Goal: Information Seeking & Learning: Check status

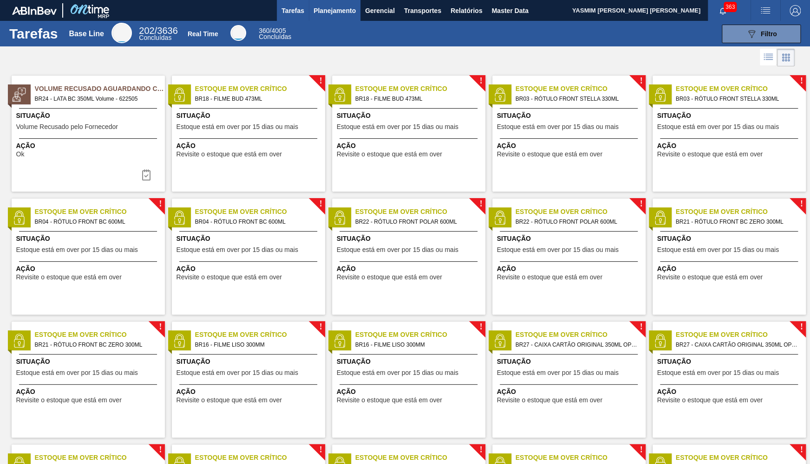
click at [310, 17] on button "Planejamento" at bounding box center [335, 10] width 52 height 21
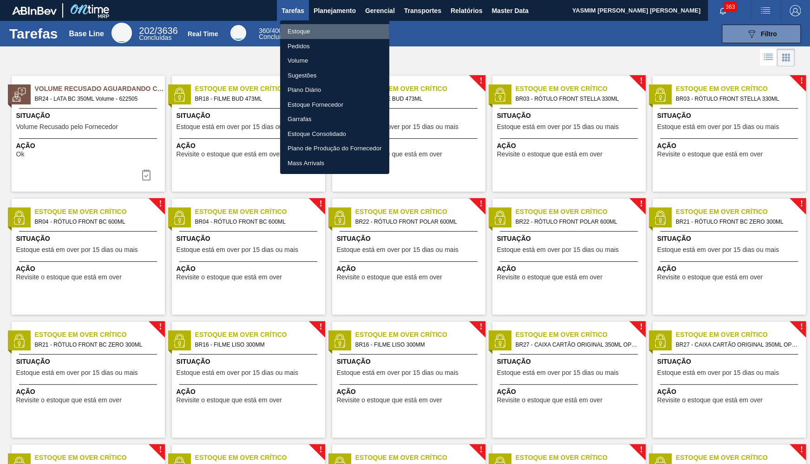
click at [310, 26] on li "Estoque" at bounding box center [334, 31] width 109 height 15
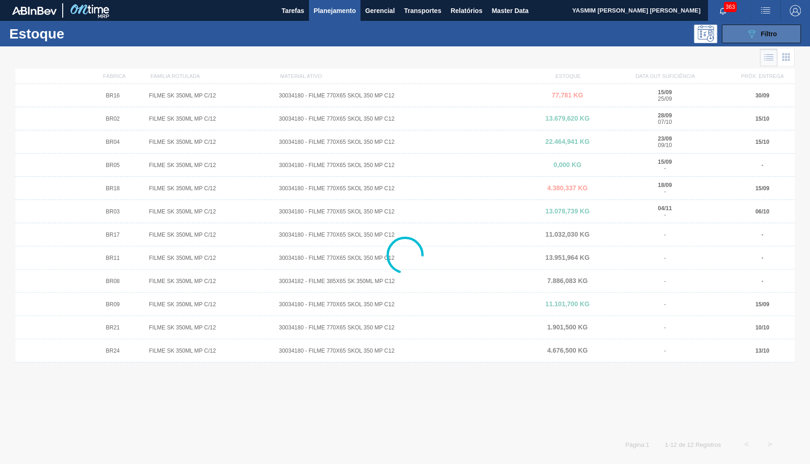
click at [752, 33] on icon "089F7B8B-B2A5-4AFE-B5C0-19BA573D28AC" at bounding box center [751, 33] width 11 height 11
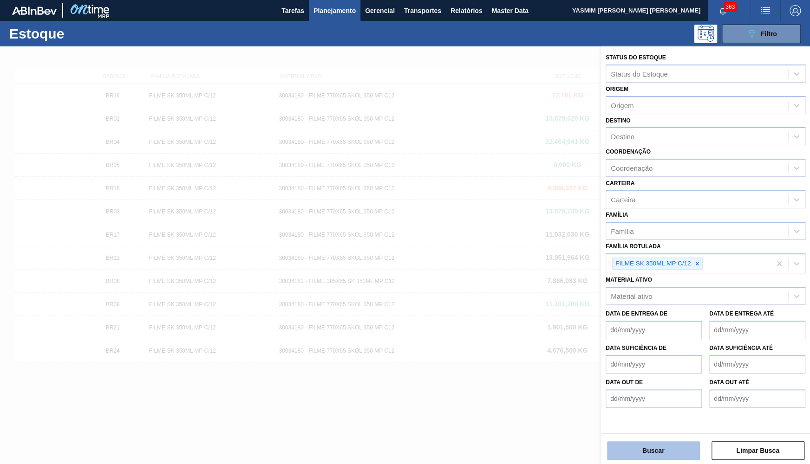
click at [627, 455] on button "Buscar" at bounding box center [653, 451] width 93 height 19
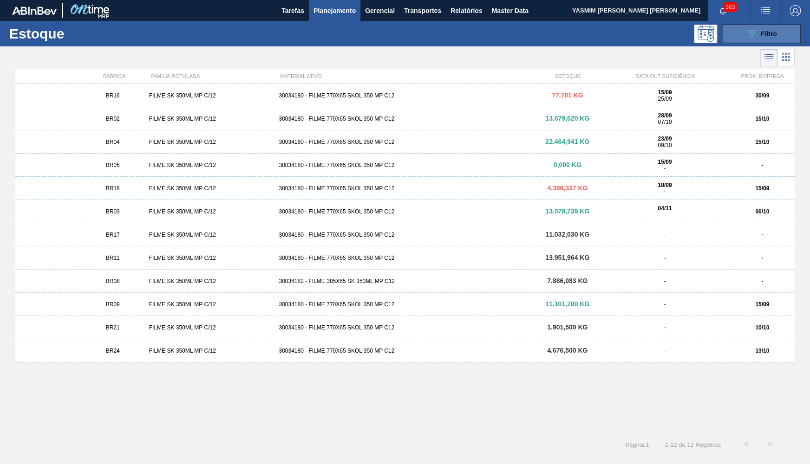
click at [780, 25] on button "089F7B8B-B2A5-4AFE-B5C0-19BA573D28AC Filtro" at bounding box center [760, 34] width 79 height 19
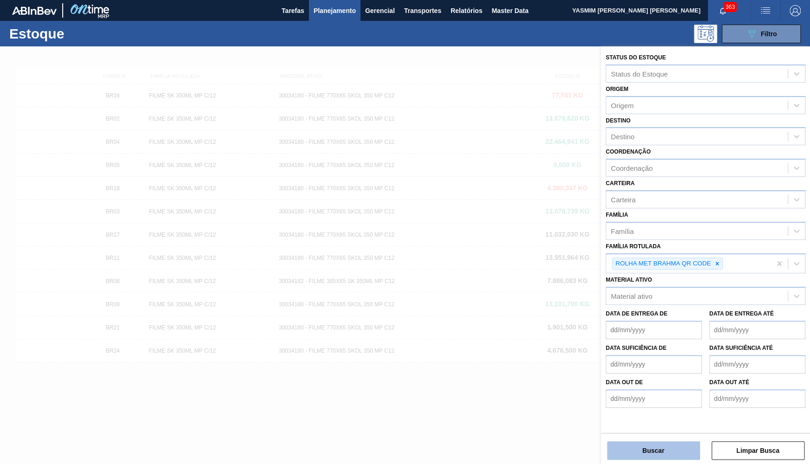
click at [688, 454] on button "Buscar" at bounding box center [653, 451] width 93 height 19
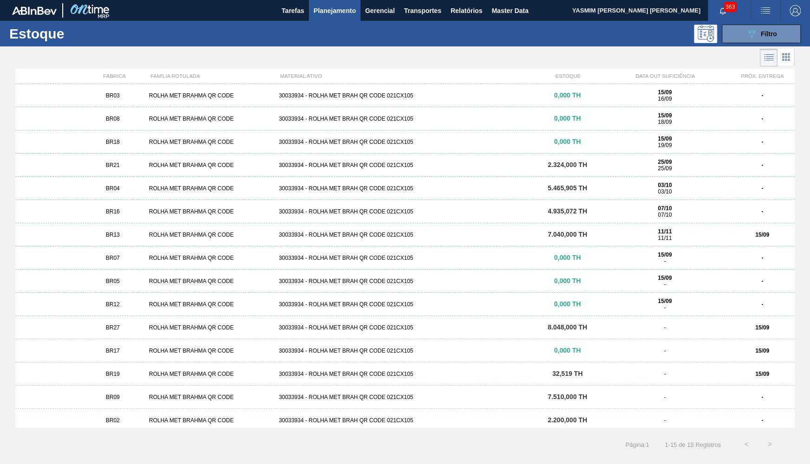
click at [116, 204] on div "BR16 ROLHA MET BRAHMA QR CODE 30033934 - ROLHA MET BRAH QR CODE 021CX105 4.935,…" at bounding box center [404, 211] width 779 height 23
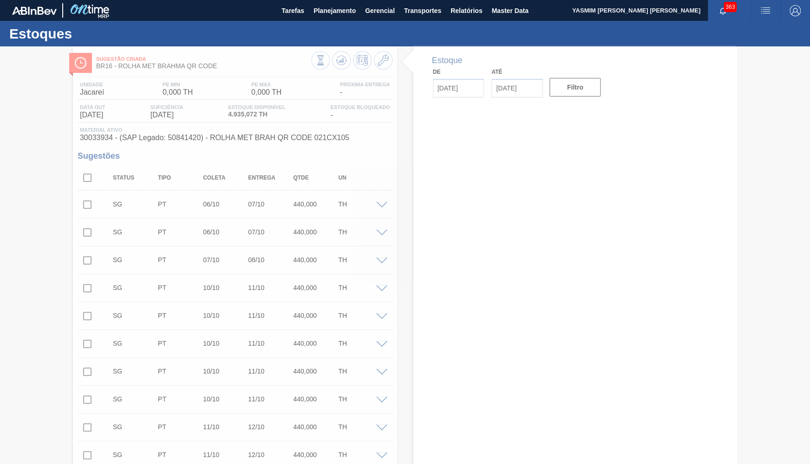
type input "[DATE]"
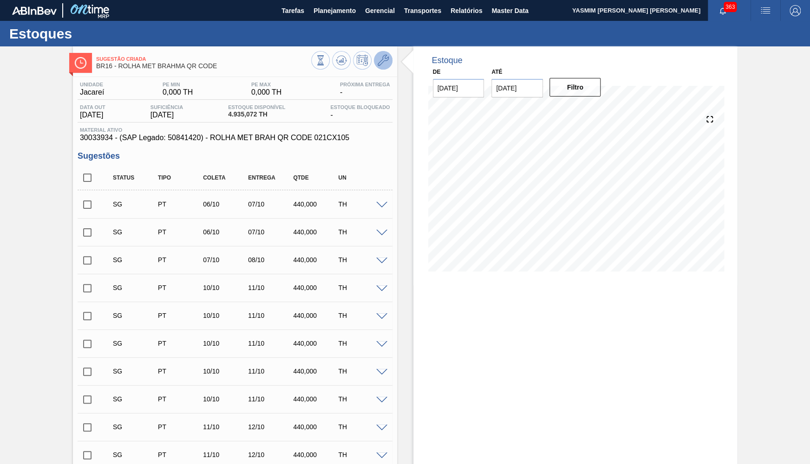
click at [375, 58] on button at bounding box center [383, 60] width 19 height 19
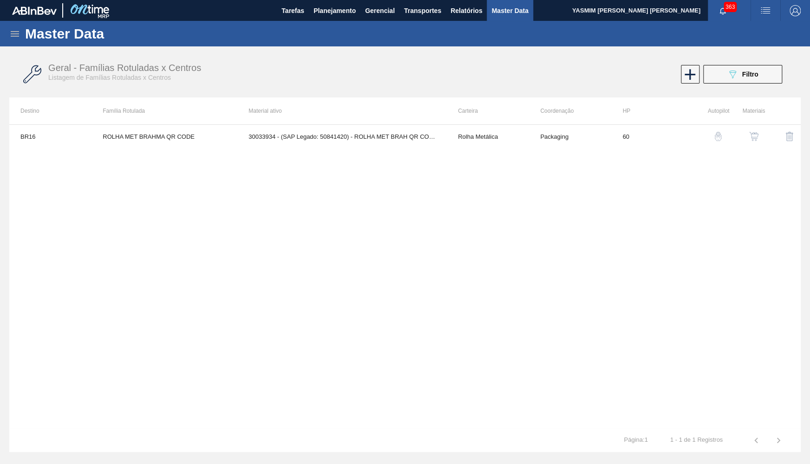
click at [761, 138] on button "button" at bounding box center [753, 136] width 22 height 22
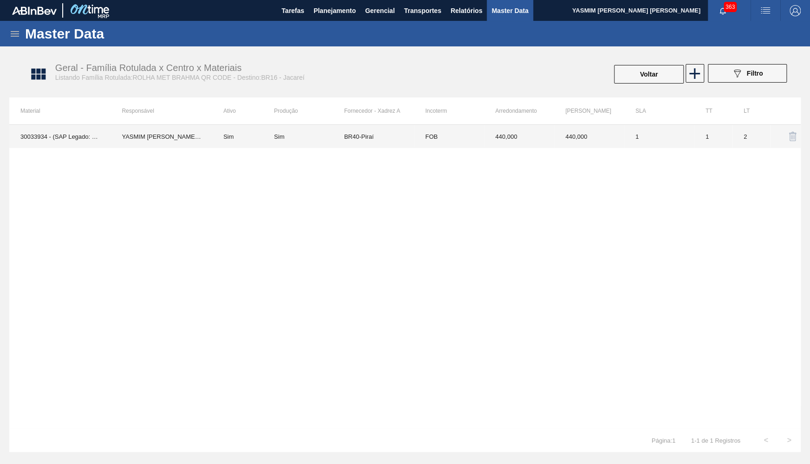
click at [312, 142] on td "Sim" at bounding box center [309, 136] width 70 height 23
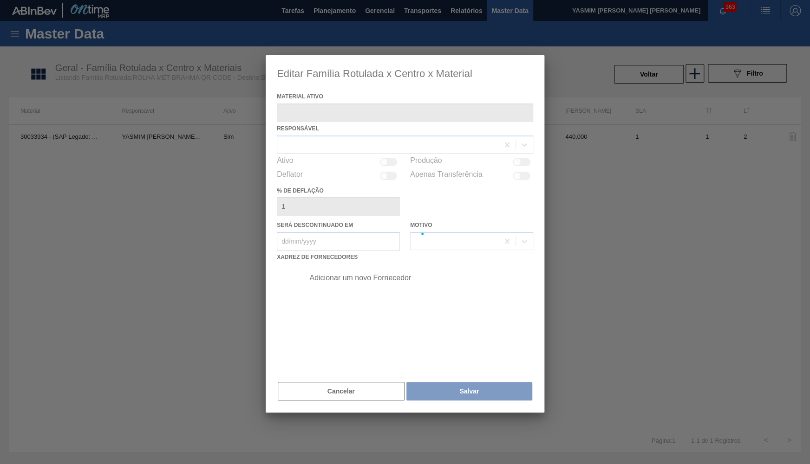
type ativo "30033934 - (SAP Legado: 50841420) - ROLHA MET BRAH QR CODE 021CX105"
checkbox input "true"
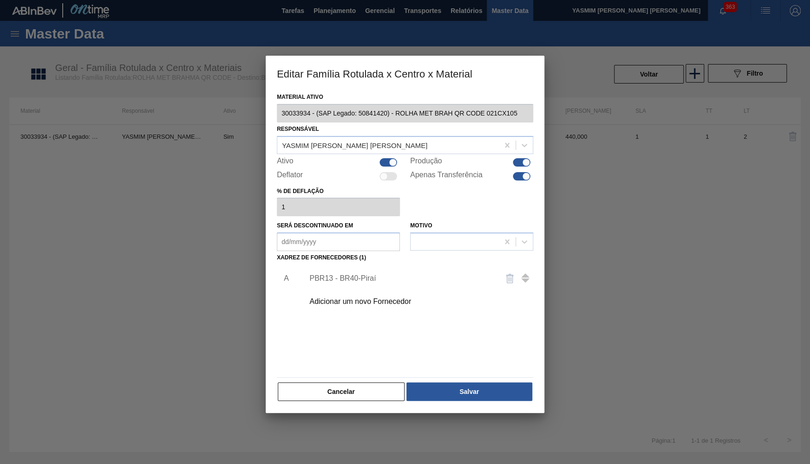
click at [324, 292] on div "Adicionar um novo Fornecedor" at bounding box center [416, 301] width 234 height 23
click at [352, 309] on div "Adicionar um novo Fornecedor" at bounding box center [416, 301] width 234 height 23
click at [348, 305] on div "Adicionar um novo Fornecedor" at bounding box center [416, 301] width 234 height 23
click at [343, 298] on div "Adicionar um novo Fornecedor" at bounding box center [400, 302] width 182 height 8
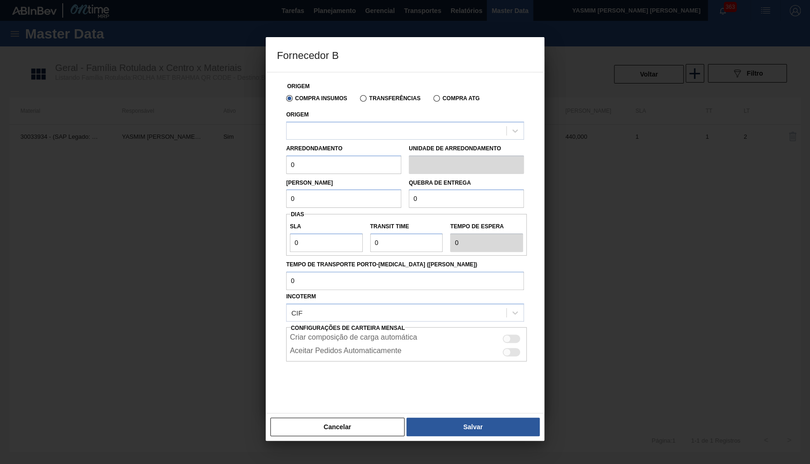
click at [321, 120] on div "Origem" at bounding box center [405, 124] width 238 height 32
click at [331, 130] on div at bounding box center [396, 130] width 220 height 13
click at [351, 429] on button "Cancelar" at bounding box center [337, 427] width 134 height 19
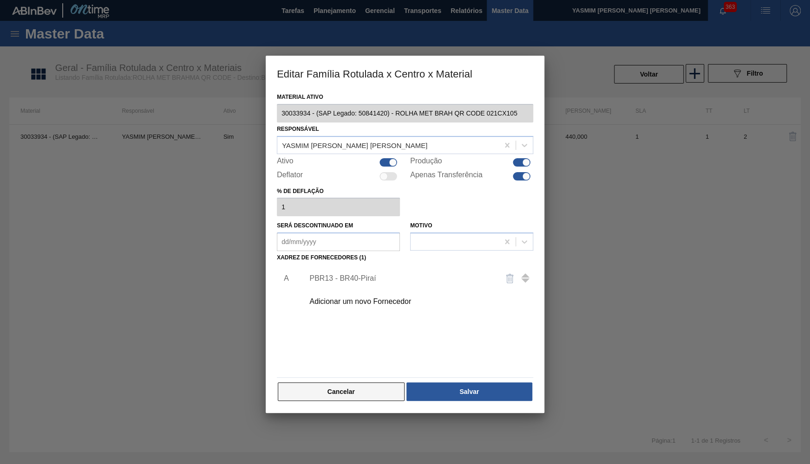
click at [351, 383] on button "Cancelar" at bounding box center [341, 392] width 127 height 19
click at [362, 306] on div "Adicionar um novo Fornecedor" at bounding box center [416, 301] width 234 height 23
click at [357, 301] on div "Adicionar um novo Fornecedor" at bounding box center [400, 302] width 182 height 8
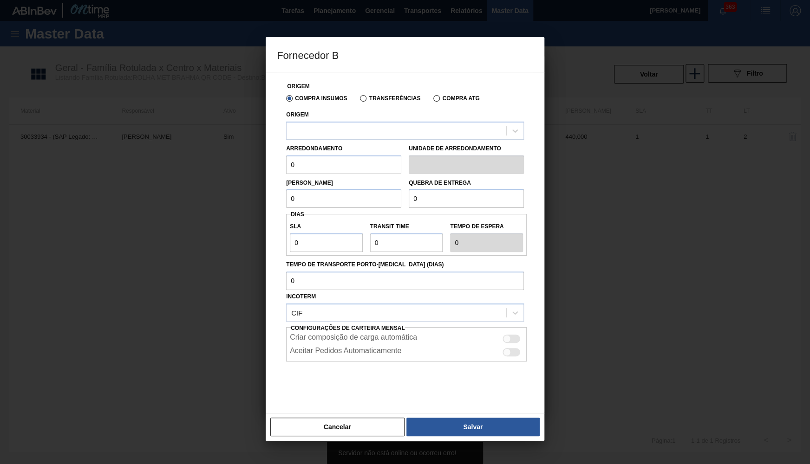
click at [351, 109] on div "Origem" at bounding box center [405, 124] width 238 height 32
click at [350, 131] on div at bounding box center [396, 130] width 220 height 13
click at [324, 422] on button "Cancelar" at bounding box center [337, 427] width 134 height 19
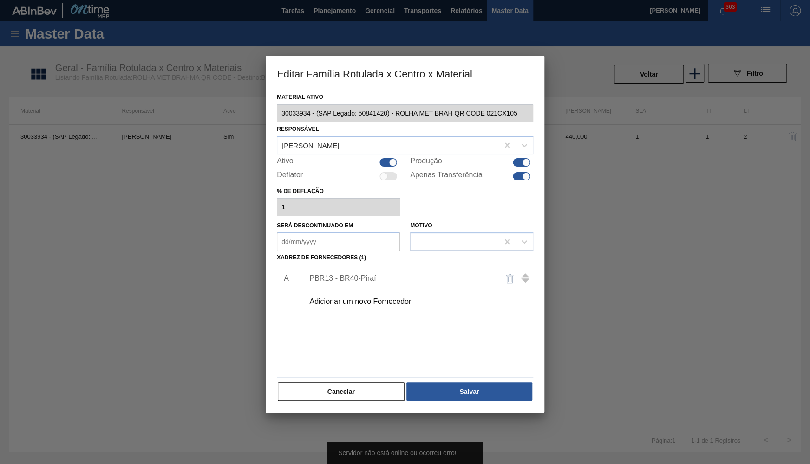
click at [338, 397] on div "Material ativo 30033934 - (SAP Legado: 50841420) - ROLHA MET BRAH QR CODE 021CX…" at bounding box center [405, 252] width 279 height 323
click at [371, 387] on button "Cancelar" at bounding box center [341, 392] width 127 height 19
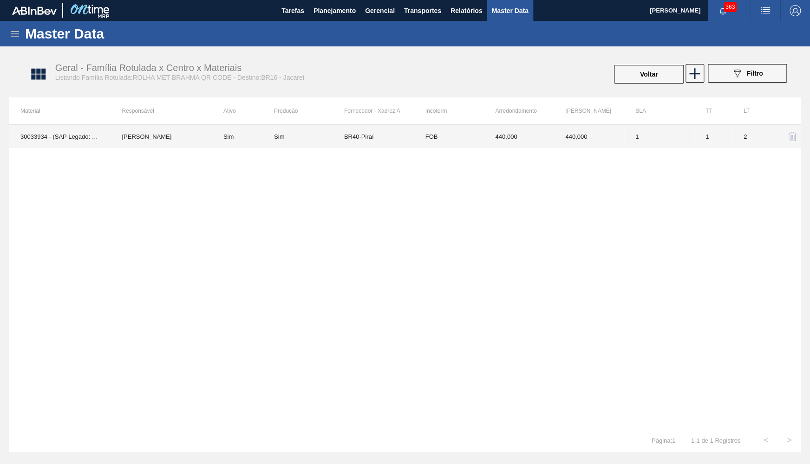
click at [741, 137] on td "2" at bounding box center [751, 136] width 38 height 23
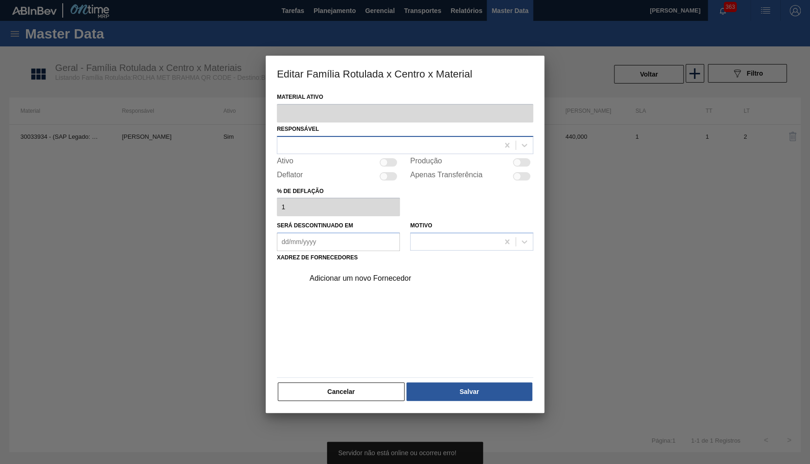
click at [339, 139] on div at bounding box center [387, 144] width 221 height 13
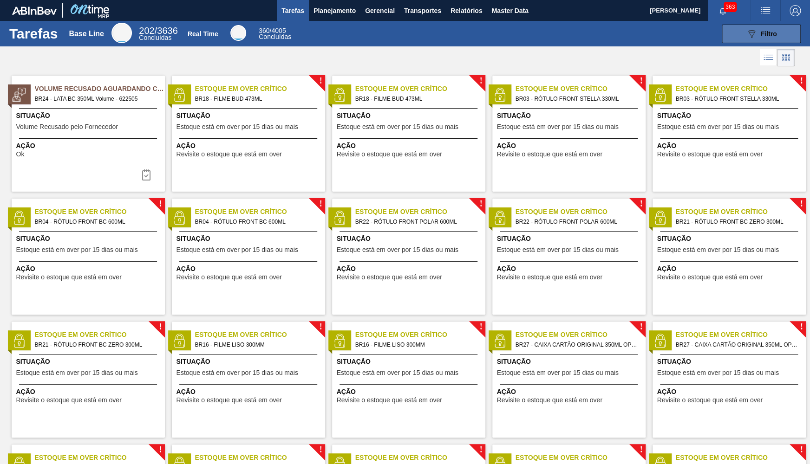
click at [780, 37] on button "089F7B8B-B2A5-4AFE-B5C0-19BA573D28AC Filtro" at bounding box center [760, 34] width 79 height 19
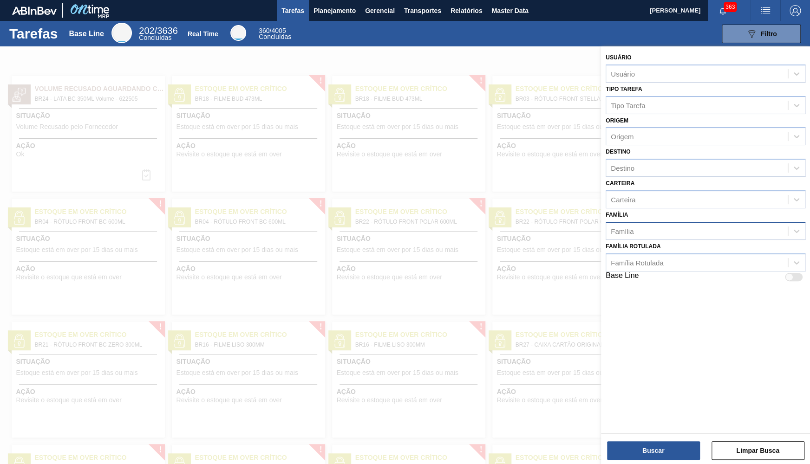
click at [679, 227] on div "Família" at bounding box center [697, 230] width 182 height 13
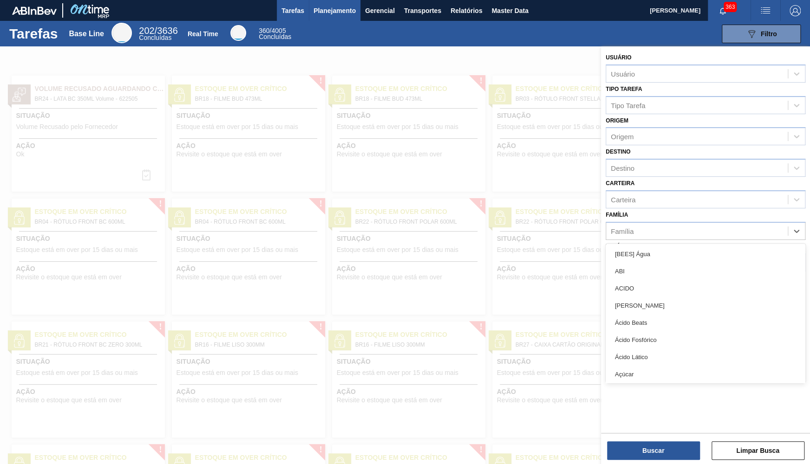
click at [325, 6] on span "Planejamento" at bounding box center [334, 10] width 42 height 11
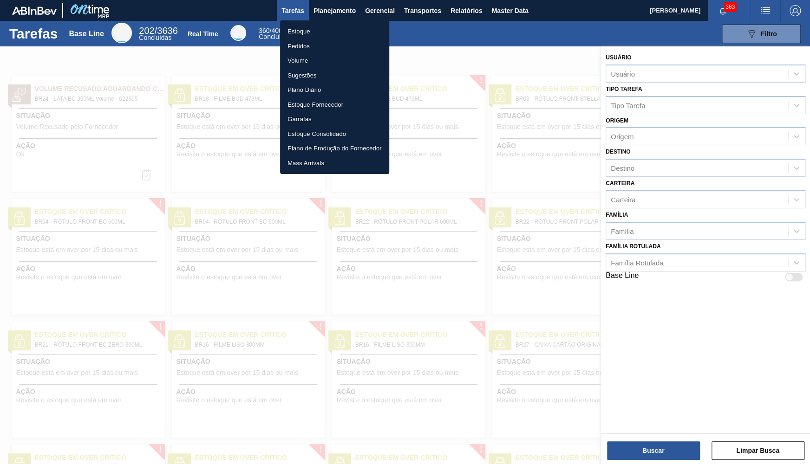
click at [320, 29] on li "Estoque" at bounding box center [334, 31] width 109 height 15
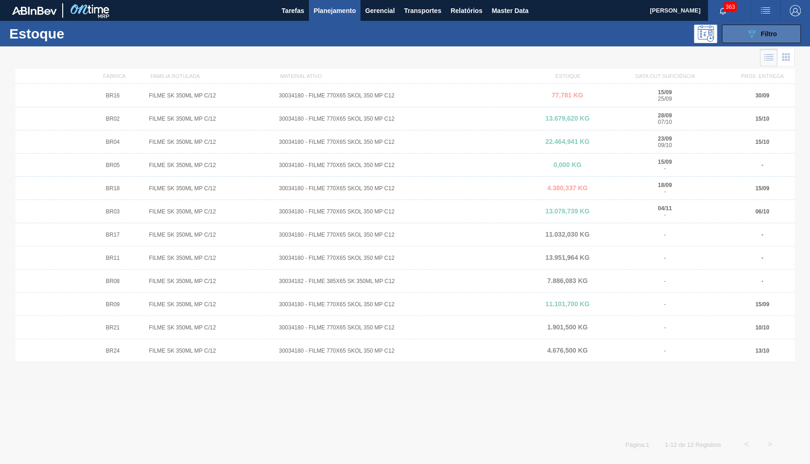
click at [773, 33] on span "Filtro" at bounding box center [768, 33] width 16 height 7
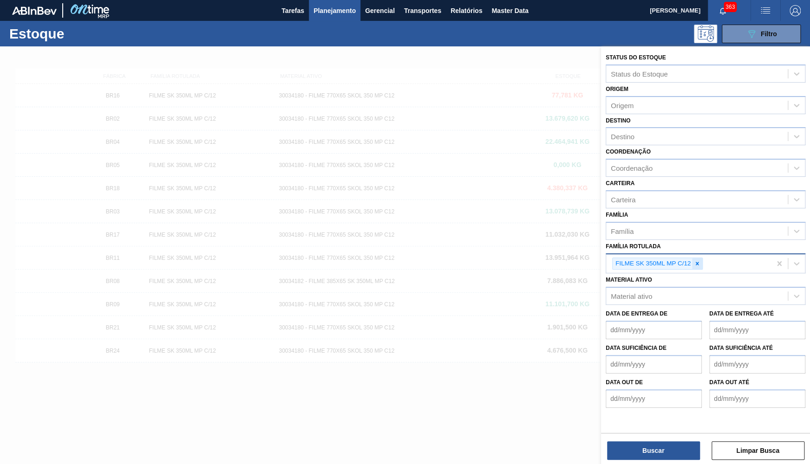
click at [701, 258] on div at bounding box center [697, 264] width 10 height 12
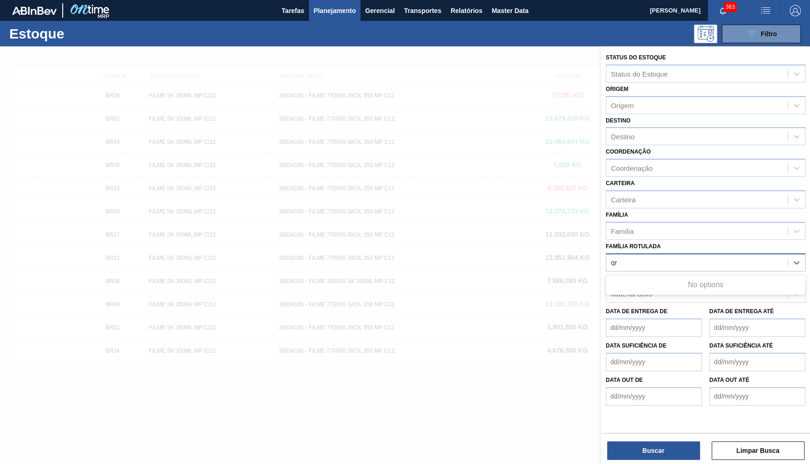
type Rotulada "qr c"
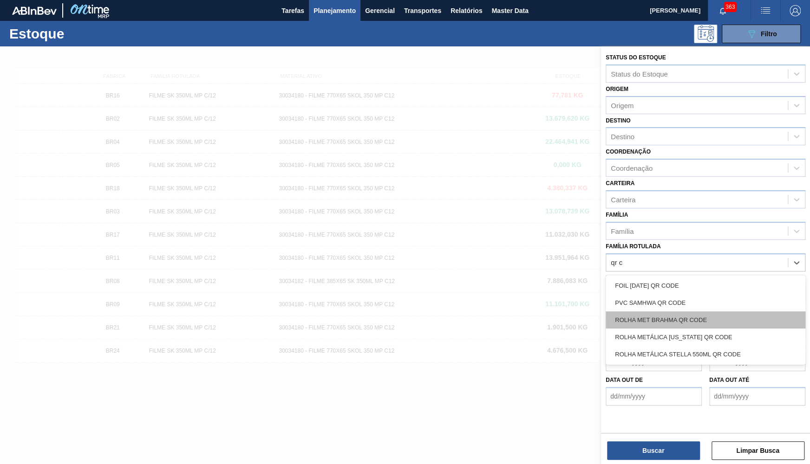
click at [718, 312] on div "ROLHA MET BRAHMA QR CODE" at bounding box center [705, 320] width 200 height 17
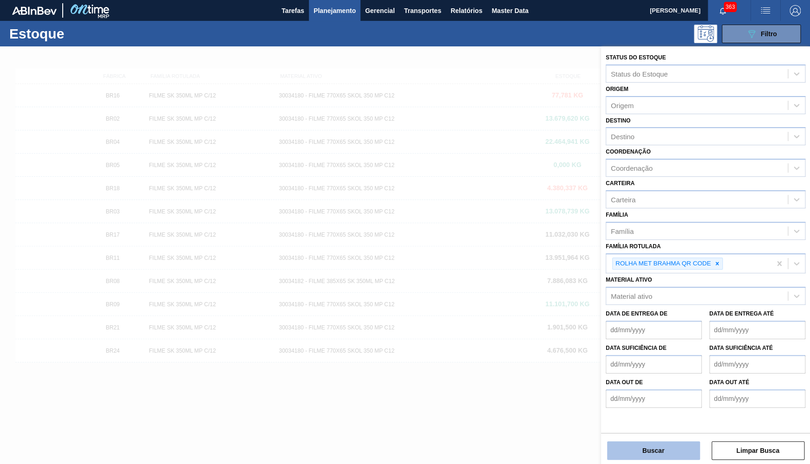
click at [676, 453] on button "Buscar" at bounding box center [653, 451] width 93 height 19
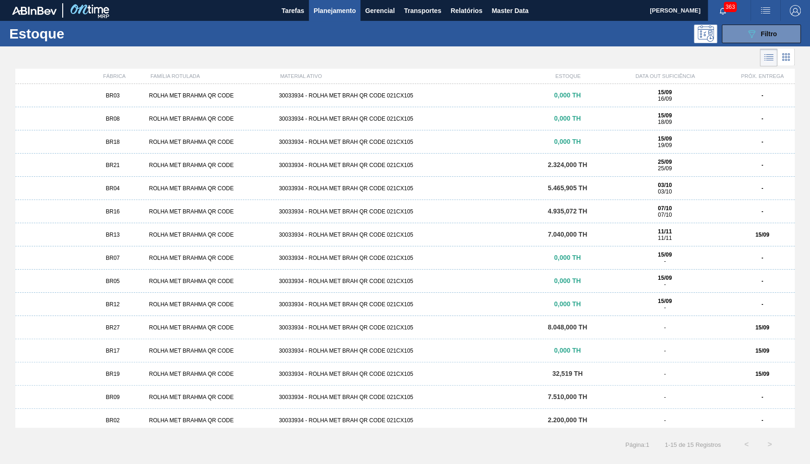
click at [131, 217] on div "BR16 ROLHA MET BRAHMA QR CODE 30033934 - ROLHA MET BRAH QR CODE 021CX105 4.935,…" at bounding box center [404, 211] width 779 height 23
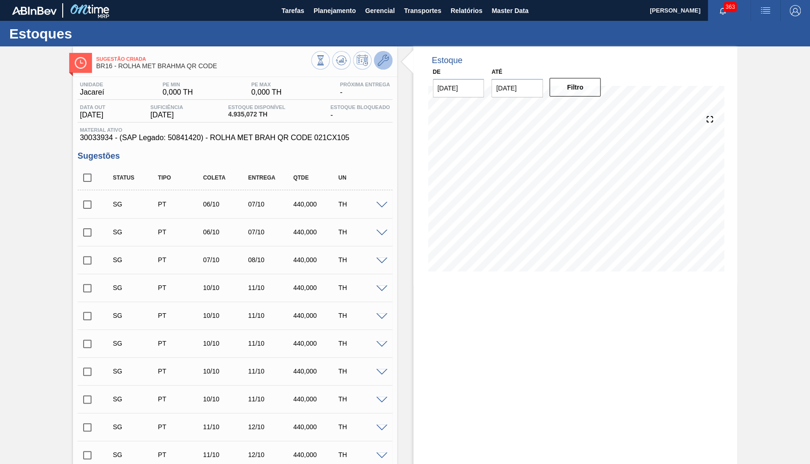
click at [385, 60] on icon at bounding box center [382, 60] width 11 height 11
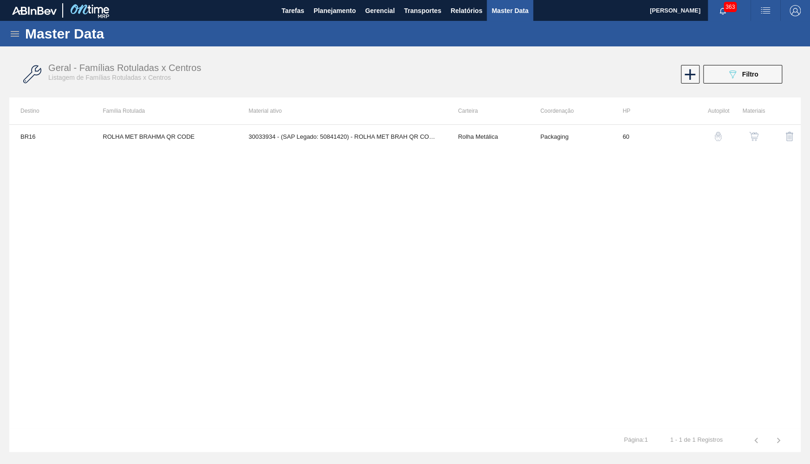
click at [757, 128] on button "button" at bounding box center [753, 136] width 22 height 22
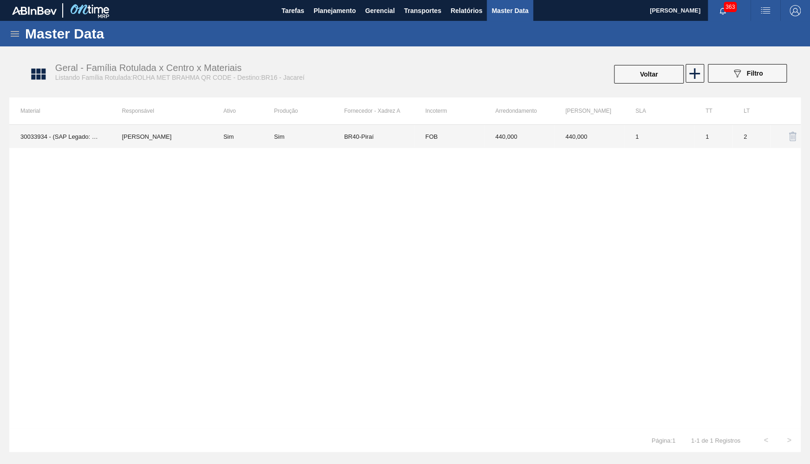
click at [417, 143] on td "FOB" at bounding box center [449, 136] width 70 height 23
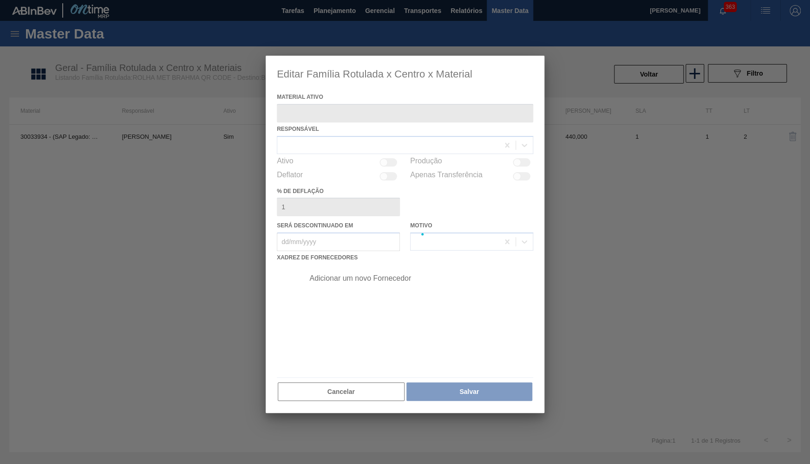
type ativo "30033934 - (SAP Legado: 50841420) - ROLHA MET BRAH QR CODE 021CX105"
checkbox input "true"
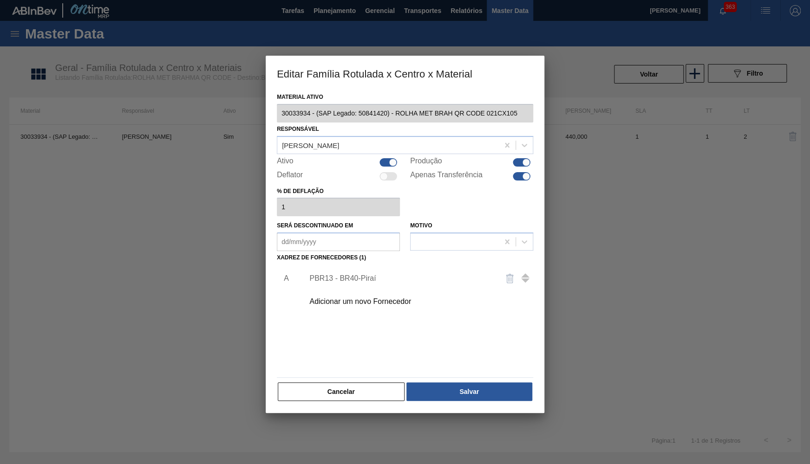
click at [327, 292] on div "Adicionar um novo Fornecedor" at bounding box center [416, 301] width 234 height 23
click at [351, 301] on div "Adicionar um novo Fornecedor" at bounding box center [400, 302] width 182 height 8
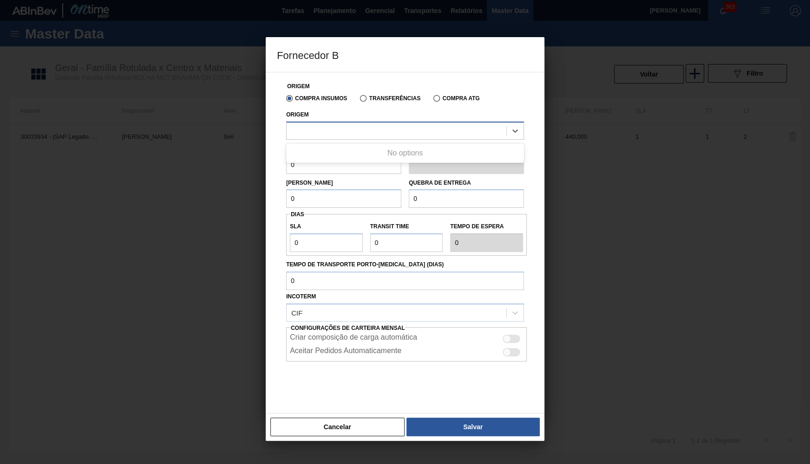
click at [326, 131] on div at bounding box center [396, 130] width 220 height 13
click at [302, 133] on div at bounding box center [396, 130] width 220 height 13
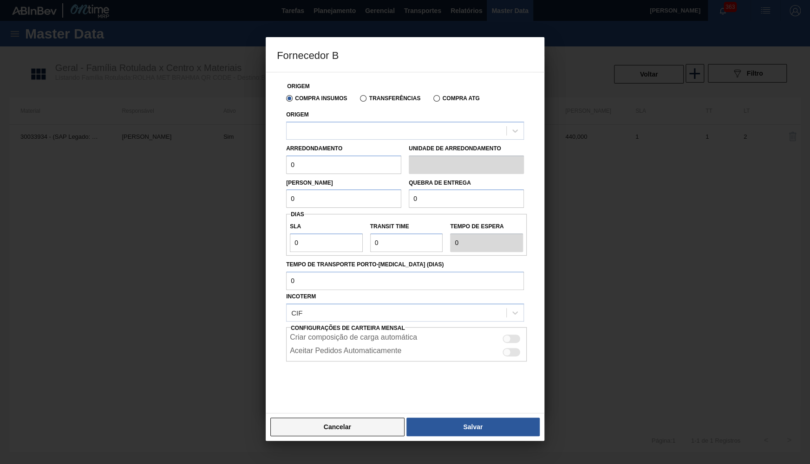
click at [320, 418] on button "Cancelar" at bounding box center [337, 427] width 134 height 19
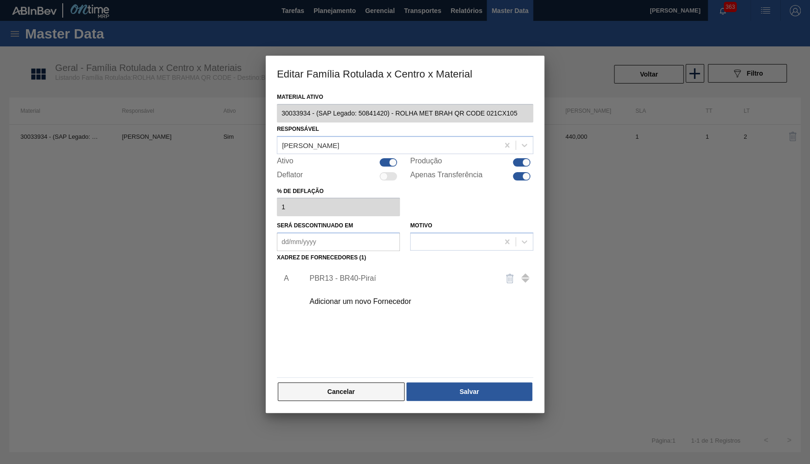
click at [335, 387] on button "Cancelar" at bounding box center [341, 392] width 127 height 19
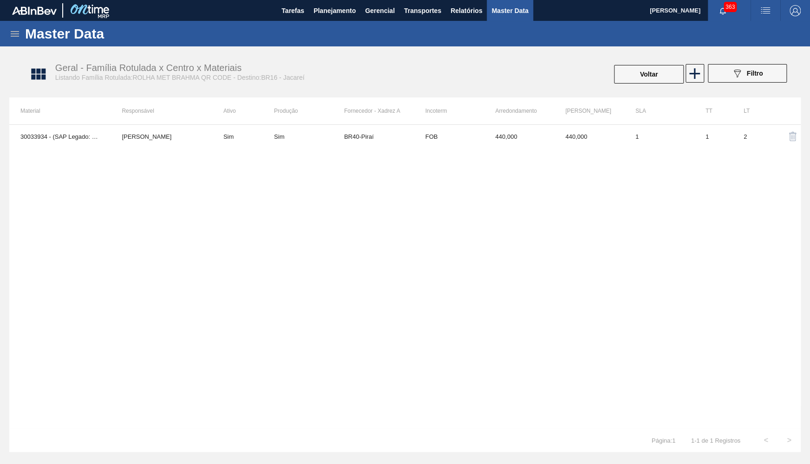
click at [332, 151] on div "30033934 - (SAP Legado: 50841420) - ROLHA MET BRAH QR CODE 021CX105 YASMIM FERR…" at bounding box center [404, 276] width 791 height 305
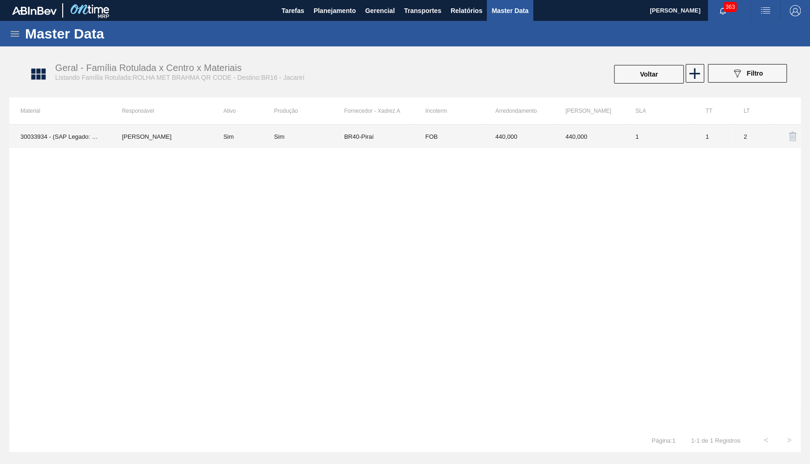
click at [336, 129] on td "Sim" at bounding box center [309, 136] width 70 height 23
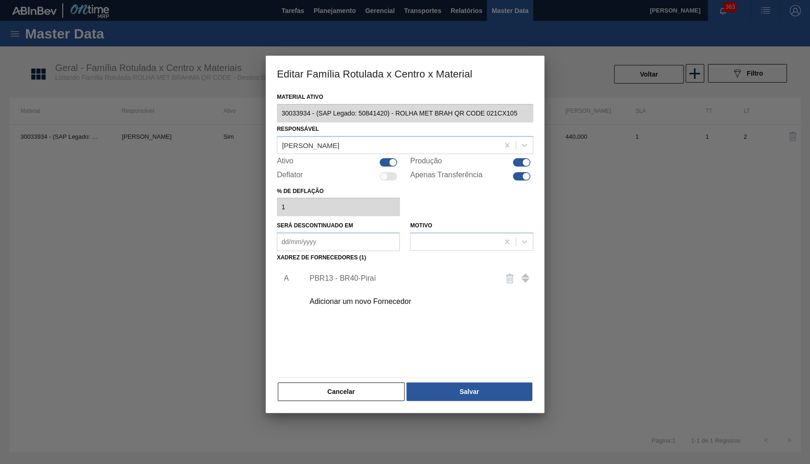
click at [275, 101] on div "Material ativo 30033934 - (SAP Legado: 50841420) - ROLHA MET BRAH QR CODE 021CX…" at bounding box center [405, 252] width 279 height 323
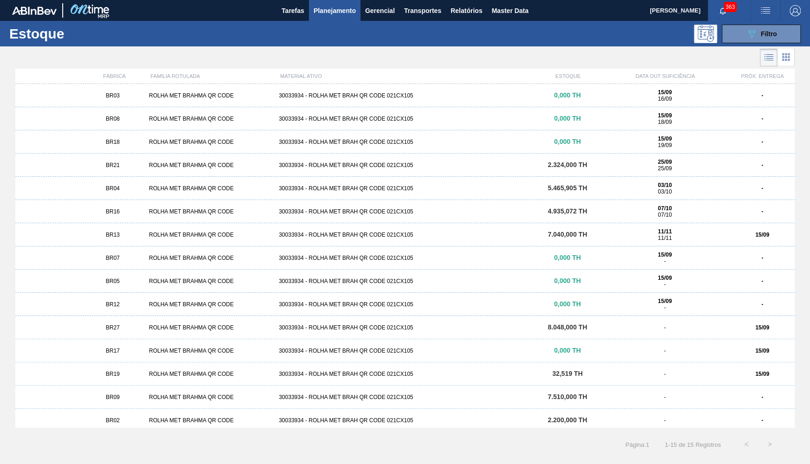
click at [121, 215] on div "BR16" at bounding box center [112, 211] width 65 height 6
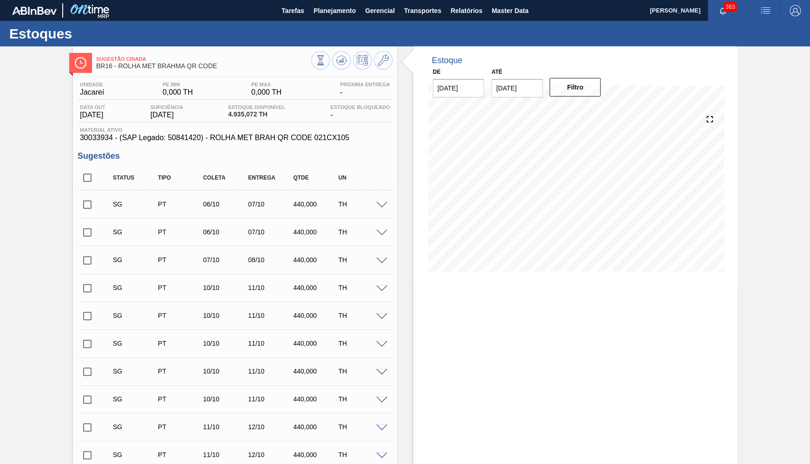
type input "[DATE]"
click at [334, 5] on span "Planejamento" at bounding box center [334, 10] width 42 height 11
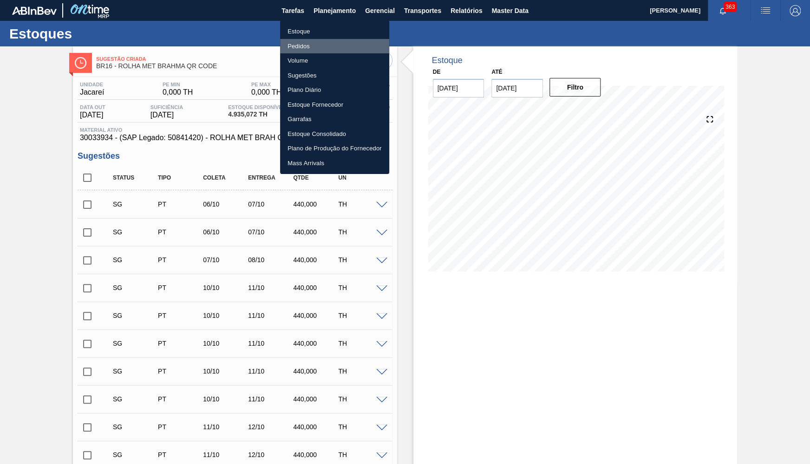
click at [312, 40] on li "Pedidos" at bounding box center [334, 46] width 109 height 15
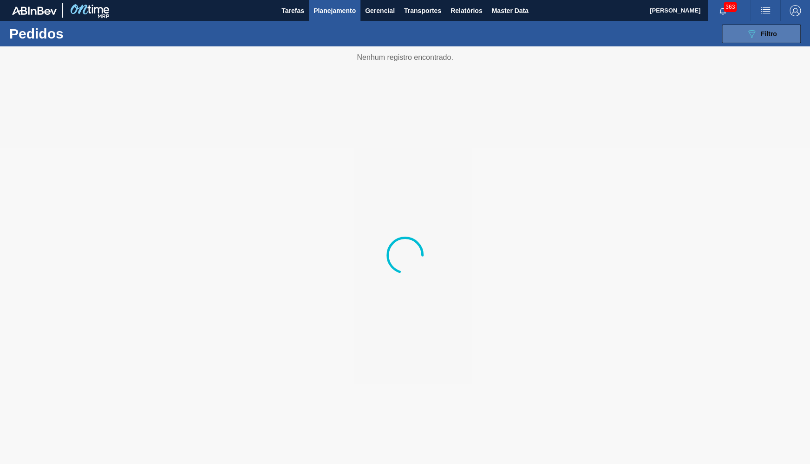
click at [723, 28] on button "089F7B8B-B2A5-4AFE-B5C0-19BA573D28AC Filtro" at bounding box center [760, 34] width 79 height 19
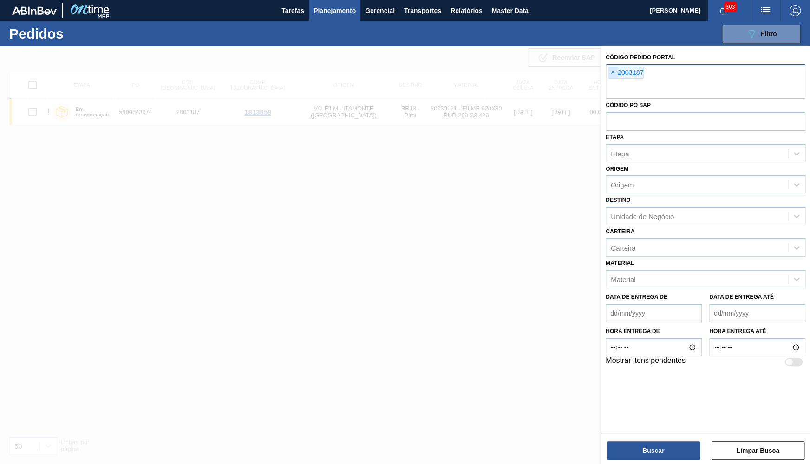
click at [611, 71] on span "×" at bounding box center [612, 72] width 9 height 11
paste input "text"
click at [656, 455] on button "Buscar" at bounding box center [653, 451] width 93 height 19
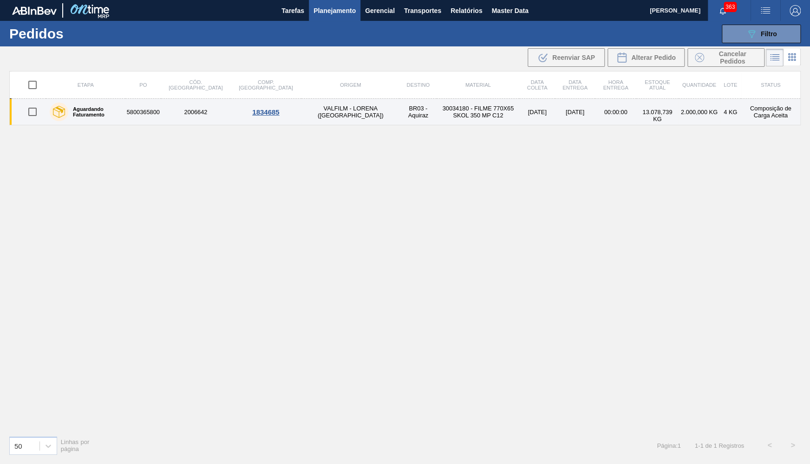
click at [155, 110] on td "5800365800" at bounding box center [143, 112] width 36 height 26
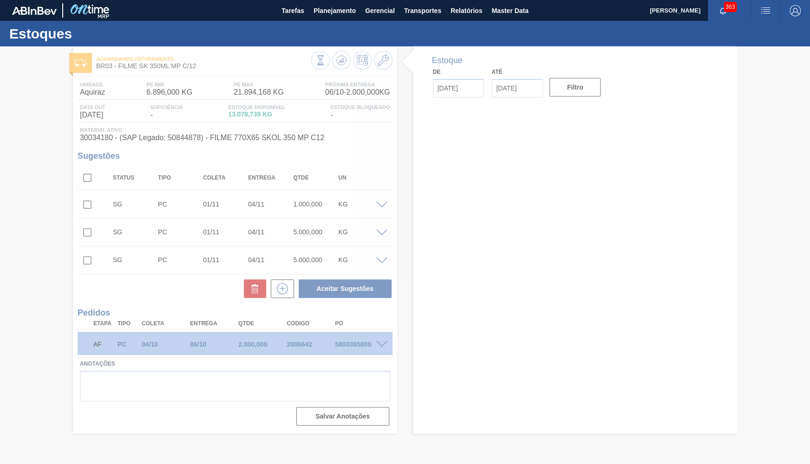
type input "[DATE]"
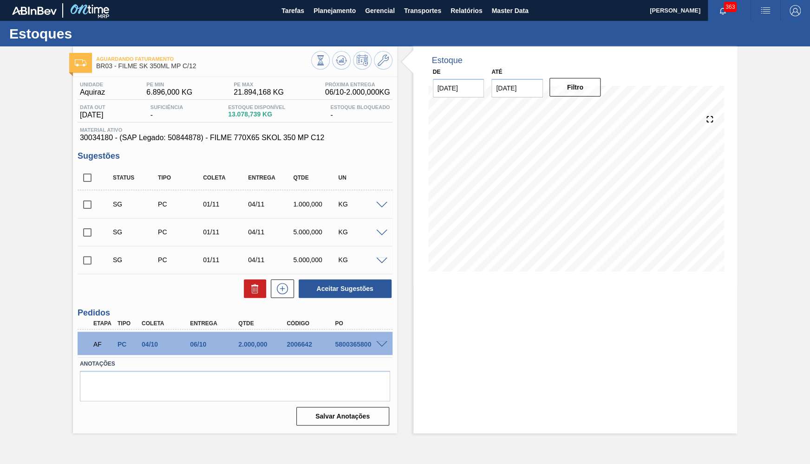
click at [380, 347] on span at bounding box center [381, 344] width 11 height 7
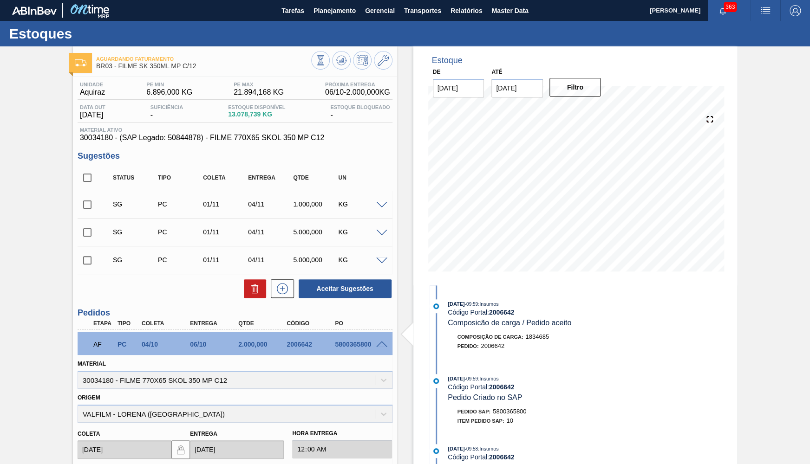
click at [528, 87] on input "31/10/2025" at bounding box center [517, 88] width 52 height 19
drag, startPoint x: 230, startPoint y: 346, endPoint x: 278, endPoint y: 345, distance: 48.3
click at [241, 345] on div "06/10" at bounding box center [215, 344] width 54 height 7
click at [516, 87] on input "31/10/2025" at bounding box center [517, 88] width 52 height 19
click at [513, 89] on input "31/10/2025" at bounding box center [517, 88] width 52 height 19
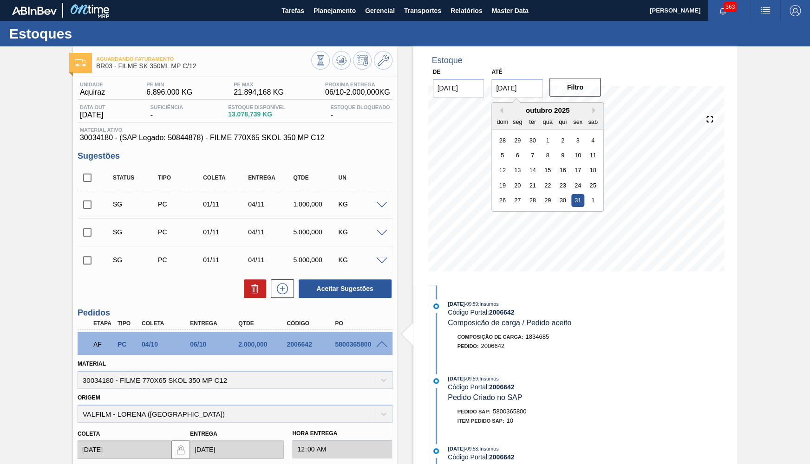
click at [589, 106] on div "outubro 2025" at bounding box center [547, 110] width 111 height 8
click at [586, 106] on div "outubro 2025" at bounding box center [547, 110] width 111 height 8
click at [592, 109] on button "Next Month" at bounding box center [595, 110] width 6 height 6
click at [504, 209] on div "30" at bounding box center [502, 215] width 13 height 13
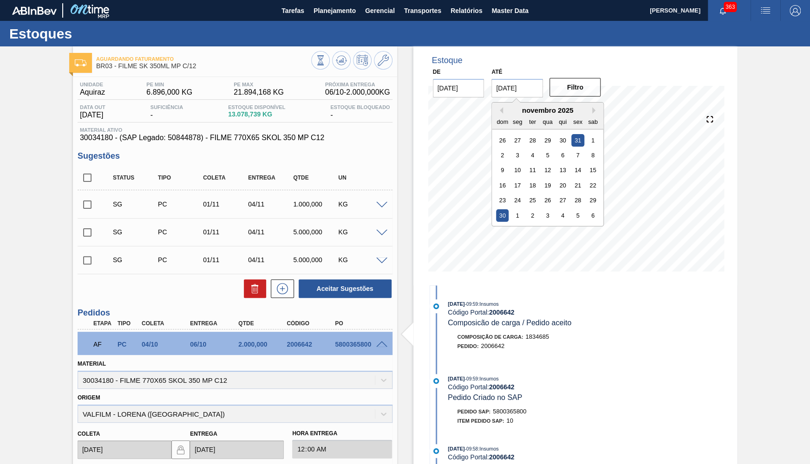
type input "30/11/2025"
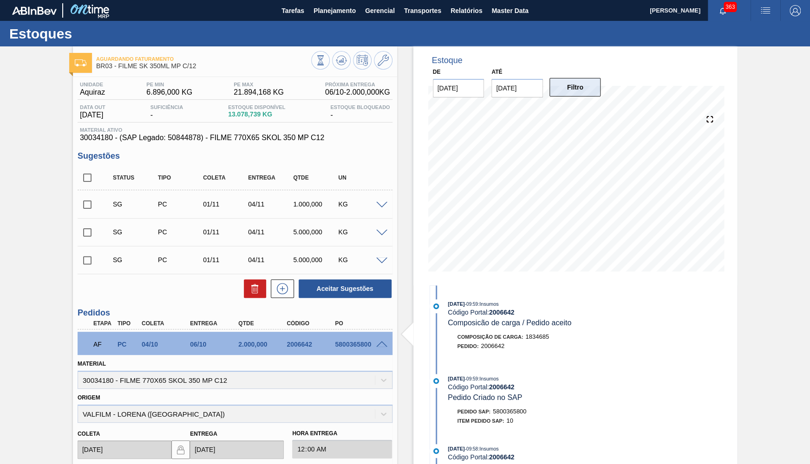
click at [562, 84] on button "Filtro" at bounding box center [575, 87] width 52 height 19
click at [377, 65] on icon at bounding box center [382, 60] width 11 height 11
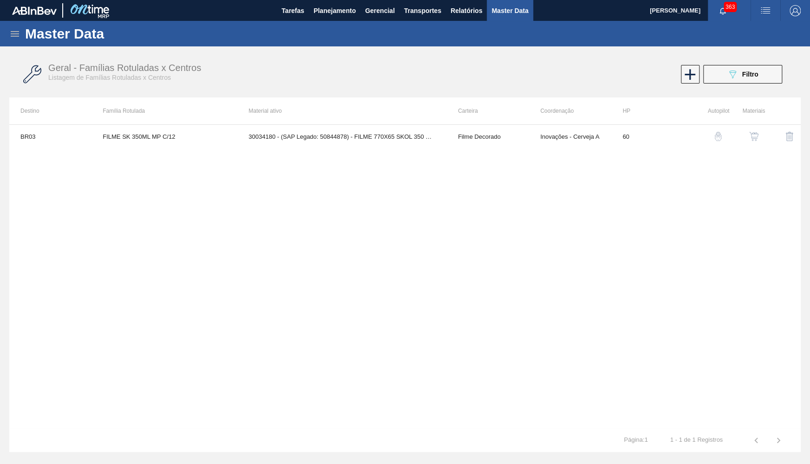
click at [748, 134] on button "button" at bounding box center [753, 136] width 22 height 22
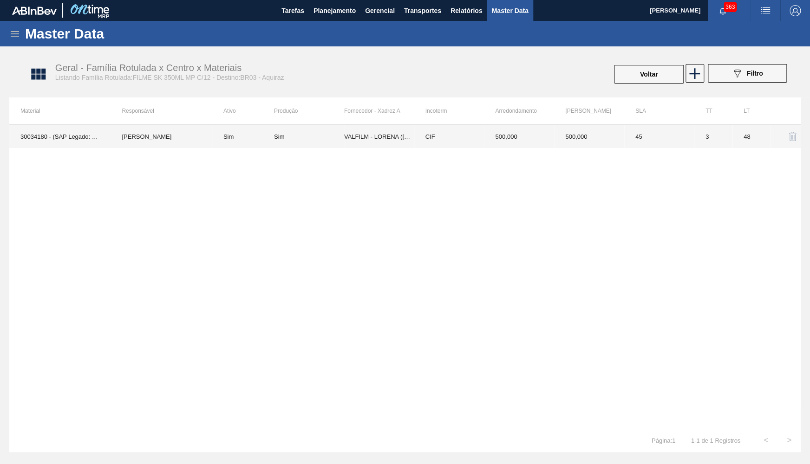
click at [670, 144] on td "45" at bounding box center [659, 136] width 70 height 23
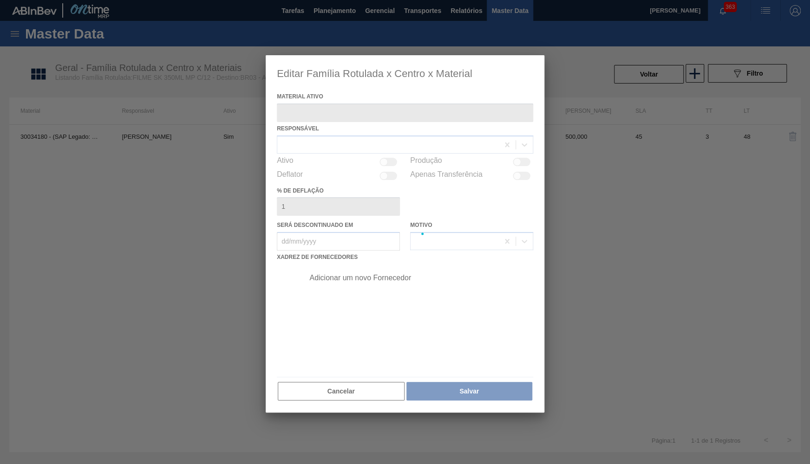
type ativo "30034180 - (SAP Legado: 50844878) - FILME 770X65 SKOL 350 MP C12"
checkbox input "true"
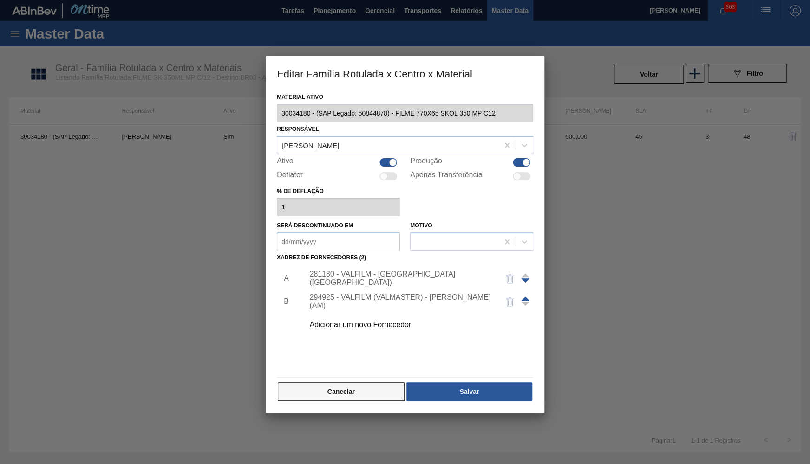
click at [319, 383] on button "Cancelar" at bounding box center [341, 392] width 127 height 19
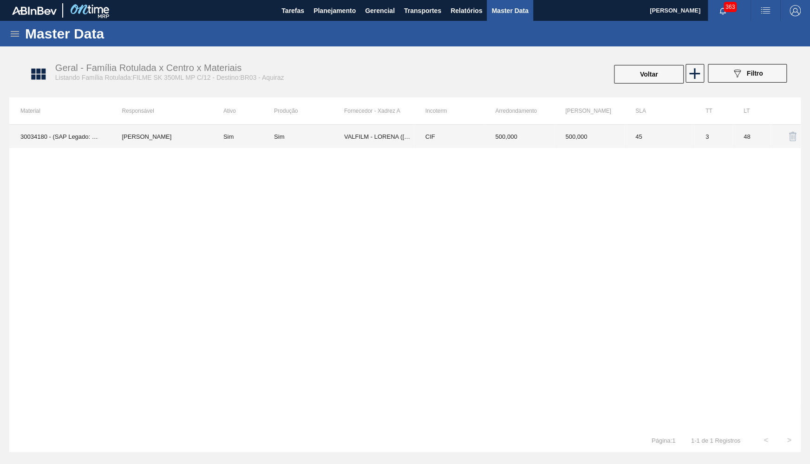
click at [366, 125] on td "VALFILM - LORENA ([GEOGRAPHIC_DATA])" at bounding box center [379, 136] width 70 height 23
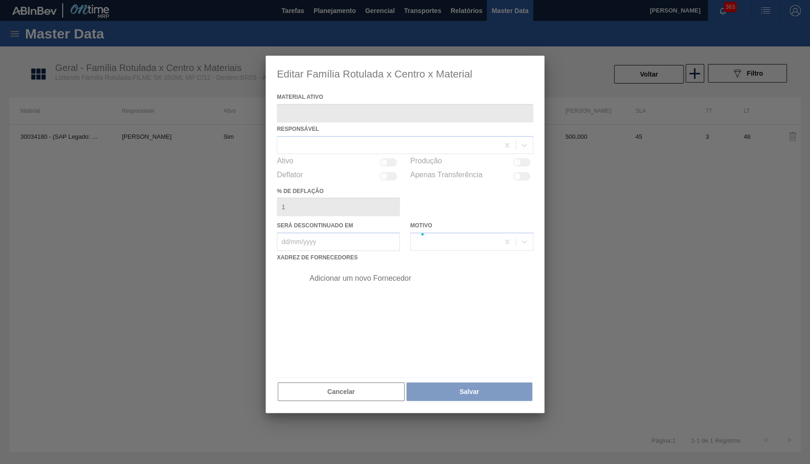
type ativo "30034180 - (SAP Legado: 50844878) - FILME 770X65 SKOL 350 MP C12"
checkbox input "true"
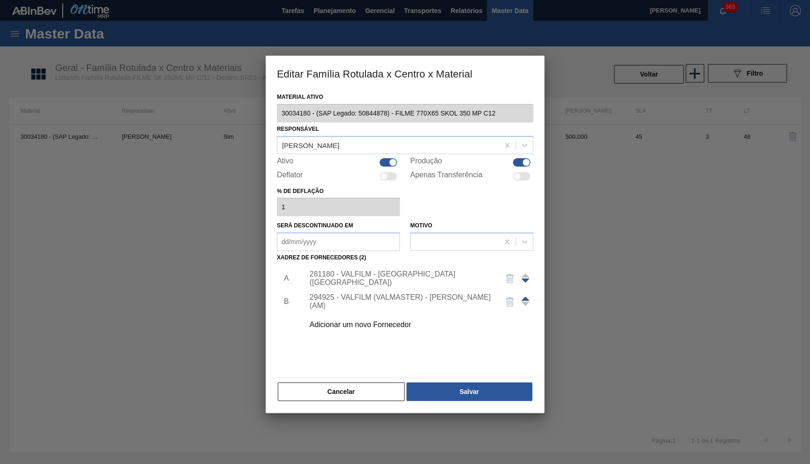
click at [346, 403] on div "Material ativo 30034180 - (SAP Legado: 50844878) - FILME 770X65 SKOL 350 MP C12…" at bounding box center [405, 252] width 279 height 323
click at [337, 389] on button "Cancelar" at bounding box center [341, 392] width 127 height 19
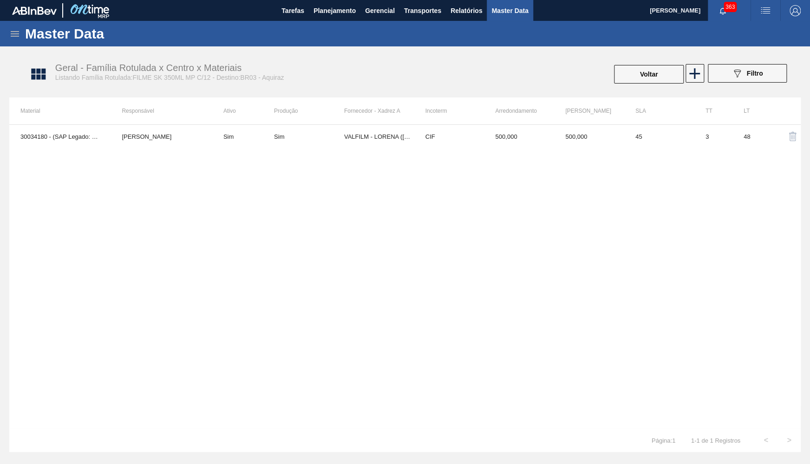
click at [300, 151] on div "30034180 - (SAP Legado: 50844878) - FILME 770X65 SKOL 350 MP C12 [PERSON_NAME] …" at bounding box center [404, 276] width 791 height 305
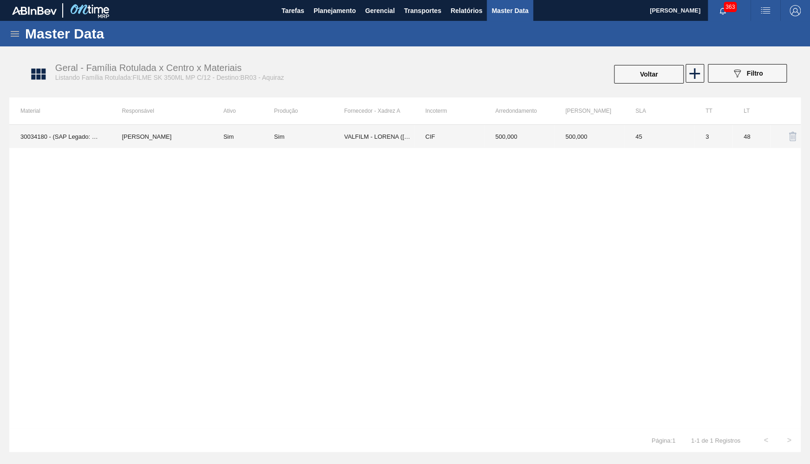
click at [300, 143] on td "Sim" at bounding box center [309, 136] width 70 height 23
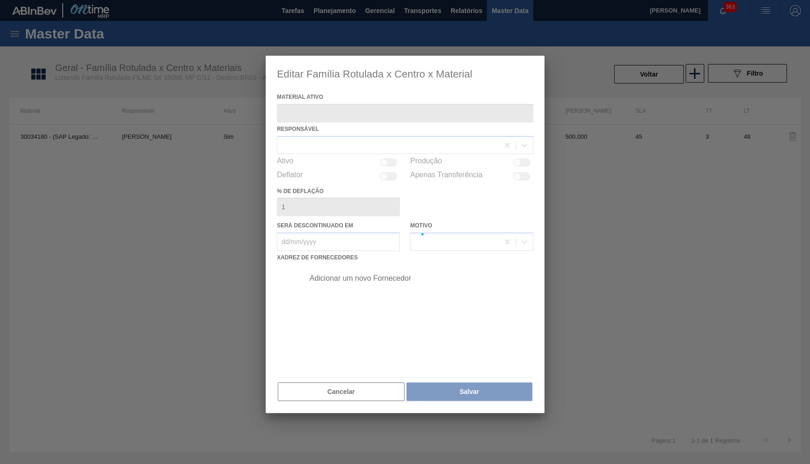
type ativo "30034180 - (SAP Legado: 50844878) - FILME 770X65 SKOL 350 MP C12"
checkbox input "true"
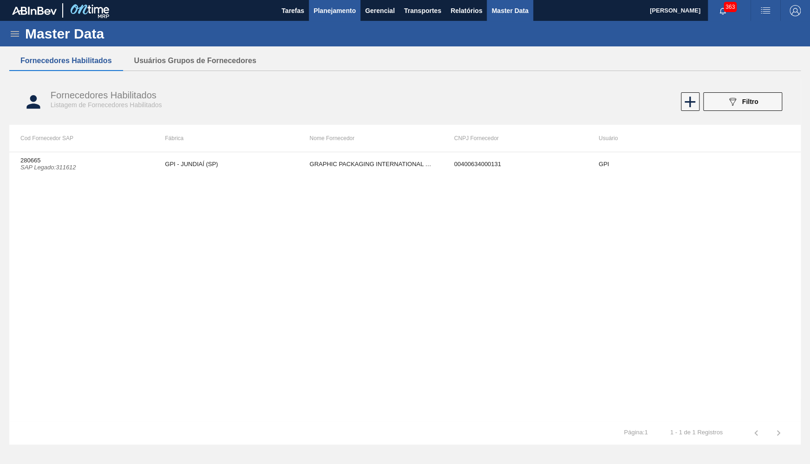
click at [351, 15] on span "Planejamento" at bounding box center [334, 10] width 42 height 11
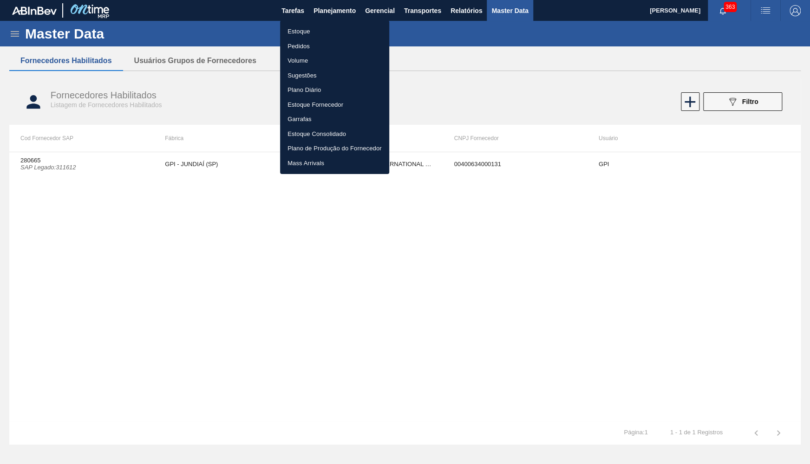
click at [297, 31] on li "Estoque" at bounding box center [334, 31] width 109 height 15
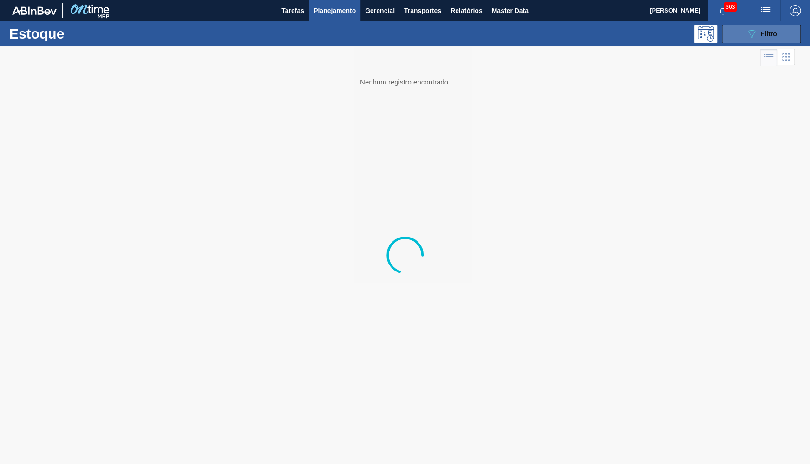
click at [764, 31] on span "Filtro" at bounding box center [768, 33] width 16 height 7
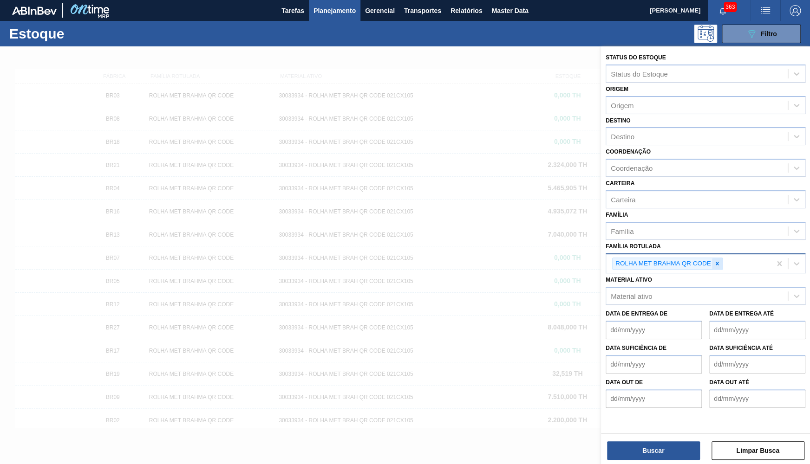
click at [719, 260] on icon at bounding box center [717, 263] width 6 height 6
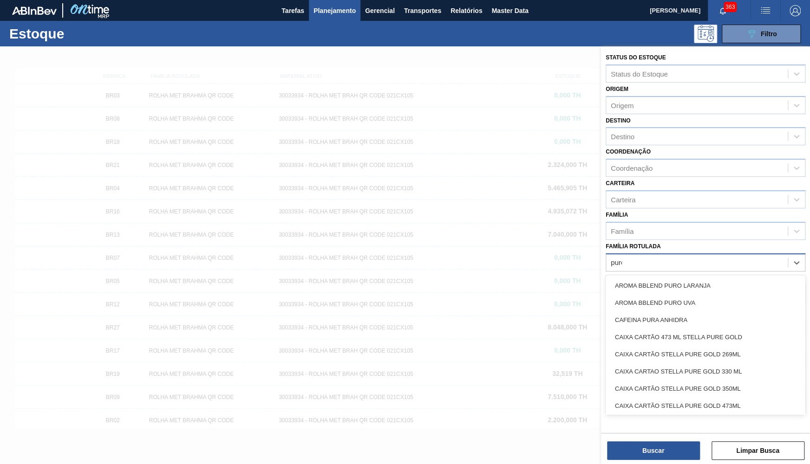
type Rotulada "pure gold"
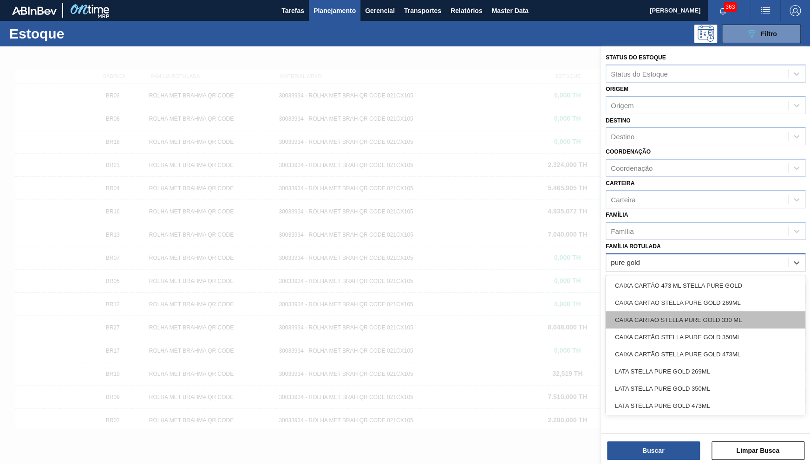
click at [735, 312] on div "CAIXA CARTAO STELLA PURE GOLD 330 ML" at bounding box center [705, 320] width 200 height 17
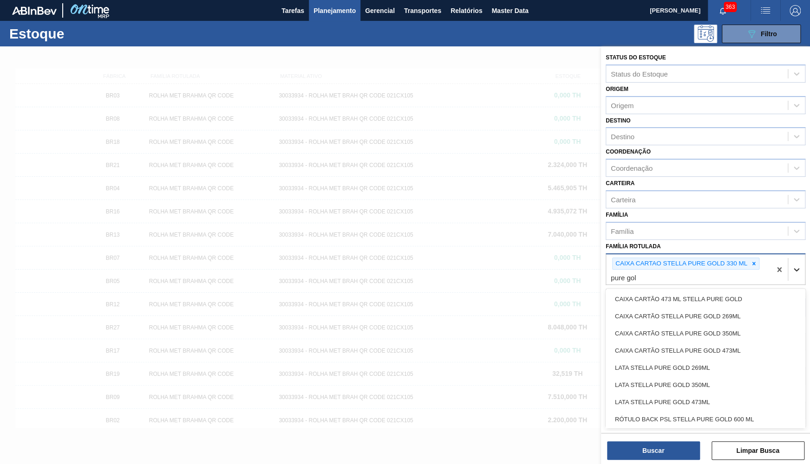
type Rotulada "pure gold"
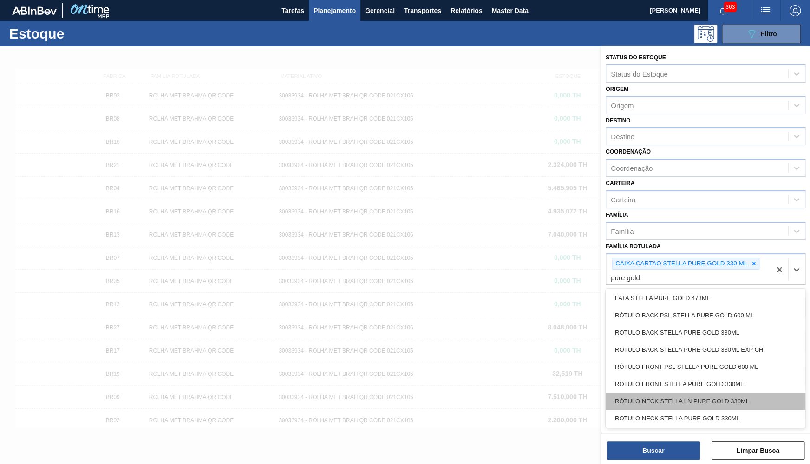
scroll to position [104, 0]
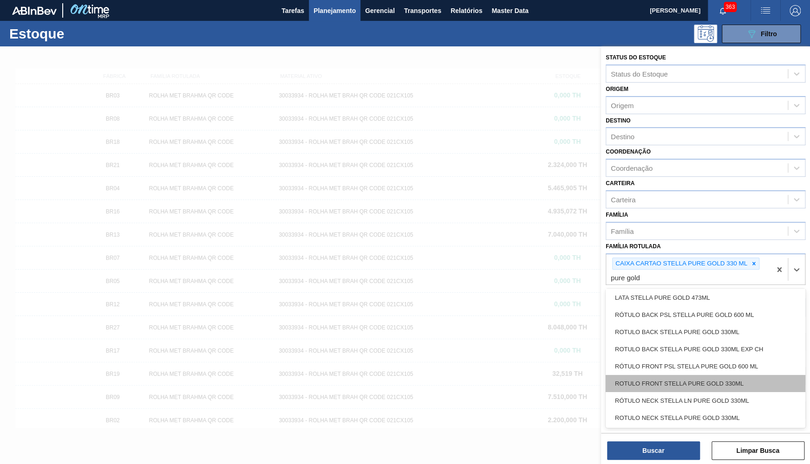
click at [667, 375] on div "ROTULO FRONT STELLA PURE GOLD 330ML" at bounding box center [705, 383] width 200 height 17
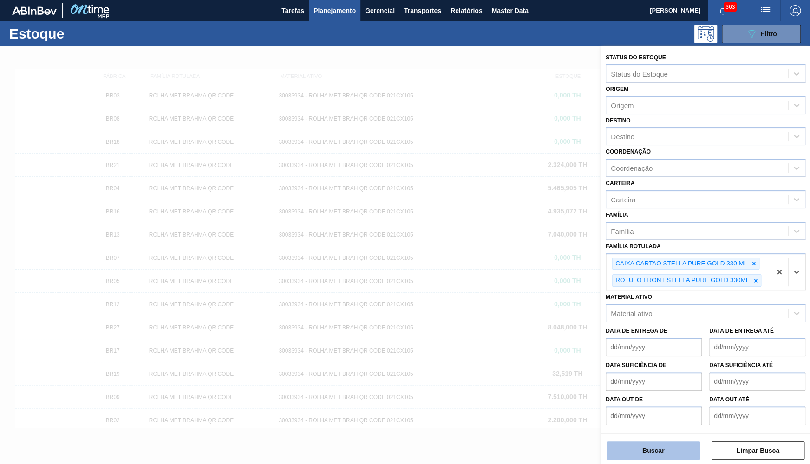
click at [662, 451] on button "Buscar" at bounding box center [653, 451] width 93 height 19
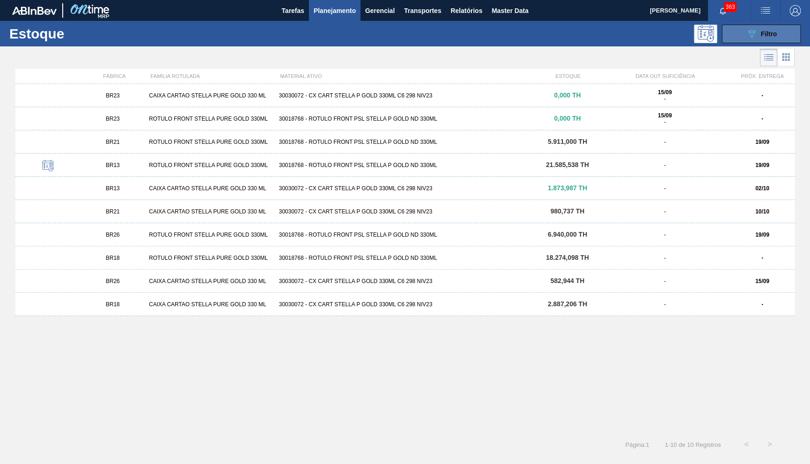
click at [747, 32] on icon "089F7B8B-B2A5-4AFE-B5C0-19BA573D28AC" at bounding box center [751, 33] width 11 height 11
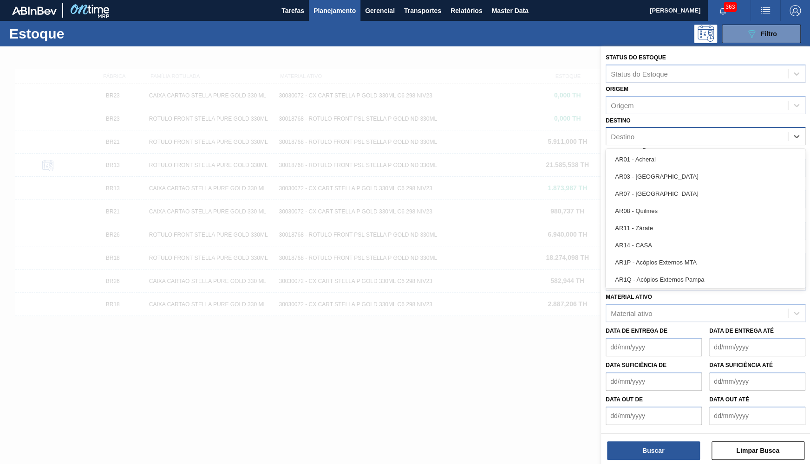
click at [637, 132] on div "Destino" at bounding box center [697, 136] width 182 height 13
type input "23"
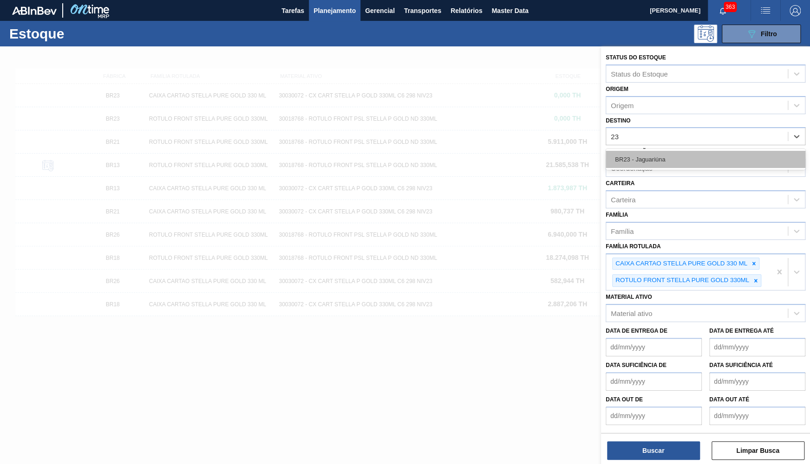
click at [643, 151] on div "BR23 - Jaguariúna" at bounding box center [705, 159] width 200 height 17
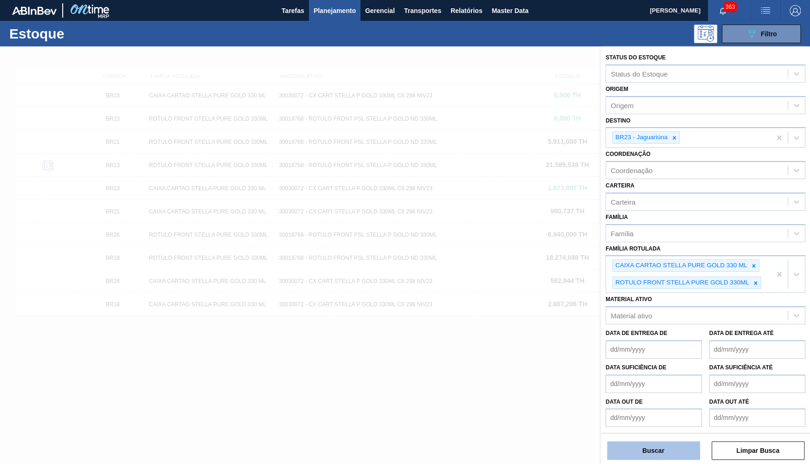
click at [638, 455] on button "Buscar" at bounding box center [653, 451] width 93 height 19
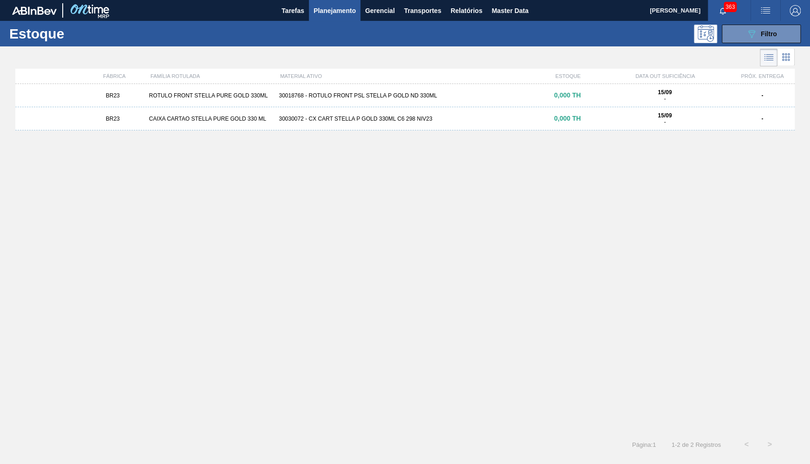
click at [396, 87] on div "BR23 ROTULO FRONT STELLA PURE GOLD 330ML 30018768 - ROTULO FRONT PSL STELLA P G…" at bounding box center [404, 95] width 779 height 23
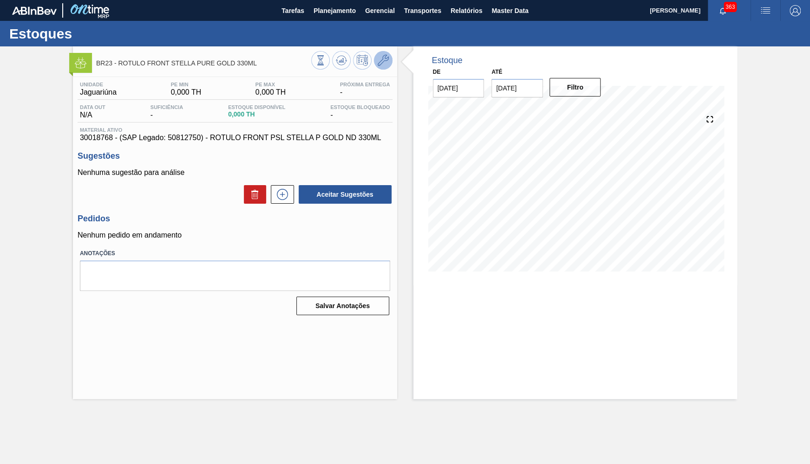
click at [385, 64] on icon at bounding box center [382, 60] width 11 height 11
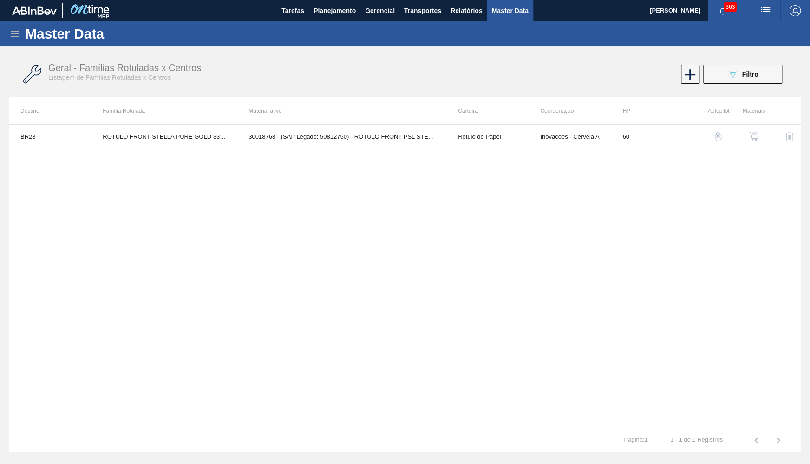
click at [754, 133] on img "button" at bounding box center [753, 136] width 9 height 9
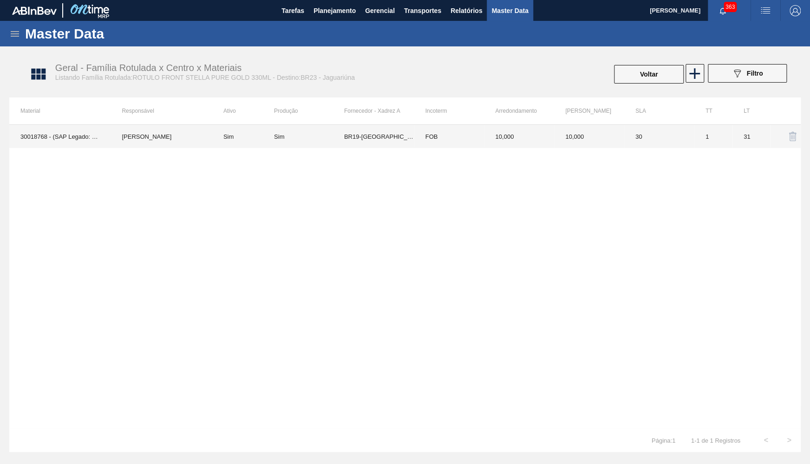
click at [318, 130] on td "Sim" at bounding box center [309, 136] width 70 height 23
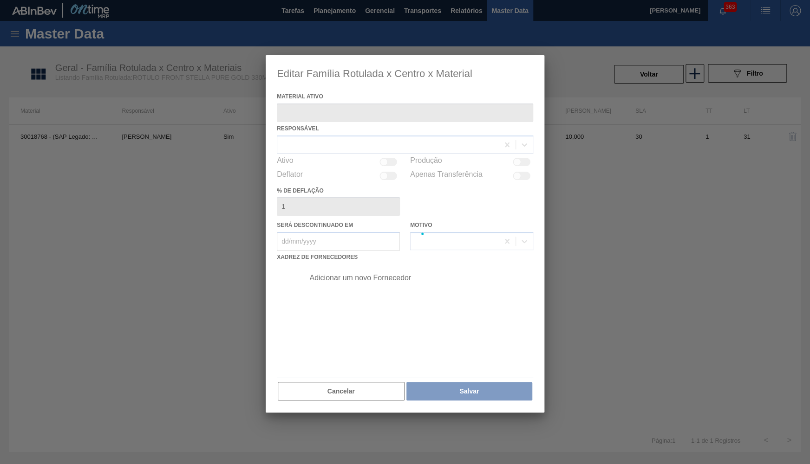
type ativo "30018768 - (SAP Legado: 50812750) - ROTULO FRONT PSL STELLA P GOLD ND 330ML"
checkbox input "true"
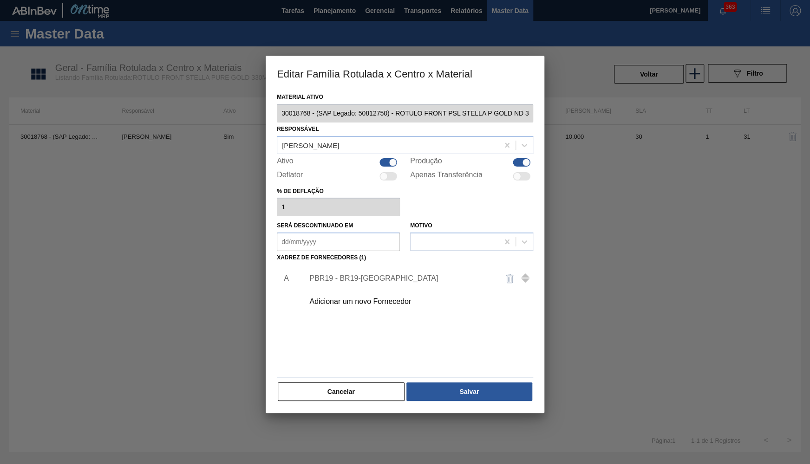
click at [326, 298] on div "Adicionar um novo Fornecedor" at bounding box center [400, 302] width 182 height 8
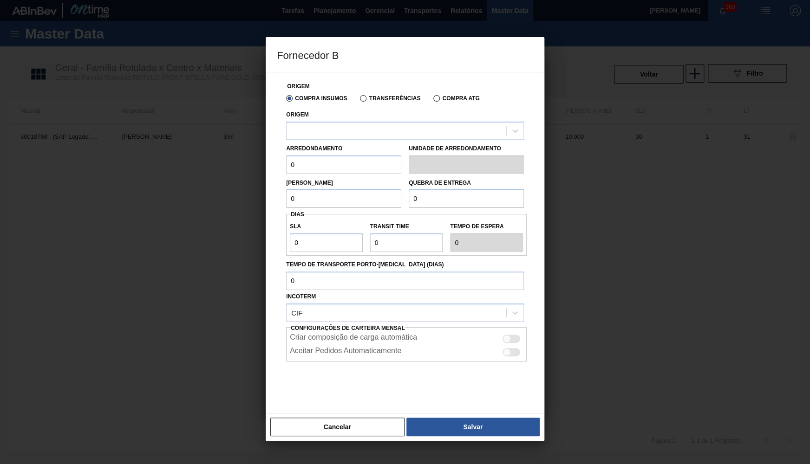
click at [331, 145] on label "Arredondamento" at bounding box center [314, 148] width 56 height 6
click at [333, 117] on div "Origem" at bounding box center [405, 124] width 238 height 32
click at [338, 127] on div at bounding box center [396, 130] width 220 height 13
click at [359, 94] on div "Transferências" at bounding box center [388, 98] width 64 height 8
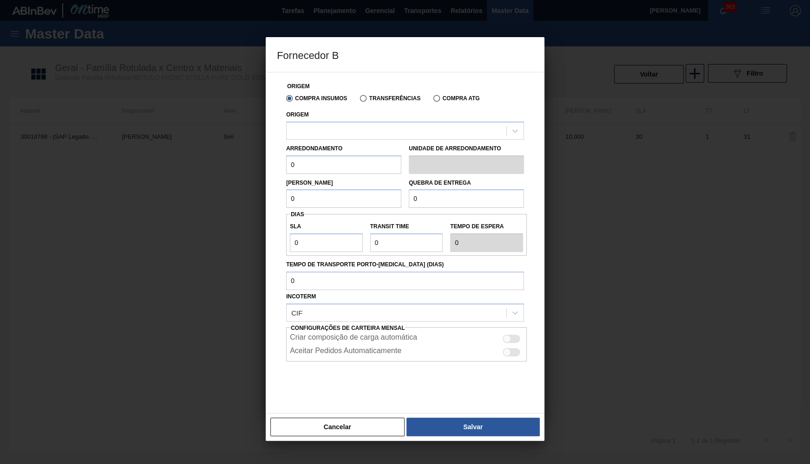
click at [361, 103] on div "Compra Insumos Transferências Compra ATG" at bounding box center [404, 98] width 245 height 16
click at [329, 101] on label "Compra Insumos" at bounding box center [316, 98] width 61 height 6
click at [285, 100] on input "Compra Insumos" at bounding box center [285, 100] width 0 height 0
click at [330, 135] on div at bounding box center [396, 130] width 220 height 13
click at [416, 128] on div at bounding box center [396, 130] width 220 height 13
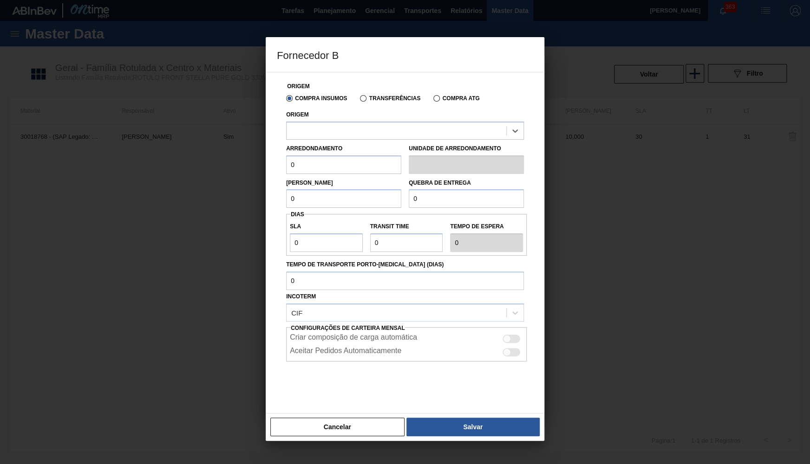
click at [320, 113] on div "Origem Select is focused ,type to refine list, press Down to open the menu," at bounding box center [405, 124] width 238 height 32
click at [320, 127] on div at bounding box center [396, 130] width 220 height 13
click at [345, 409] on div "Origem Compra Insumos Transferências Compra ATG Origem Arredondamento 0 Unidade…" at bounding box center [405, 243] width 279 height 342
click at [356, 431] on button "Cancelar" at bounding box center [337, 427] width 134 height 19
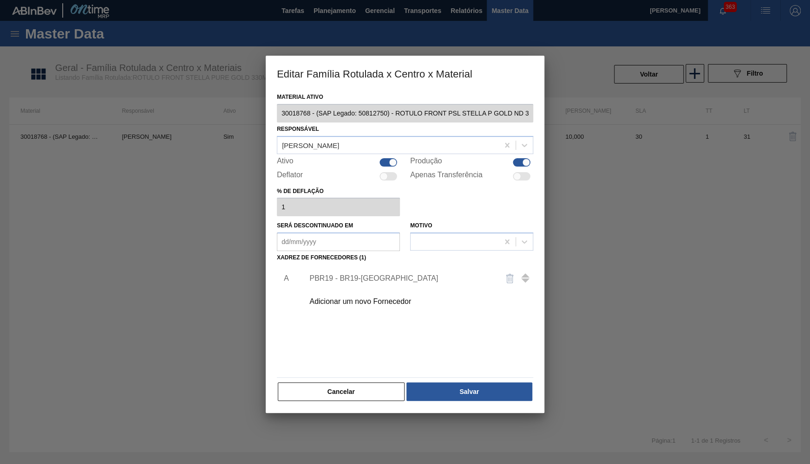
click at [370, 403] on div "Material ativo 30018768 - (SAP Legado: 50812750) - ROTULO FRONT PSL STELLA P GO…" at bounding box center [405, 252] width 279 height 323
click at [344, 396] on div "Cancelar Salvar" at bounding box center [405, 392] width 256 height 20
click at [351, 302] on div "Adicionar um novo Fornecedor" at bounding box center [416, 301] width 234 height 23
click at [338, 148] on div "YASMIM [PERSON_NAME] [PERSON_NAME]" at bounding box center [387, 144] width 221 height 13
click at [318, 326] on div "A PBR19 - BR19-Nova Rio Adicionar um novo Fornecedor" at bounding box center [405, 319] width 256 height 109
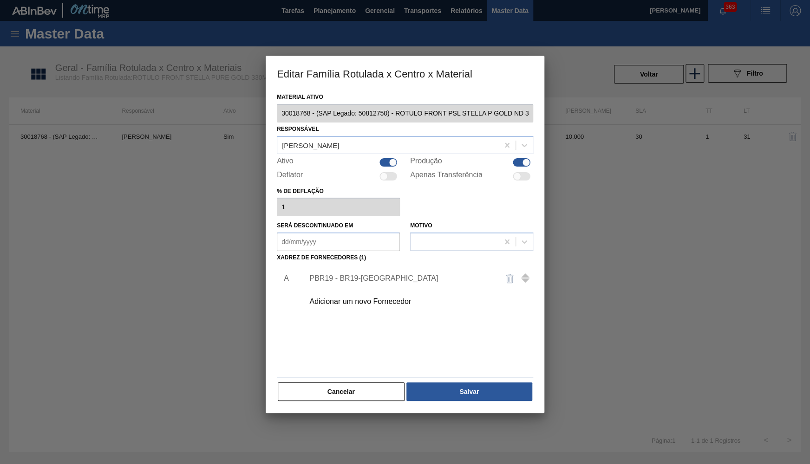
click at [351, 298] on div "Adicionar um novo Fornecedor" at bounding box center [400, 302] width 182 height 8
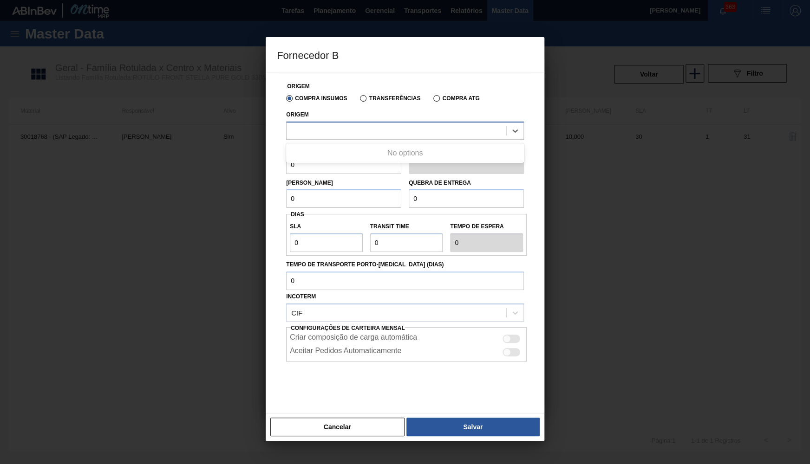
click at [341, 129] on div at bounding box center [396, 130] width 220 height 13
click at [345, 403] on div "Origem Compra Insumos Transferências Compra ATG Origem Use Up and Down to choos…" at bounding box center [405, 243] width 279 height 342
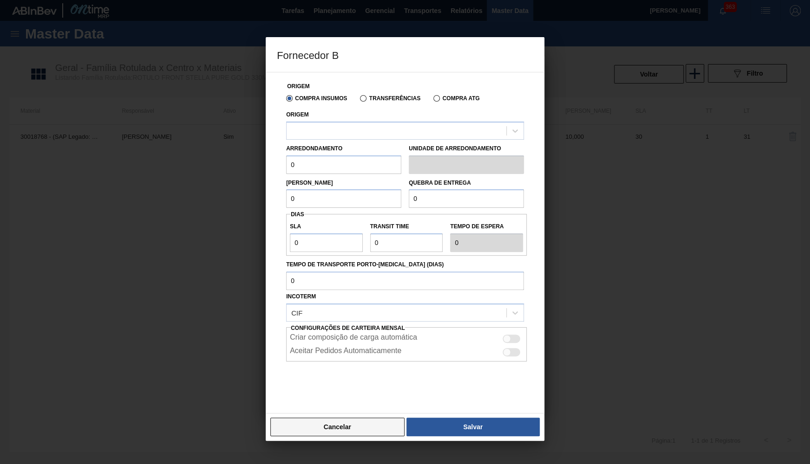
click at [359, 423] on button "Cancelar" at bounding box center [337, 427] width 134 height 19
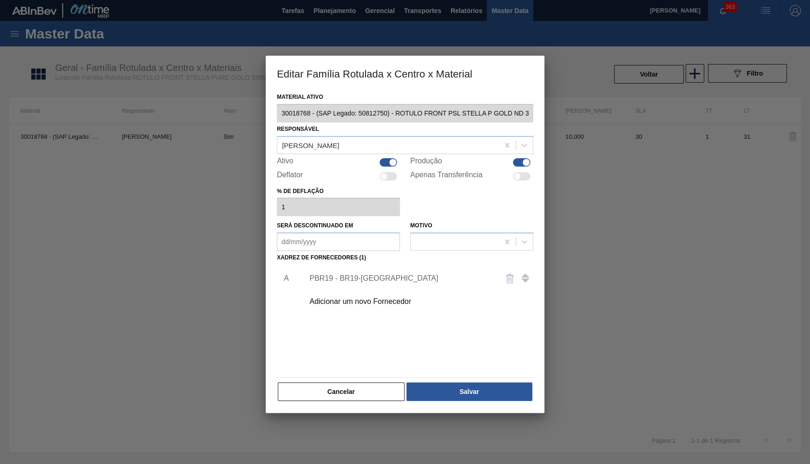
click at [359, 423] on div at bounding box center [405, 232] width 810 height 464
click at [357, 398] on div "Material ativo 30018768 - (SAP Legado: 50812750) - ROTULO FRONT PSL STELLA P GO…" at bounding box center [405, 252] width 279 height 323
click at [356, 396] on button "Cancelar" at bounding box center [341, 392] width 127 height 19
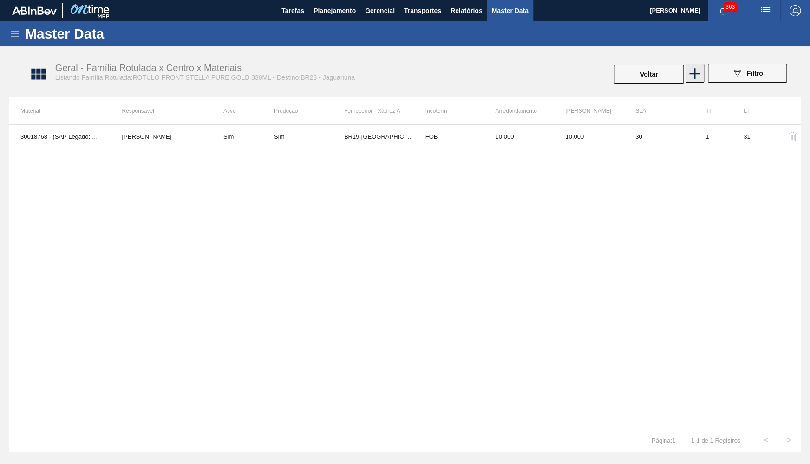
click at [686, 76] on icon at bounding box center [694, 74] width 18 height 18
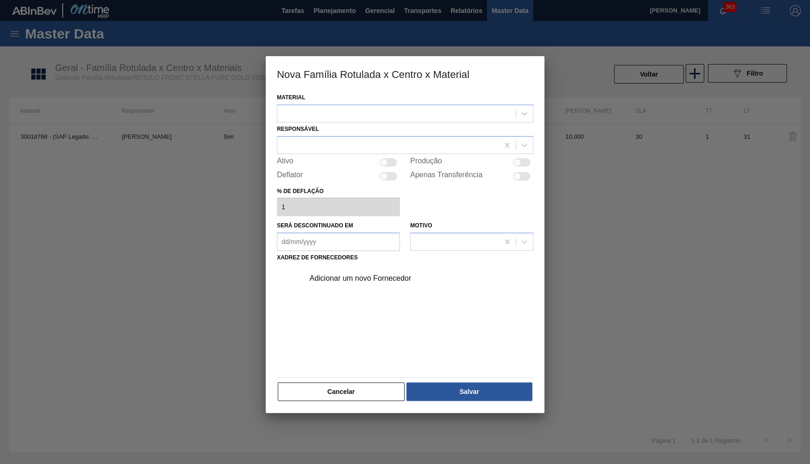
click at [367, 95] on div "Material" at bounding box center [405, 107] width 256 height 32
click at [365, 110] on div at bounding box center [396, 113] width 238 height 13
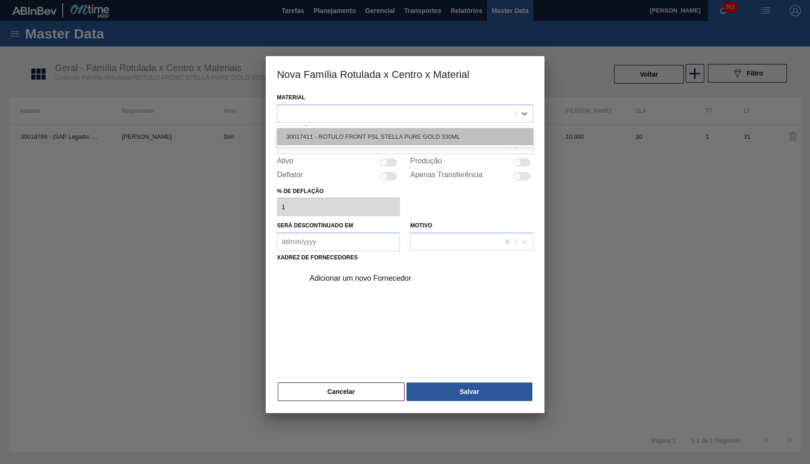
click at [363, 136] on div "30017411 - ROTULO FRONT PSL STELLA PURE GOLD 330ML" at bounding box center [405, 136] width 256 height 17
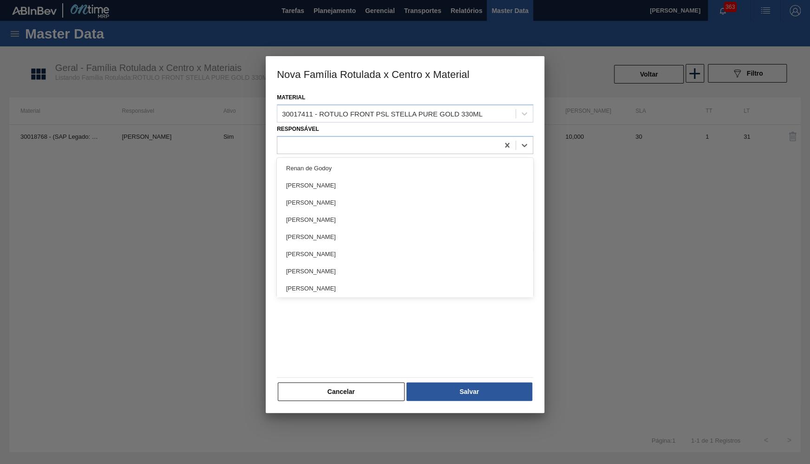
click at [363, 138] on div at bounding box center [387, 144] width 221 height 13
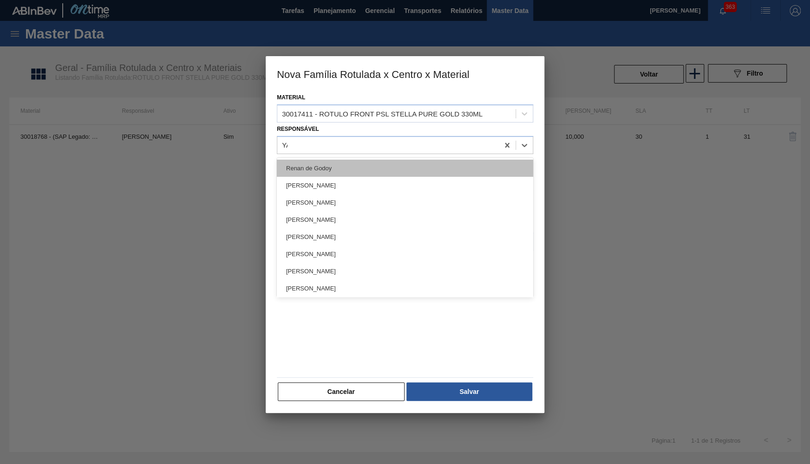
type input "YAS"
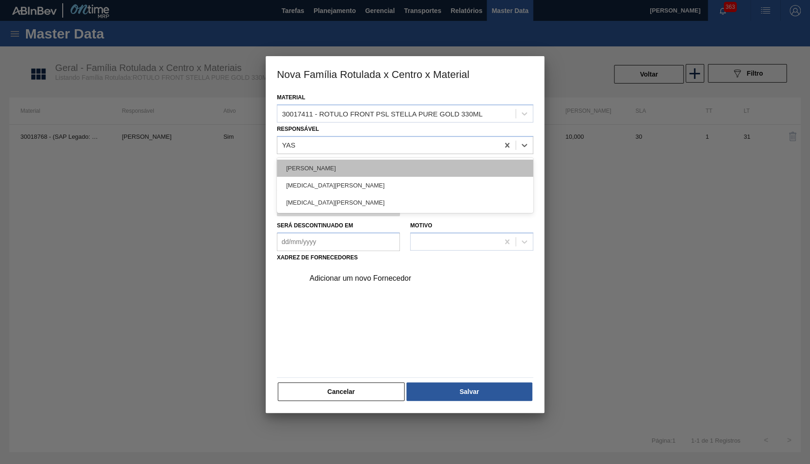
click at [357, 170] on div "YASMIM [PERSON_NAME] [PERSON_NAME]" at bounding box center [405, 168] width 256 height 17
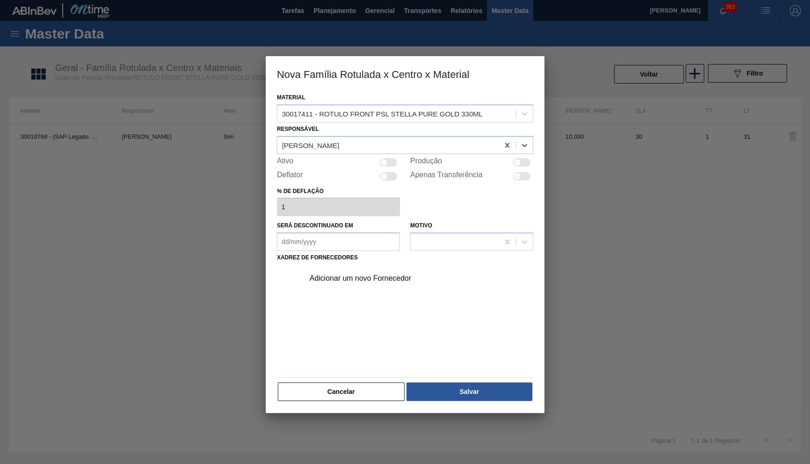
click at [392, 163] on div at bounding box center [388, 162] width 18 height 8
checkbox input "true"
click at [344, 278] on div "Adicionar um novo Fornecedor" at bounding box center [400, 278] width 182 height 8
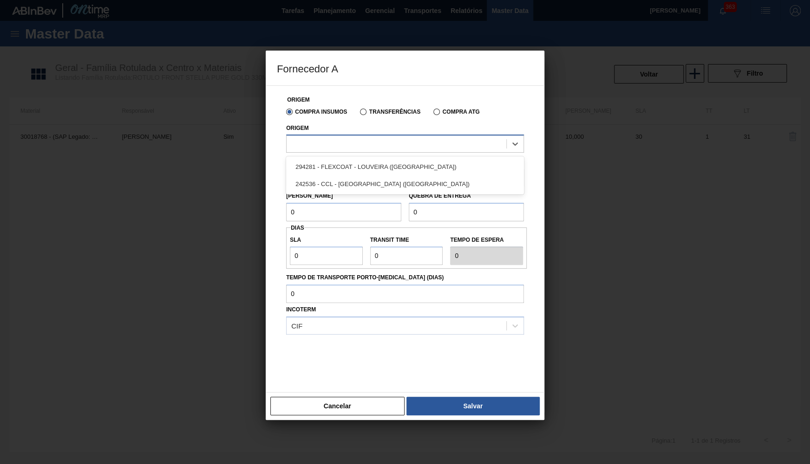
click at [328, 143] on div at bounding box center [396, 143] width 220 height 13
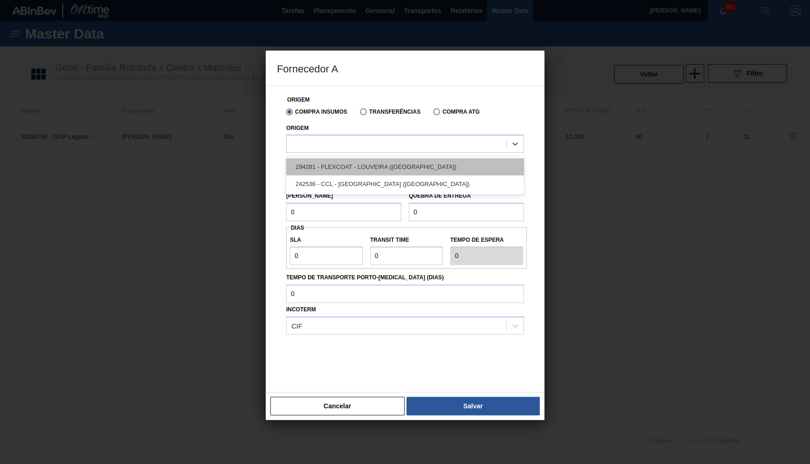
click at [357, 164] on div "294281 - FLEXCOAT - LOUVEIRA (SP)" at bounding box center [405, 166] width 238 height 17
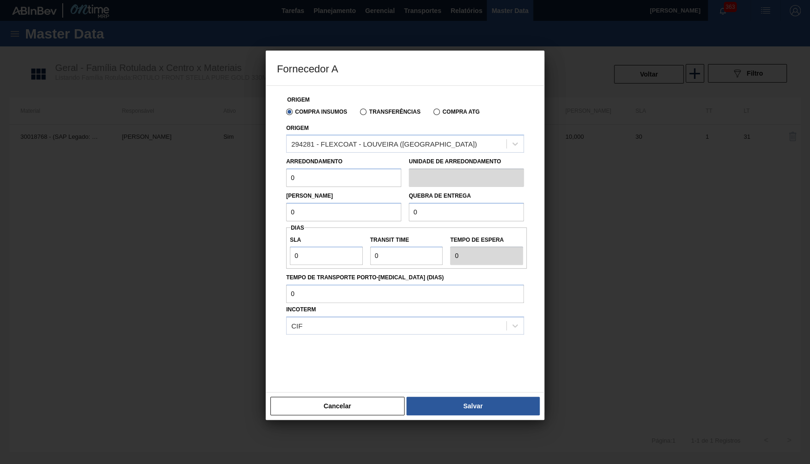
drag, startPoint x: 269, startPoint y: 175, endPoint x: 185, endPoint y: 167, distance: 84.9
click at [286, 169] on input "0" at bounding box center [343, 178] width 115 height 19
click at [306, 397] on button "Cancelar" at bounding box center [337, 406] width 134 height 19
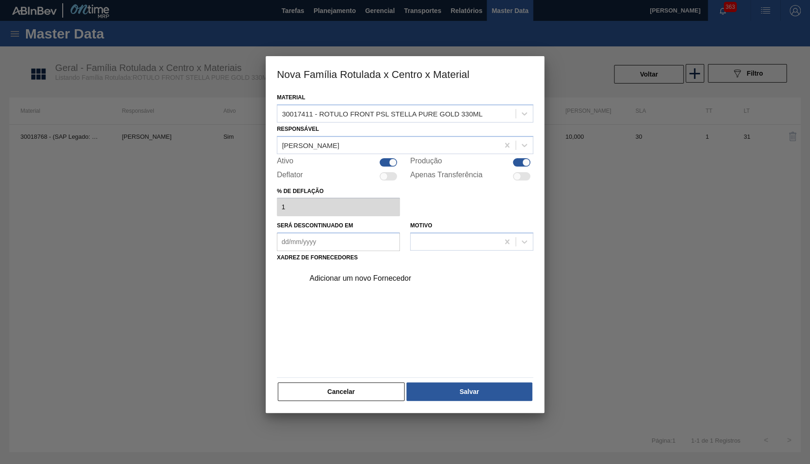
click at [334, 279] on div "Adicionar um novo Fornecedor" at bounding box center [416, 278] width 234 height 23
click at [331, 274] on div "Adicionar um novo Fornecedor" at bounding box center [400, 278] width 182 height 8
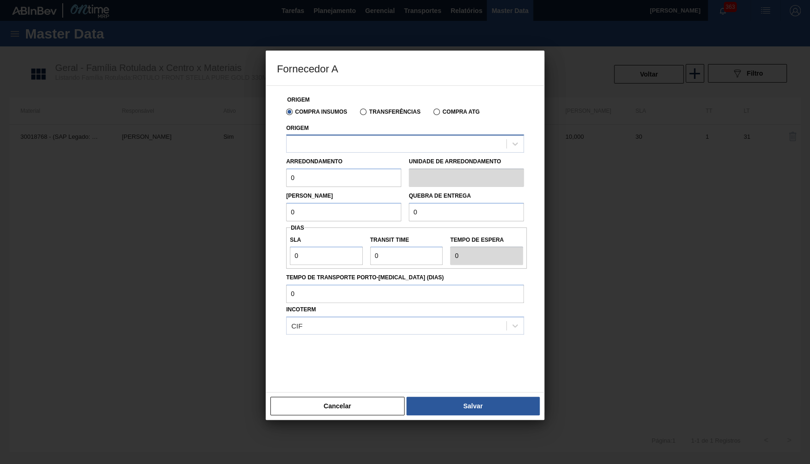
click at [336, 137] on div at bounding box center [396, 143] width 220 height 13
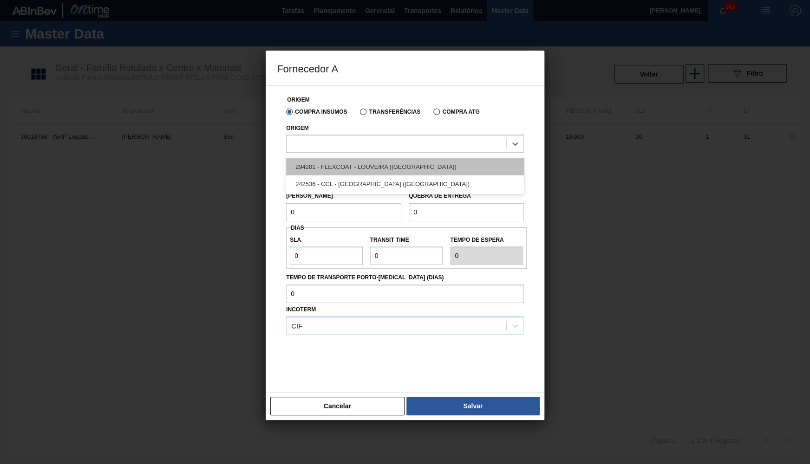
click at [348, 165] on div "294281 - FLEXCOAT - LOUVEIRA (SP)" at bounding box center [405, 166] width 238 height 17
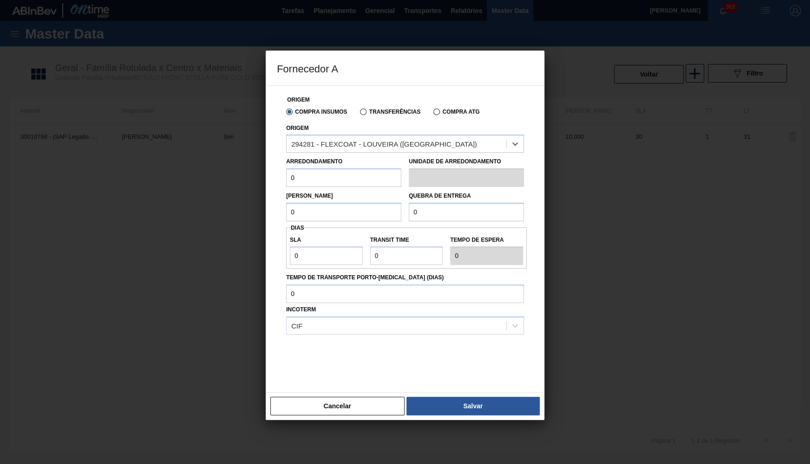
click at [349, 383] on div "Origem Compra Insumos Transferências Compra ATG Origem option 294281 - FLEXCOAT…" at bounding box center [405, 239] width 279 height 308
click at [350, 401] on button "Cancelar" at bounding box center [337, 406] width 134 height 19
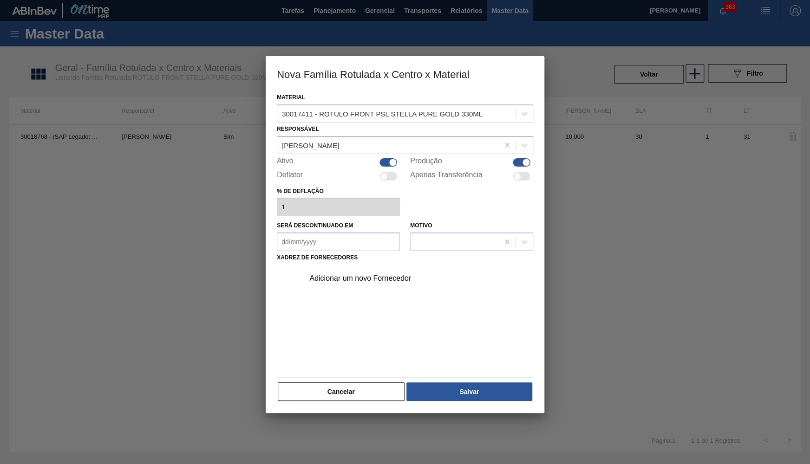
click at [365, 371] on div "Material 30017411 - ROTULO FRONT PSL STELLA PURE GOLD 330ML Responsável YASMIM …" at bounding box center [405, 246] width 256 height 311
click at [447, 115] on div "30017411 - ROTULO FRONT PSL STELLA PURE GOLD 330ML" at bounding box center [382, 114] width 201 height 8
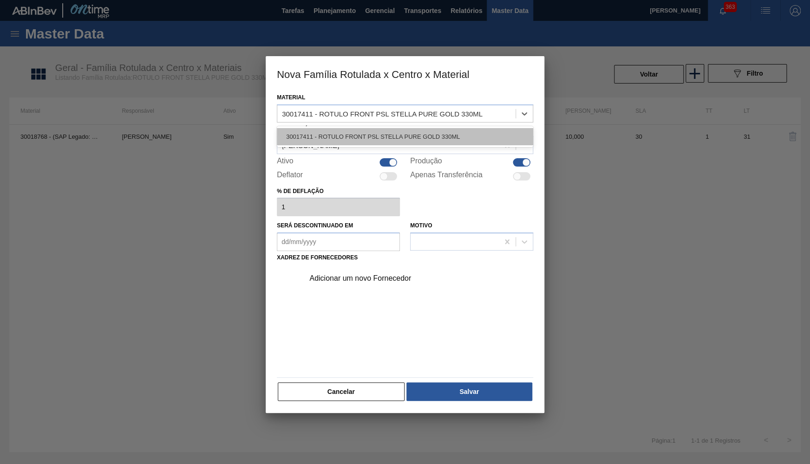
click at [431, 134] on div "30017411 - ROTULO FRONT PSL STELLA PURE GOLD 330ML" at bounding box center [405, 136] width 256 height 17
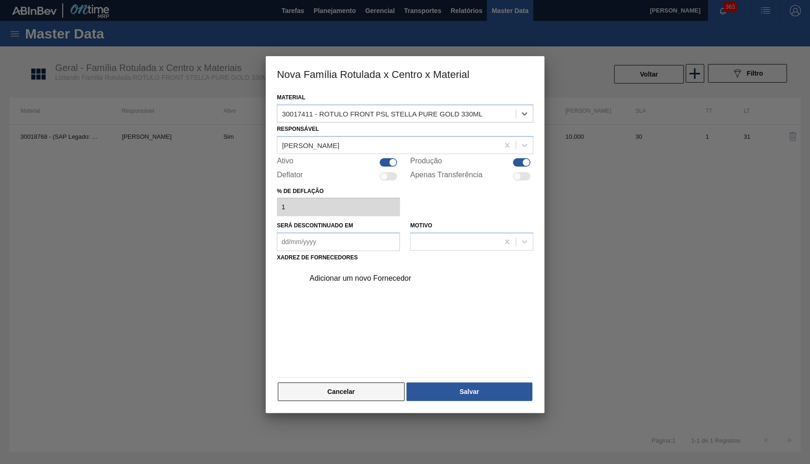
click at [331, 384] on button "Cancelar" at bounding box center [341, 392] width 127 height 19
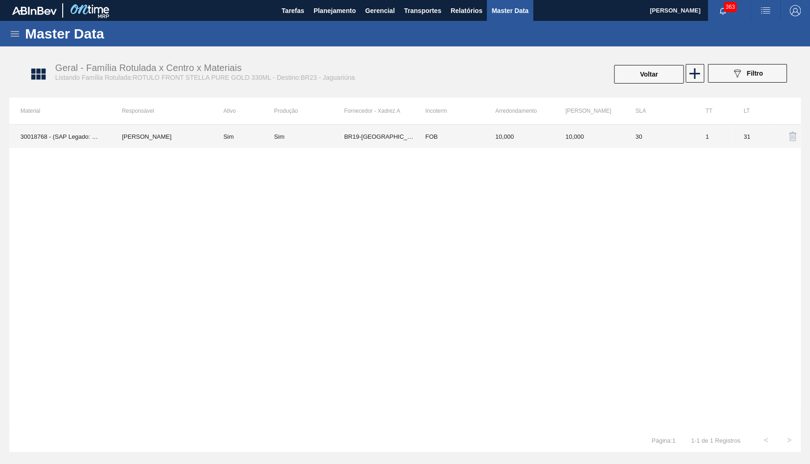
click at [658, 136] on td "30" at bounding box center [659, 136] width 70 height 23
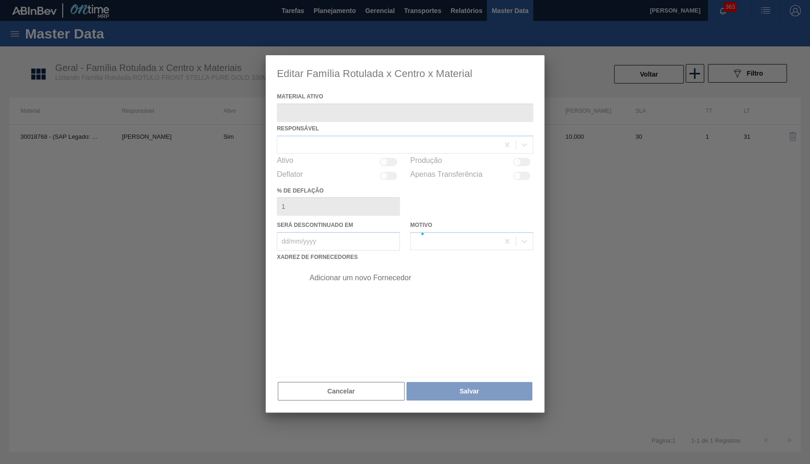
type ativo "30018768 - (SAP Legado: 50812750) - ROTULO FRONT PSL STELLA P GOLD ND 330ML"
checkbox input "true"
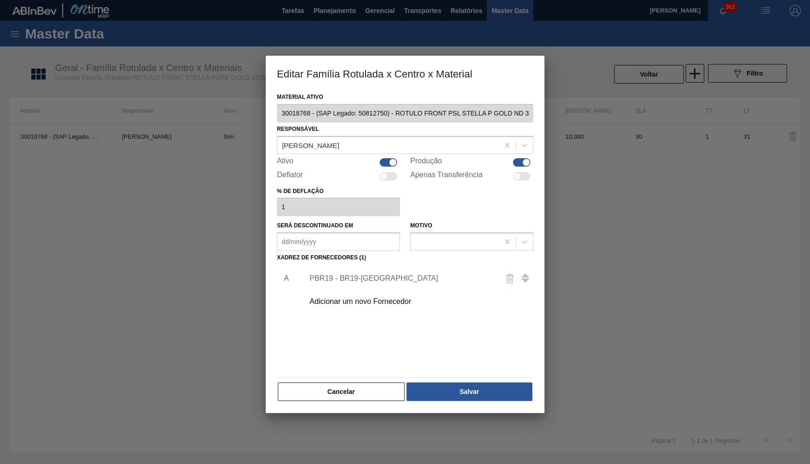
click at [345, 302] on div "Adicionar um novo Fornecedor" at bounding box center [416, 301] width 234 height 23
click at [345, 301] on div "Adicionar um novo Fornecedor" at bounding box center [400, 302] width 182 height 8
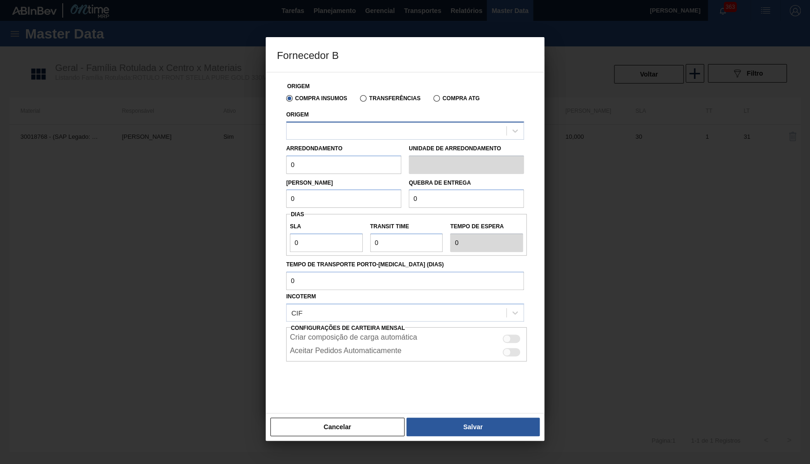
click at [327, 130] on div at bounding box center [396, 130] width 220 height 13
click at [331, 408] on div "Origem Compra Insumos Transferências Compra ATG Origem Arredondamento 0 Unidade…" at bounding box center [405, 243] width 279 height 342
click at [333, 430] on button "Cancelar" at bounding box center [337, 427] width 134 height 19
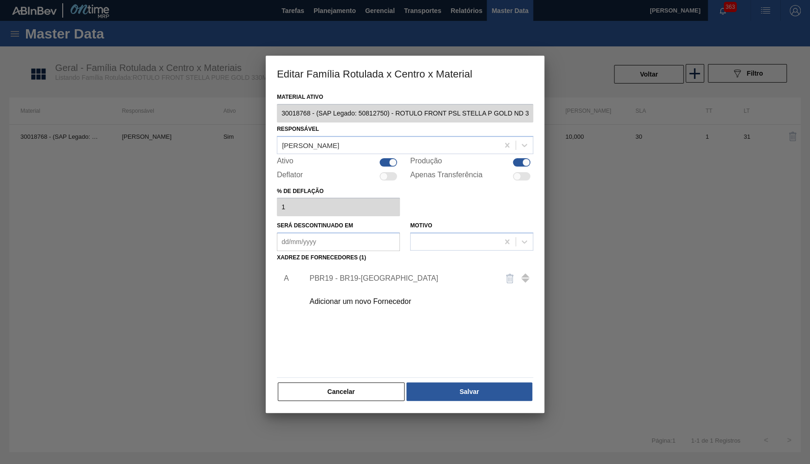
click at [414, 406] on div "Material ativo 30018768 - (SAP Legado: 50812750) - ROTULO FRONT PSL STELLA P GO…" at bounding box center [405, 252] width 279 height 323
click at [338, 417] on div at bounding box center [405, 232] width 810 height 464
click at [346, 396] on div "Cancelar Salvar" at bounding box center [405, 392] width 256 height 20
click at [345, 390] on button "Cancelar" at bounding box center [341, 392] width 127 height 19
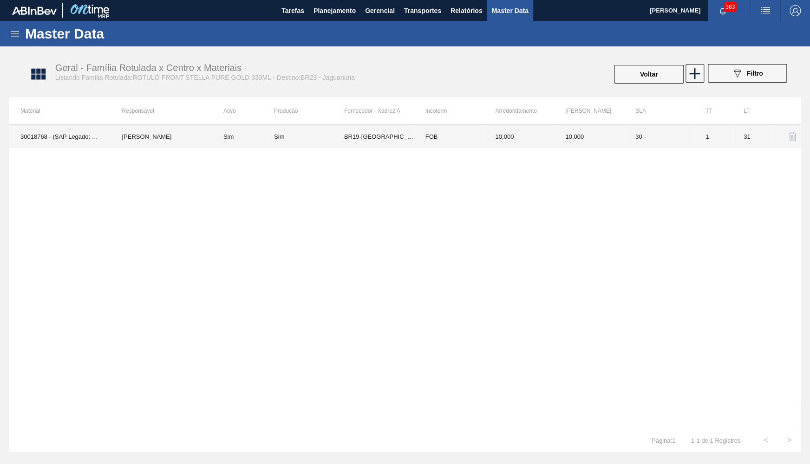
drag, startPoint x: 207, startPoint y: 95, endPoint x: 213, endPoint y: 107, distance: 12.9
click at [207, 96] on div "Geral - Família Rotulada x Centro x Materiais Listando Família Rotulada:ROTULO …" at bounding box center [409, 74] width 800 height 46
click at [229, 141] on td "Sim" at bounding box center [243, 136] width 62 height 23
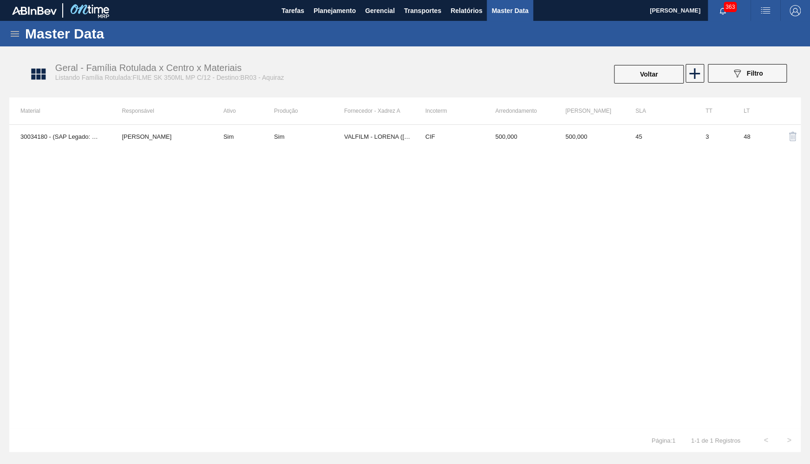
click at [519, 153] on div "30034180 - (SAP Legado: 50844878) - FILME 770X65 SKOL 350 MP C12 [PERSON_NAME] …" at bounding box center [404, 276] width 791 height 305
click at [509, 140] on td "500,000" at bounding box center [519, 136] width 70 height 23
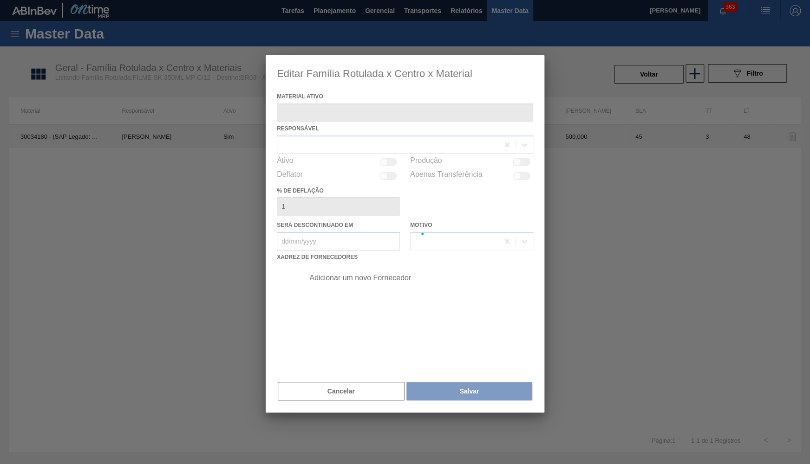
type ativo "30034180 - (SAP Legado: 50844878) - FILME 770X65 SKOL 350 MP C12"
checkbox input "true"
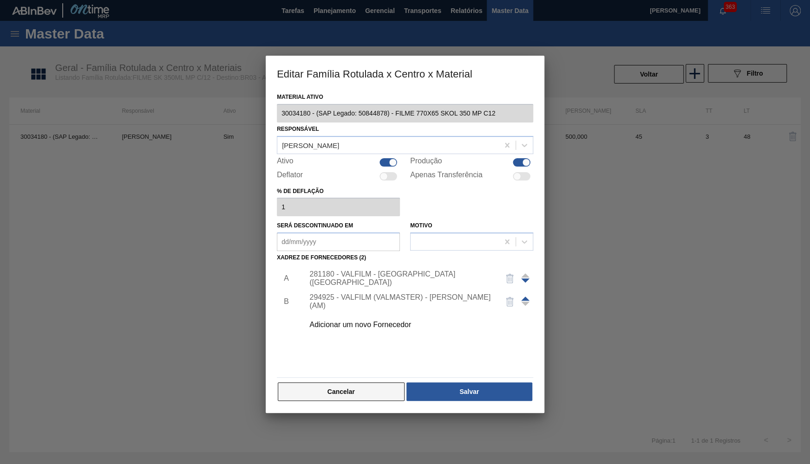
click at [325, 390] on button "Cancelar" at bounding box center [341, 392] width 127 height 19
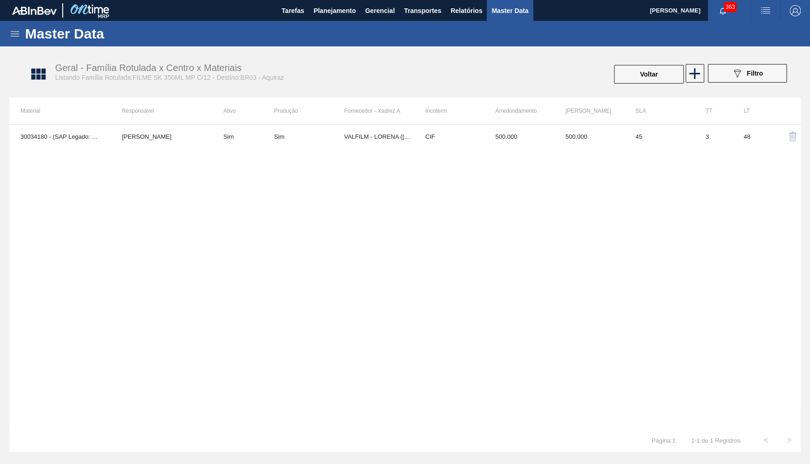
click at [471, 117] on th "Incoterm" at bounding box center [449, 110] width 70 height 27
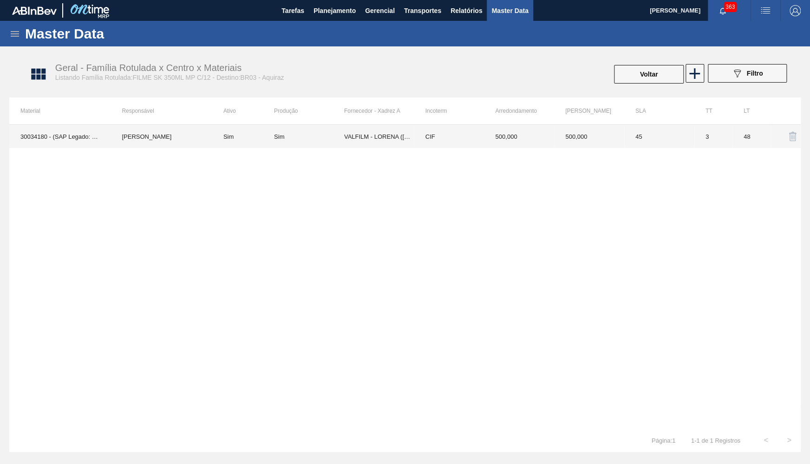
click at [463, 139] on td "CIF" at bounding box center [449, 136] width 70 height 23
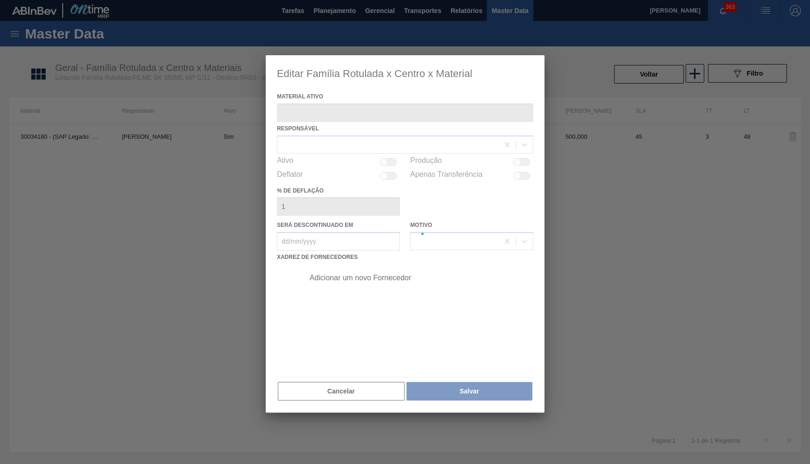
type ativo "30034180 - (SAP Legado: 50844878) - FILME 770X65 SKOL 350 MP C12"
checkbox input "true"
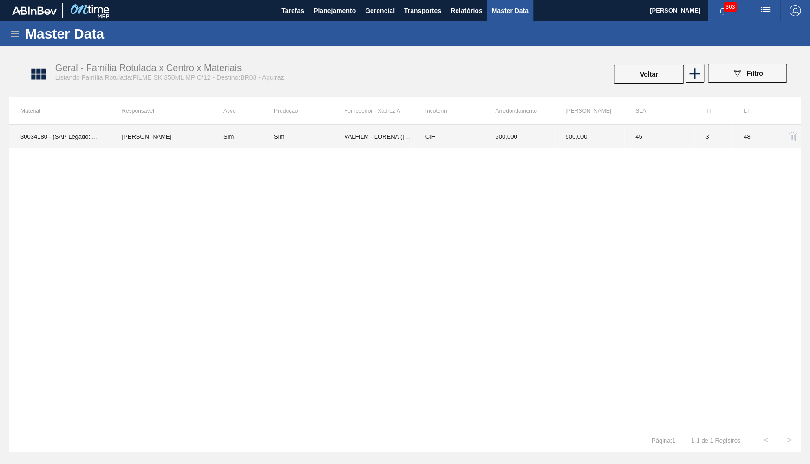
click at [129, 130] on td "[PERSON_NAME]" at bounding box center [160, 136] width 101 height 23
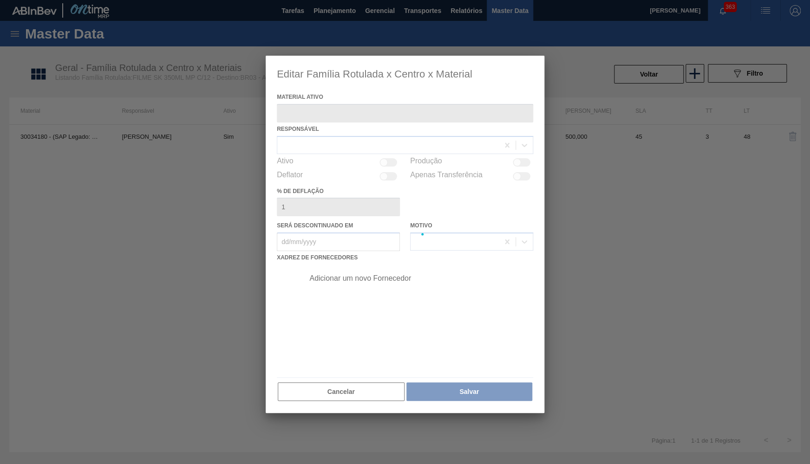
type ativo "30034180 - (SAP Legado: 50844878) - FILME 770X65 SKOL 350 MP C12"
checkbox input "true"
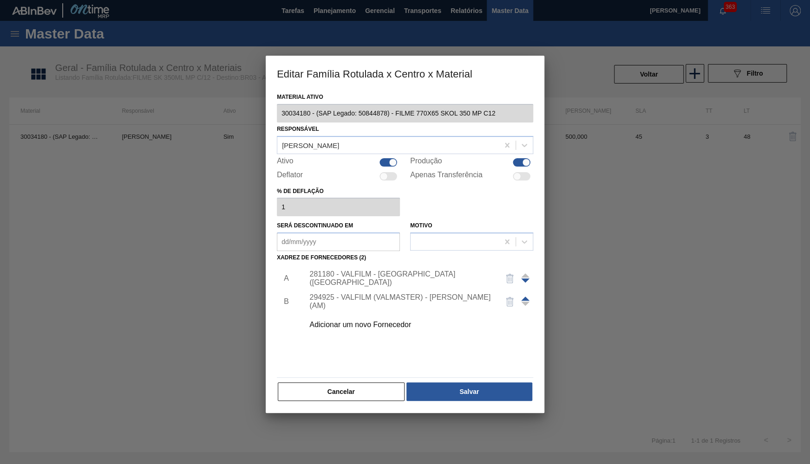
click at [333, 397] on div "Cancelar Salvar" at bounding box center [405, 392] width 256 height 20
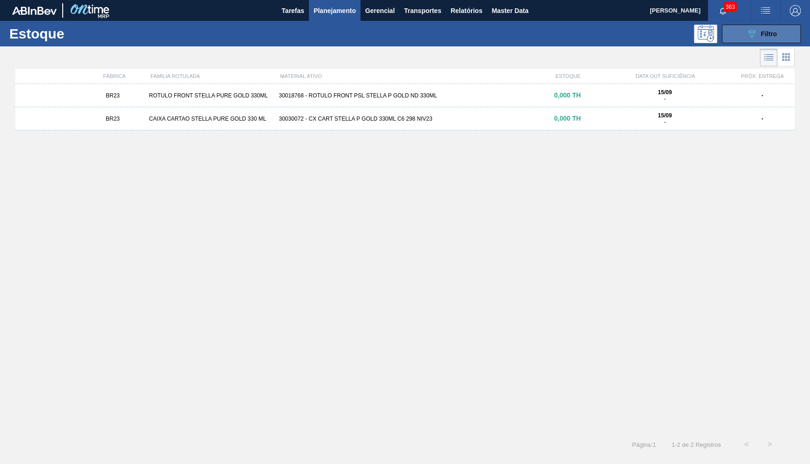
click at [730, 35] on button "089F7B8B-B2A5-4AFE-B5C0-19BA573D28AC Filtro" at bounding box center [760, 34] width 79 height 19
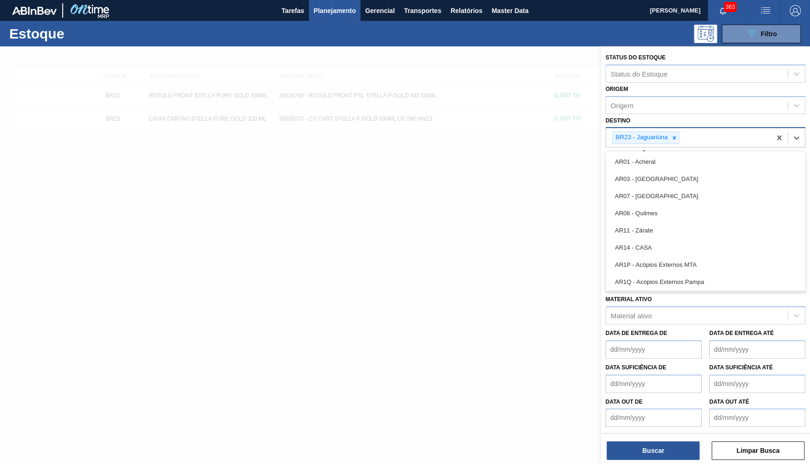
click at [682, 136] on input "Destino" at bounding box center [682, 138] width 1 height 8
click at [675, 135] on icon at bounding box center [674, 138] width 6 height 6
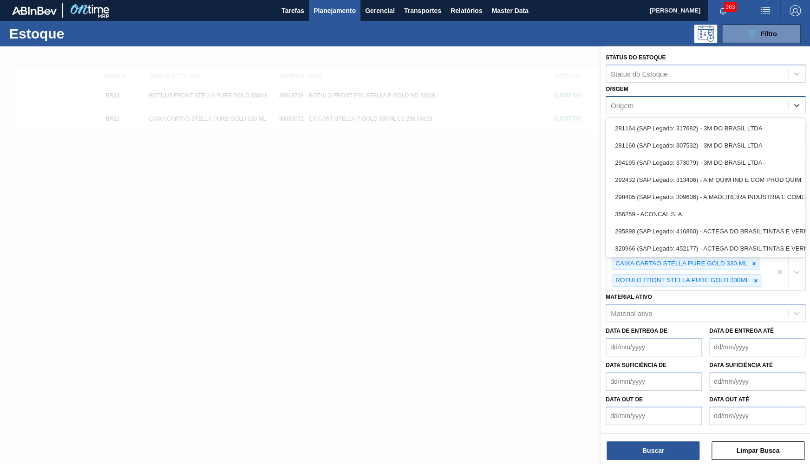
click at [714, 96] on div "Origem" at bounding box center [705, 105] width 200 height 18
click at [771, 279] on div at bounding box center [788, 272] width 34 height 36
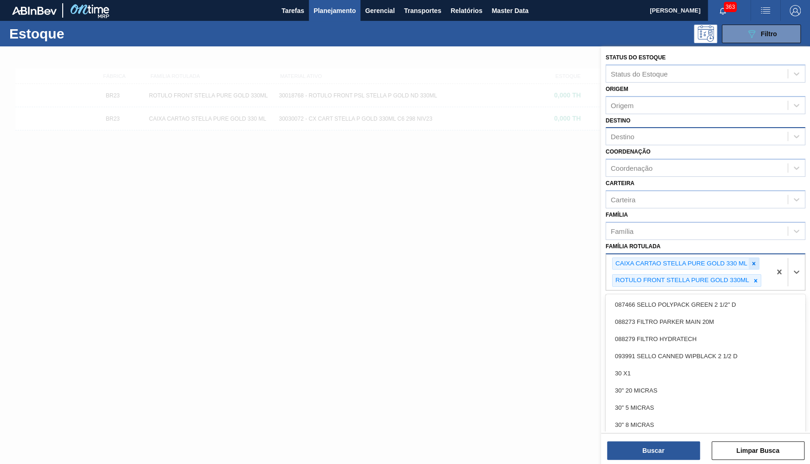
click at [755, 262] on icon at bounding box center [753, 263] width 3 height 3
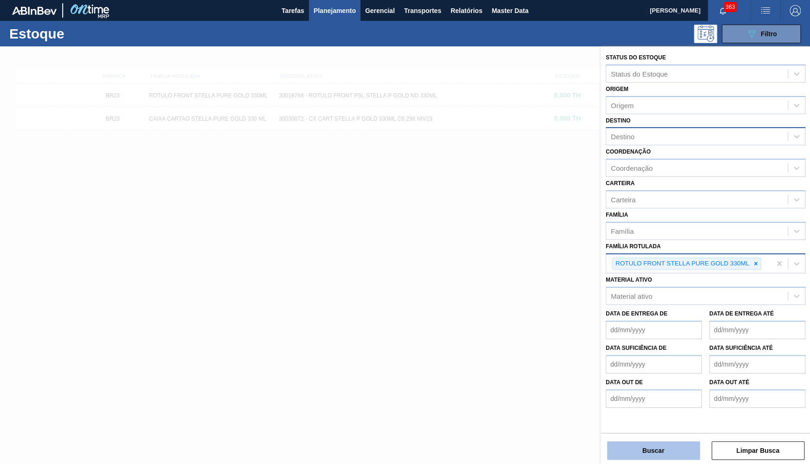
click at [656, 450] on button "Buscar" at bounding box center [653, 451] width 93 height 19
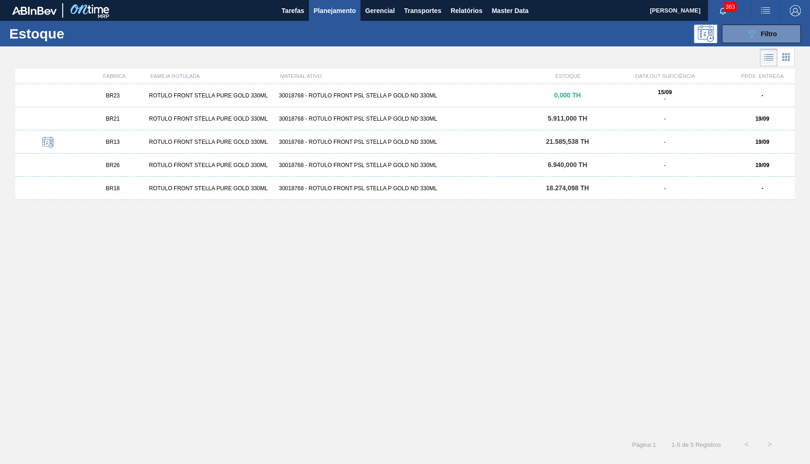
click at [227, 123] on div "BR21 ROTULO FRONT STELLA PURE GOLD 330ML 30018768 - ROTULO FRONT PSL STELLA P G…" at bounding box center [404, 118] width 779 height 23
click at [130, 122] on div "BR21" at bounding box center [112, 119] width 65 height 6
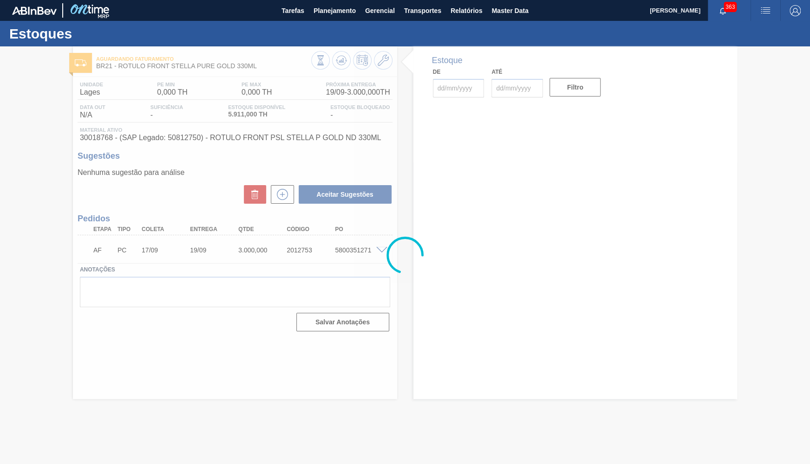
type input "[DATE]"
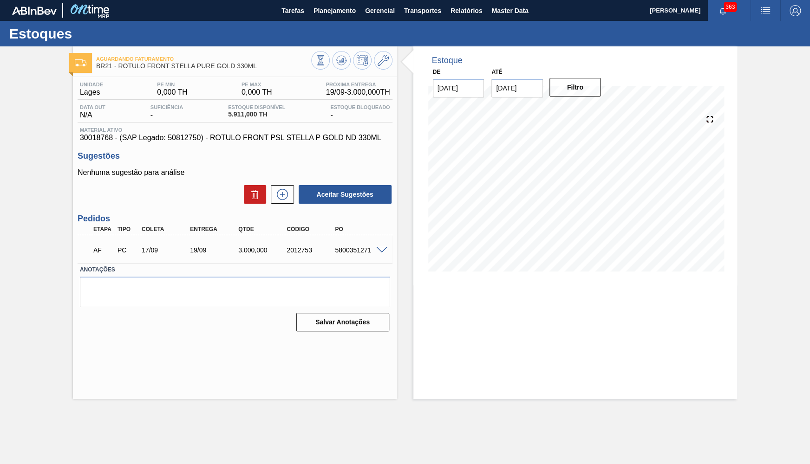
click at [379, 249] on span at bounding box center [381, 250] width 11 height 7
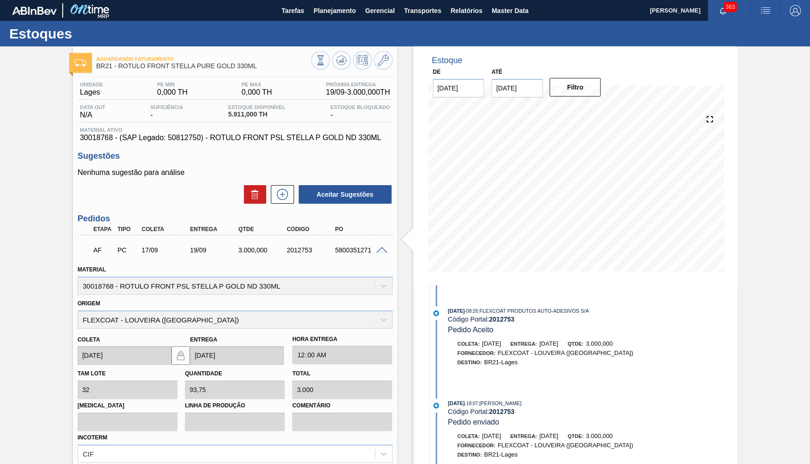
scroll to position [274, 0]
click at [76, 145] on div "Unidade Lages PE MIN 0,000 TH PE MAX 0,000 TH Próxima Entrega 19/09 - 3.000,000…" at bounding box center [235, 318] width 324 height 483
click at [94, 139] on span "30018768 - (SAP Legado: 50812750) - ROTULO FRONT PSL STELLA P GOLD ND 330ML" at bounding box center [235, 138] width 310 height 8
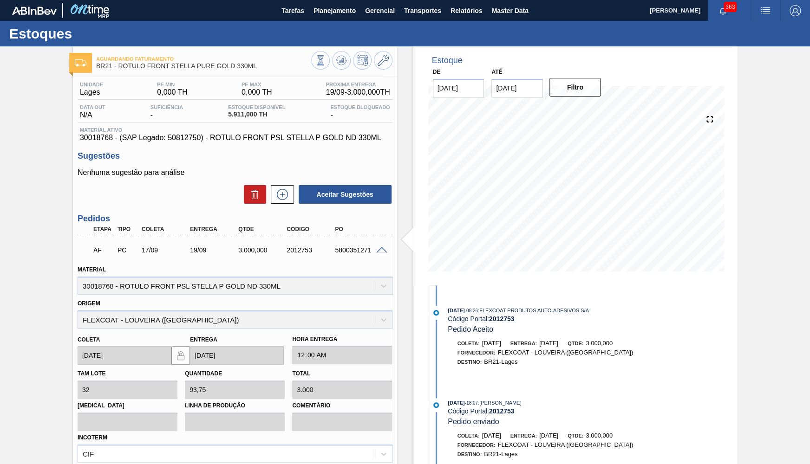
click at [178, 134] on div "Material ativo 30018768 - (SAP Legado: 50812750) - ROTULO FRONT PSL STELLA P GO…" at bounding box center [235, 134] width 315 height 15
click at [96, 140] on span "30018768 - (SAP Legado: 50812750) - ROTULO FRONT PSL STELLA P GOLD ND 330ML" at bounding box center [235, 138] width 310 height 8
copy span "30018768"
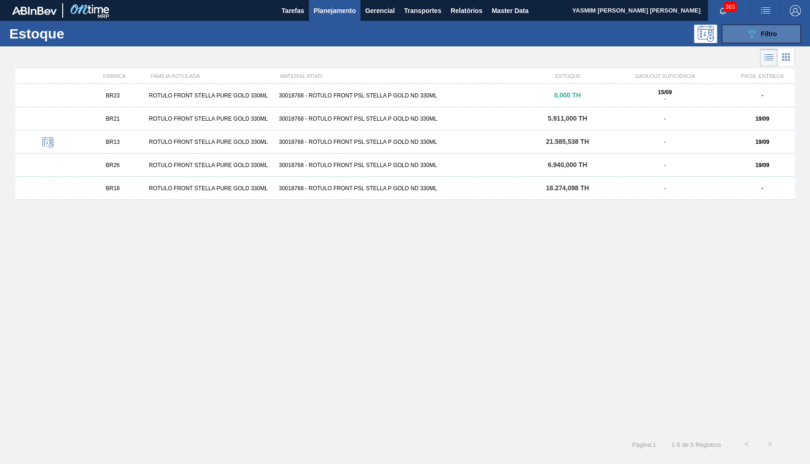
click at [758, 31] on div "089F7B8B-B2A5-4AFE-B5C0-19BA573D28AC Filtro" at bounding box center [761, 33] width 31 height 11
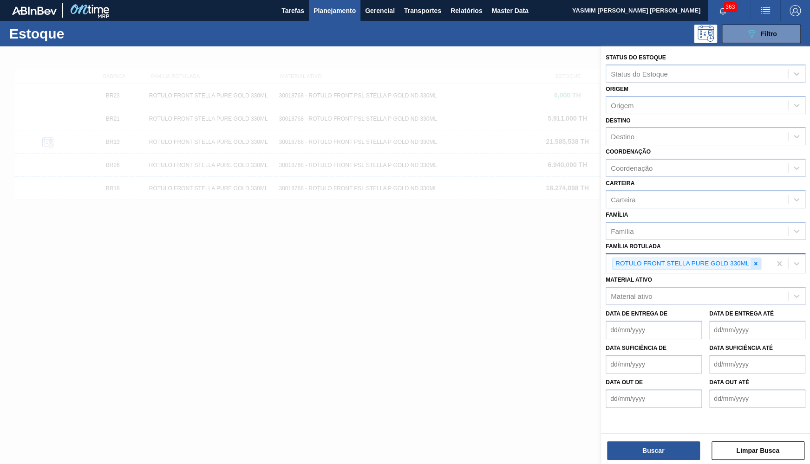
click at [754, 258] on div at bounding box center [755, 264] width 10 height 12
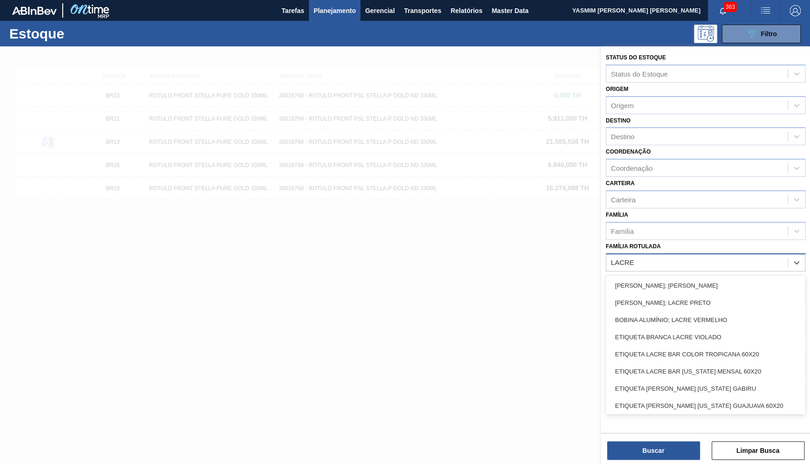
type Rotulada "LACRE GE"
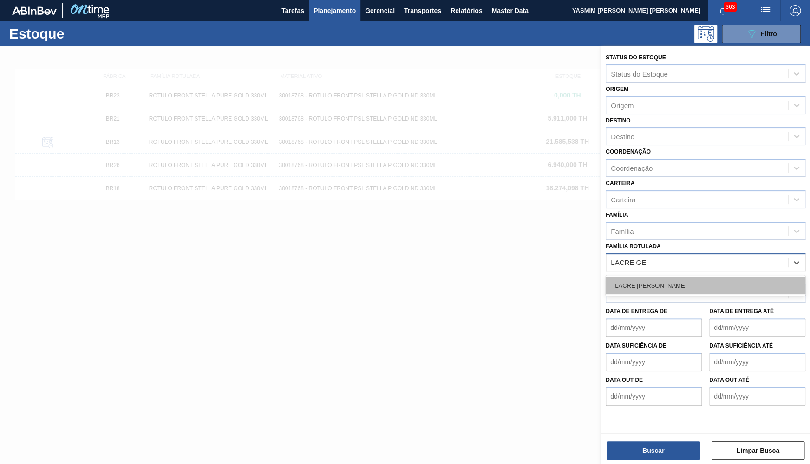
click at [693, 278] on div "LACRE [PERSON_NAME]" at bounding box center [705, 285] width 200 height 17
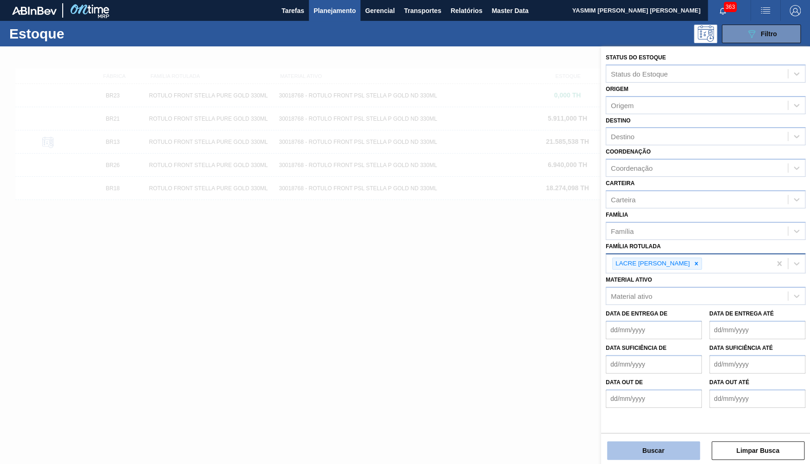
click at [631, 458] on button "Buscar" at bounding box center [653, 451] width 93 height 19
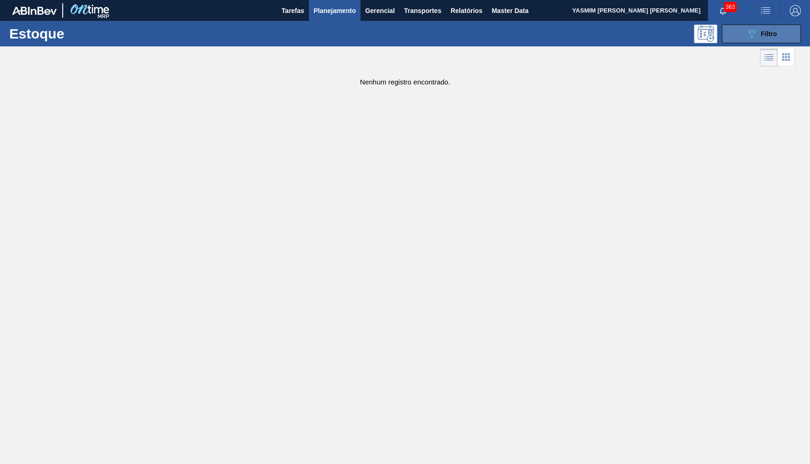
click at [741, 30] on button "089F7B8B-B2A5-4AFE-B5C0-19BA573D28AC Filtro" at bounding box center [760, 34] width 79 height 19
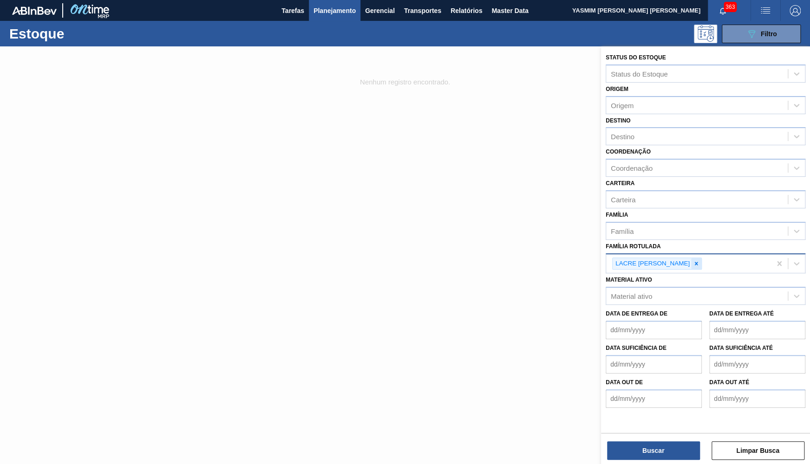
click at [699, 260] on icon at bounding box center [696, 263] width 6 height 6
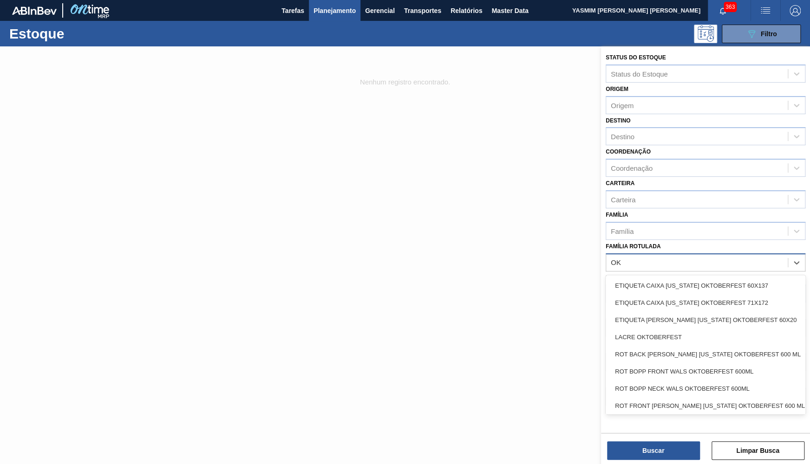
type Rotulada "OKT"
click at [697, 329] on div "LACRE OKTOBERFEST" at bounding box center [705, 337] width 200 height 17
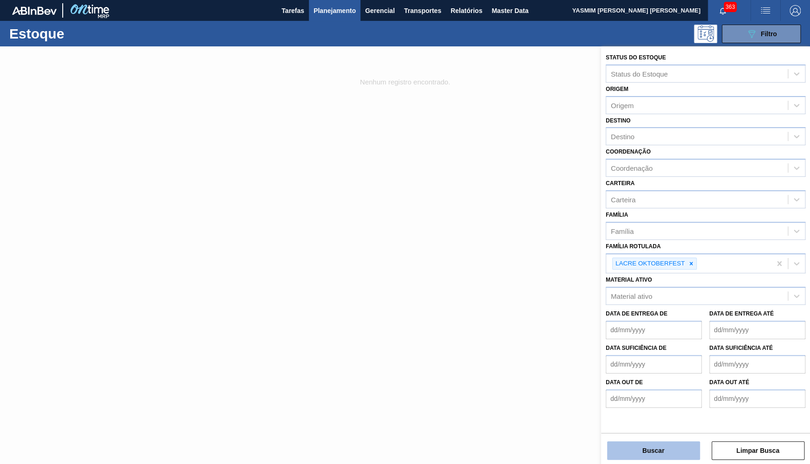
click at [663, 445] on button "Buscar" at bounding box center [653, 451] width 93 height 19
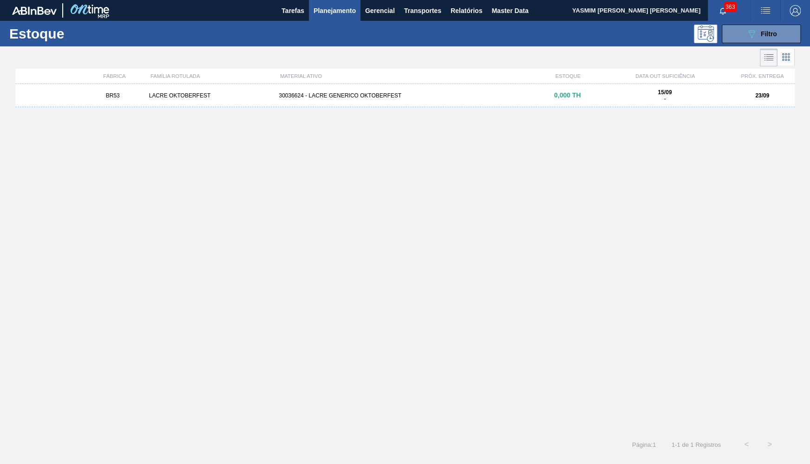
click at [399, 94] on div "30036624 - LACRE GENERICO OKTOBERFEST" at bounding box center [405, 95] width 260 height 6
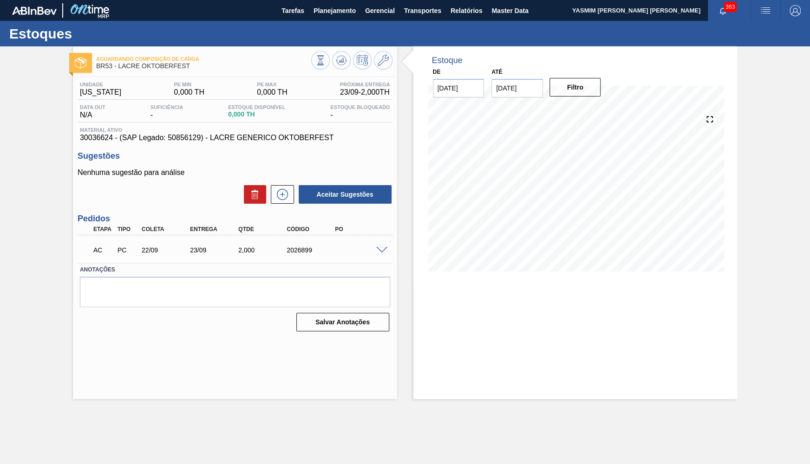
click at [382, 252] on span at bounding box center [381, 250] width 11 height 7
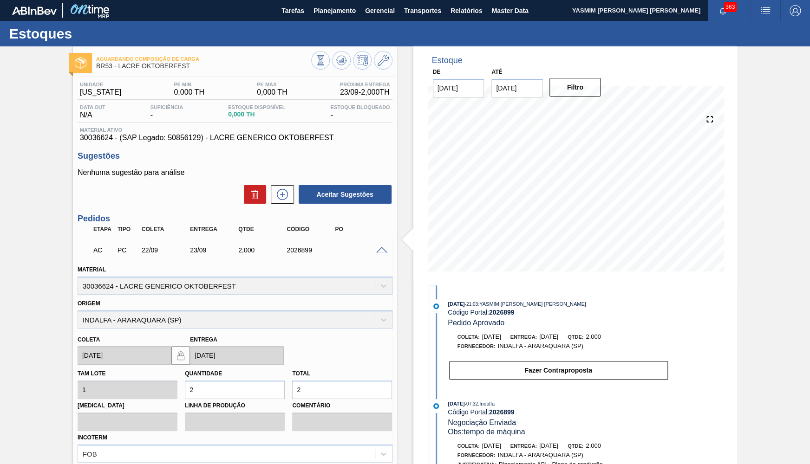
drag, startPoint x: 316, startPoint y: 388, endPoint x: 220, endPoint y: 382, distance: 96.3
click at [292, 382] on input "2" at bounding box center [342, 390] width 100 height 19
click at [193, 139] on span "30036624 - (SAP Legado: 50856129) - LACRE GENERICO OKTOBERFEST" at bounding box center [235, 138] width 310 height 8
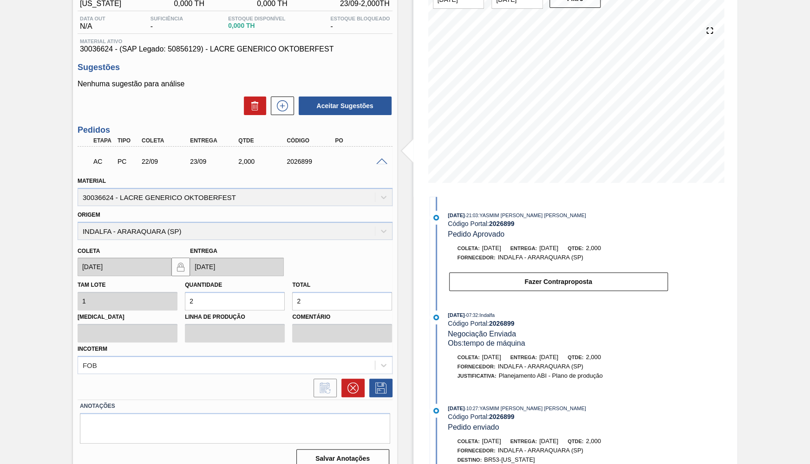
scroll to position [91, 0]
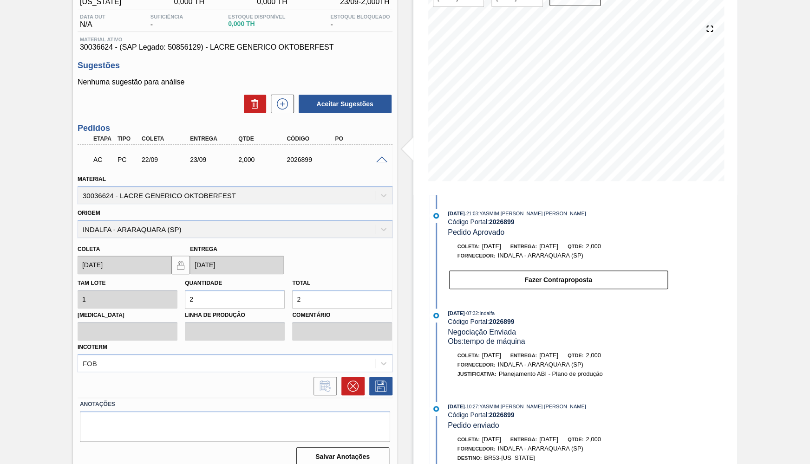
drag, startPoint x: 328, startPoint y: 299, endPoint x: 236, endPoint y: 303, distance: 91.5
click at [292, 303] on input "2" at bounding box center [342, 299] width 100 height 19
type input "1"
type input "1,"
type input "1,6"
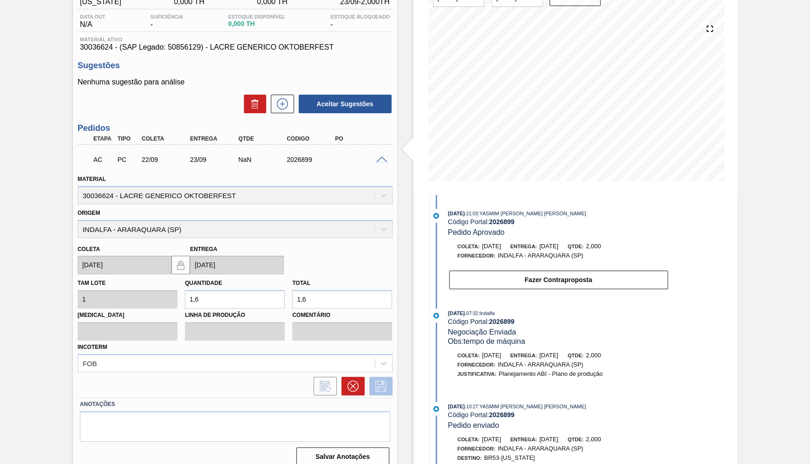
type input "1,6"
click at [378, 381] on icon at bounding box center [380, 386] width 15 height 11
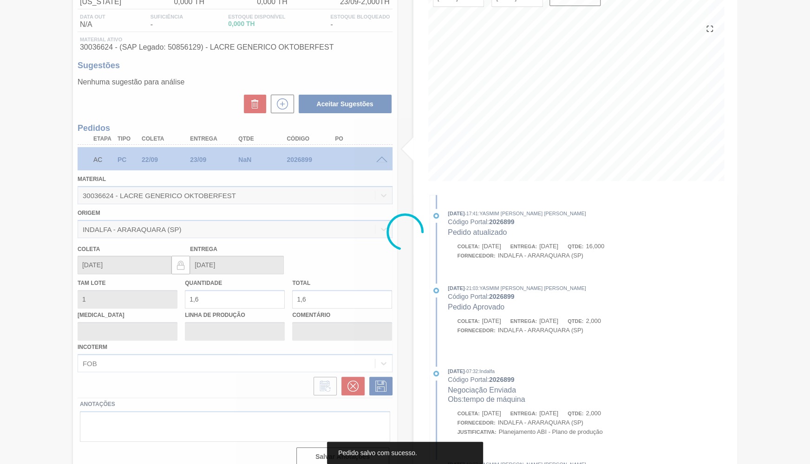
type input "16"
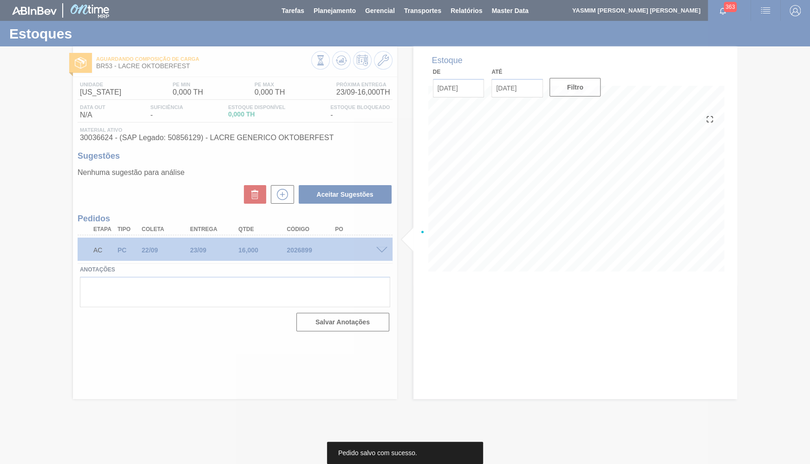
scroll to position [0, 0]
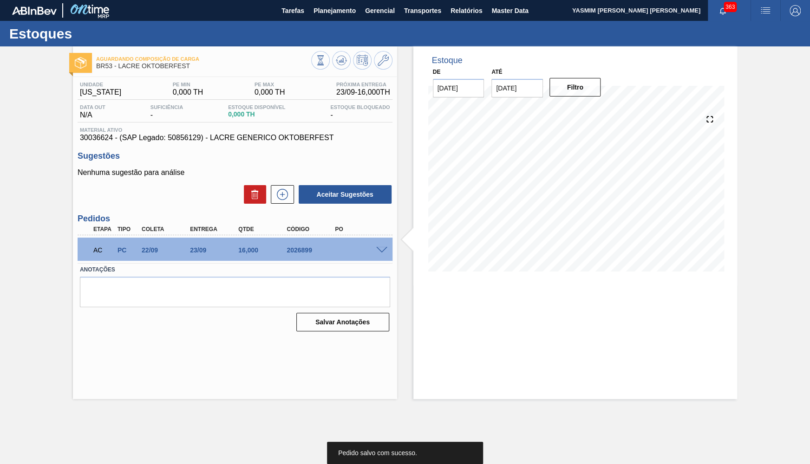
click at [383, 247] on span at bounding box center [381, 250] width 11 height 7
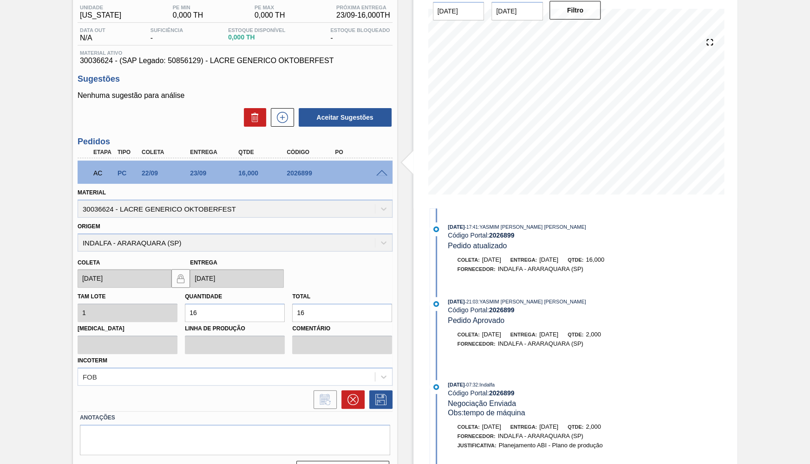
scroll to position [95, 0]
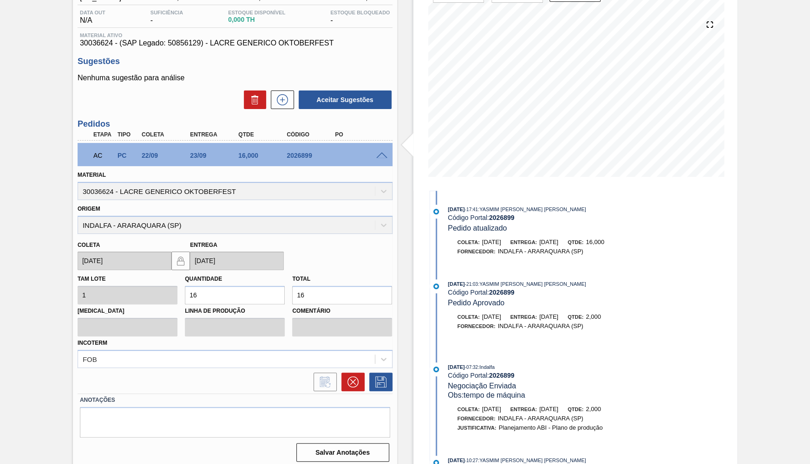
drag, startPoint x: 332, startPoint y: 282, endPoint x: 318, endPoint y: 286, distance: 14.0
click at [331, 282] on div "Total 16" at bounding box center [342, 289] width 100 height 32
drag, startPoint x: 324, startPoint y: 291, endPoint x: 237, endPoint y: 301, distance: 87.4
click at [292, 301] on input "16" at bounding box center [342, 295] width 100 height 19
type input "1"
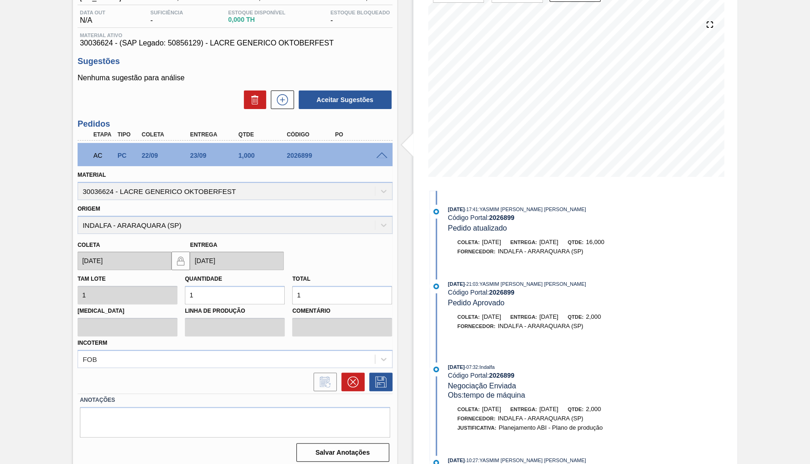
type input "1,"
type input "1,6"
click at [391, 373] on button at bounding box center [380, 382] width 23 height 19
click at [378, 377] on icon at bounding box center [380, 382] width 15 height 11
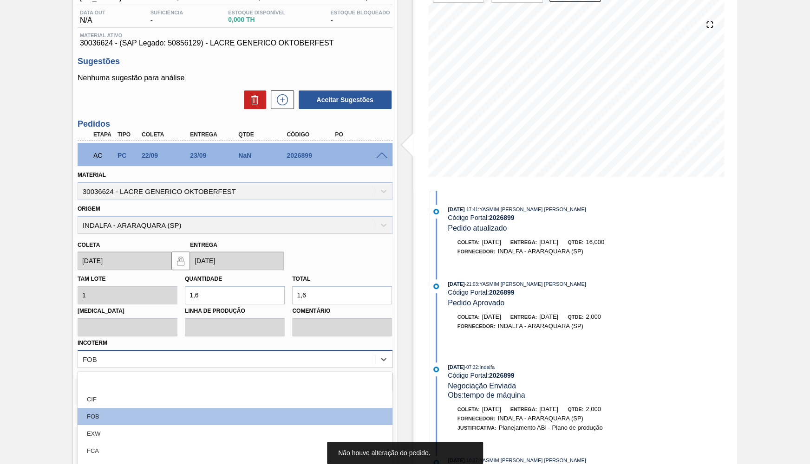
click at [207, 350] on div "option CIF focused, 2 of 12. 12 results available. Use Up and Down to choose op…" at bounding box center [235, 359] width 315 height 18
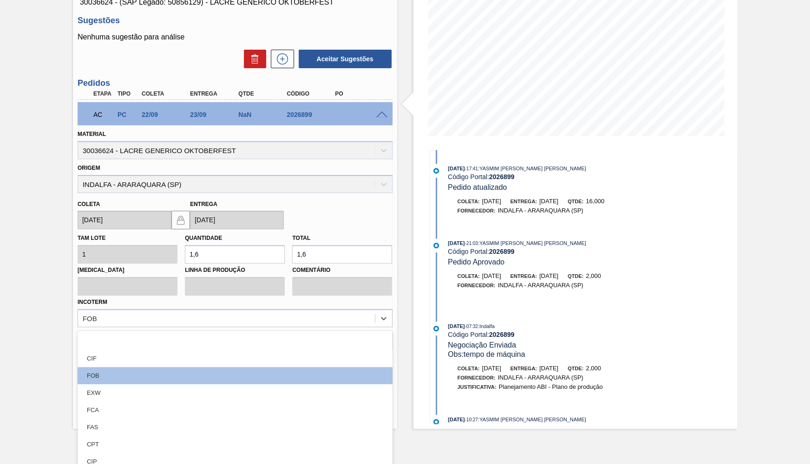
click at [184, 293] on div "[PERSON_NAME] 1 Quantidade 1,6 Total 1,6 [MEDICAL_DATA] Linha de Produção Comen…" at bounding box center [235, 277] width 322 height 97
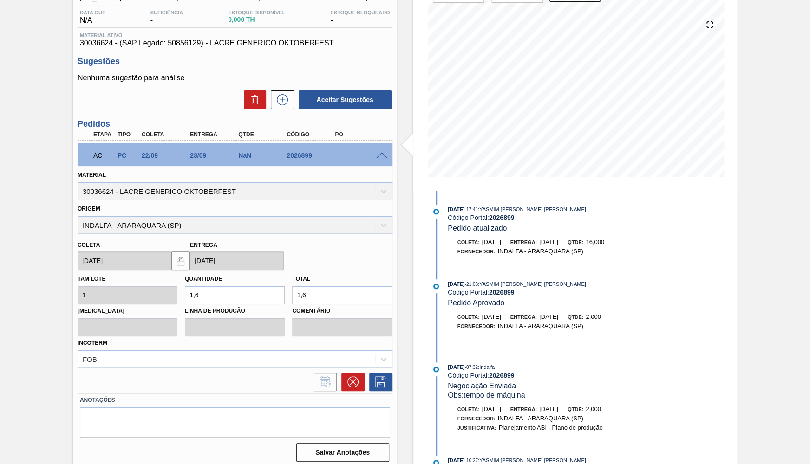
click at [369, 156] on div "AC PC 22/09 23/09 NaN 2026899" at bounding box center [232, 154] width 290 height 19
click at [384, 161] on div "AC PC 22/09 23/09 NaN 2026899" at bounding box center [235, 154] width 315 height 23
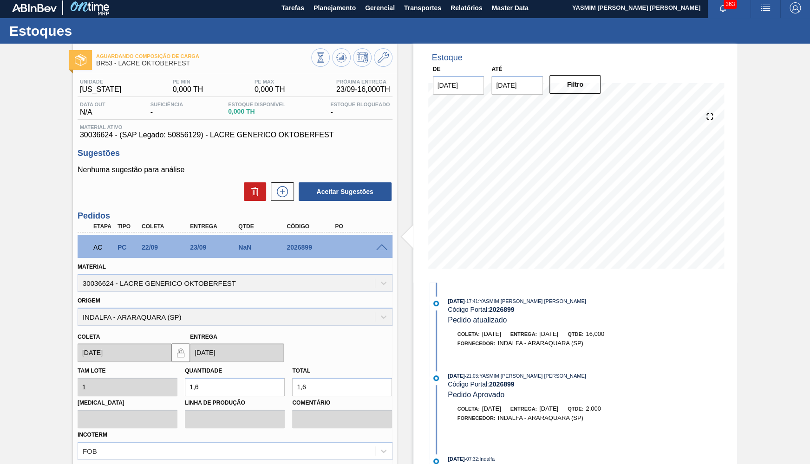
scroll to position [0, 0]
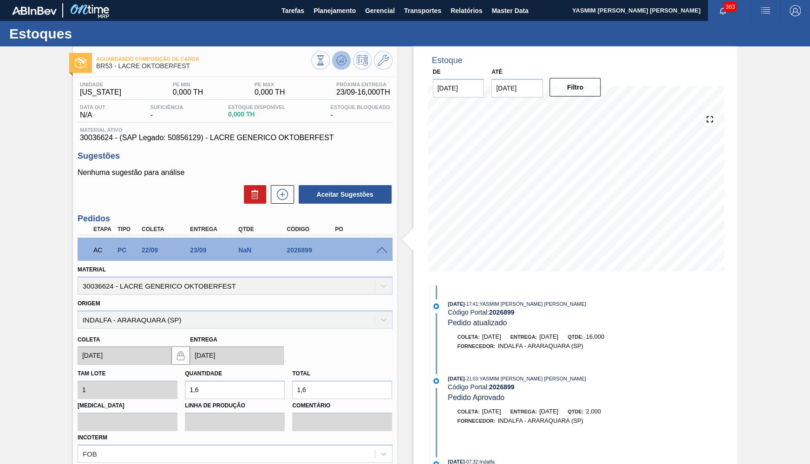
click at [339, 60] on icon at bounding box center [341, 60] width 11 height 11
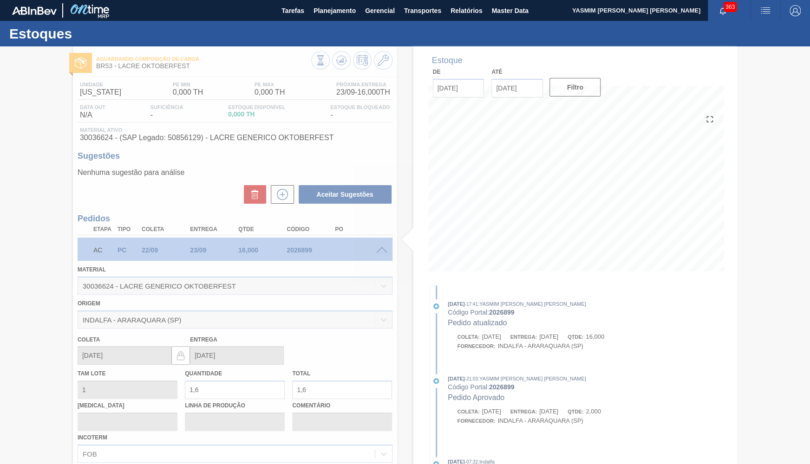
type input "16"
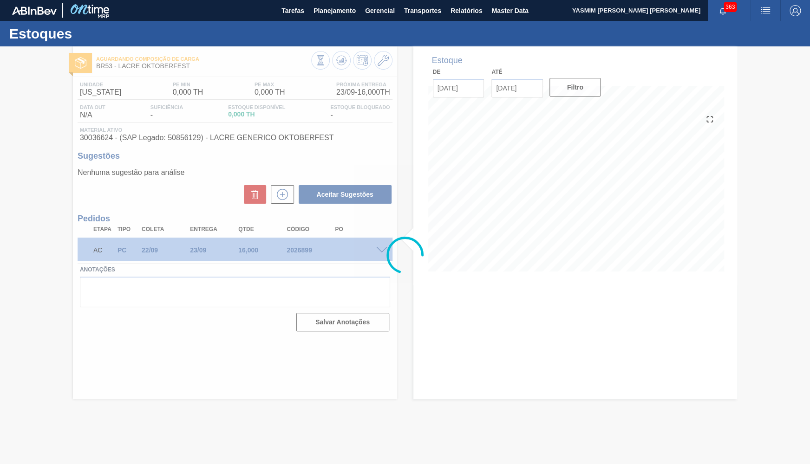
click at [374, 245] on div at bounding box center [405, 255] width 810 height 418
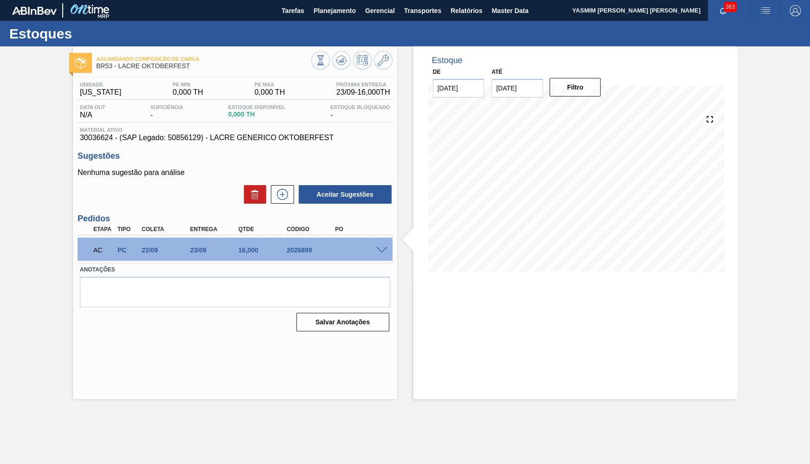
click at [379, 252] on span at bounding box center [381, 250] width 11 height 7
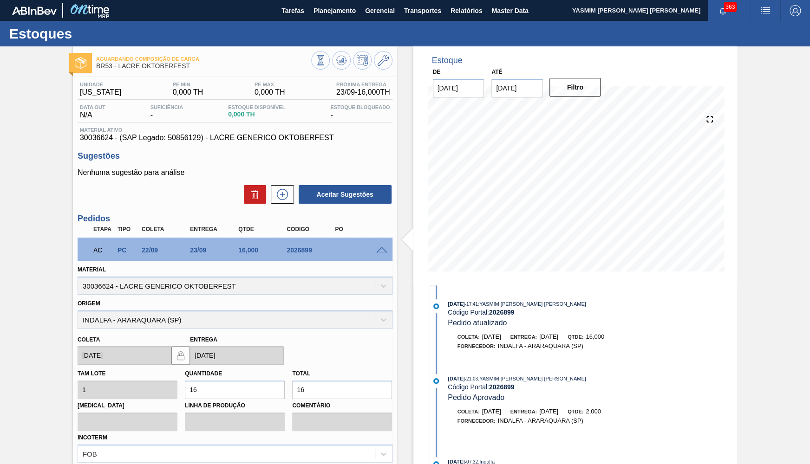
drag, startPoint x: 324, startPoint y: 391, endPoint x: 147, endPoint y: 383, distance: 177.1
click at [292, 383] on input "16" at bounding box center [342, 390] width 100 height 19
type input "1"
type input "16"
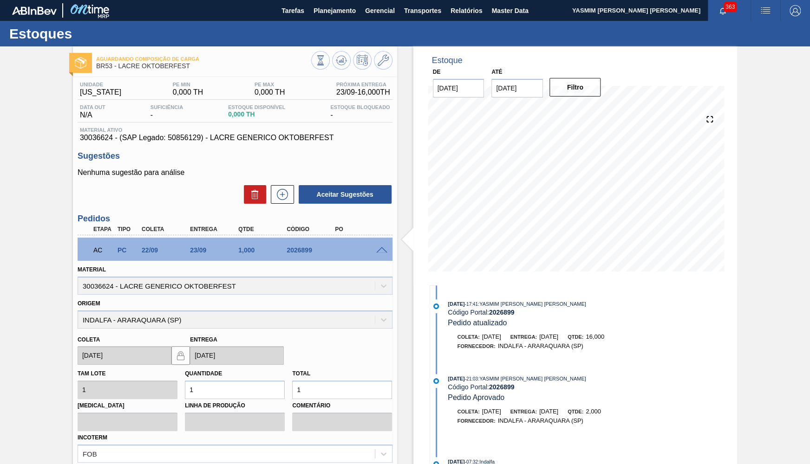
type input "16"
drag, startPoint x: 220, startPoint y: 387, endPoint x: 41, endPoint y: 370, distance: 179.9
click at [185, 381] on input "16" at bounding box center [235, 390] width 100 height 19
type input "0"
type input "1"
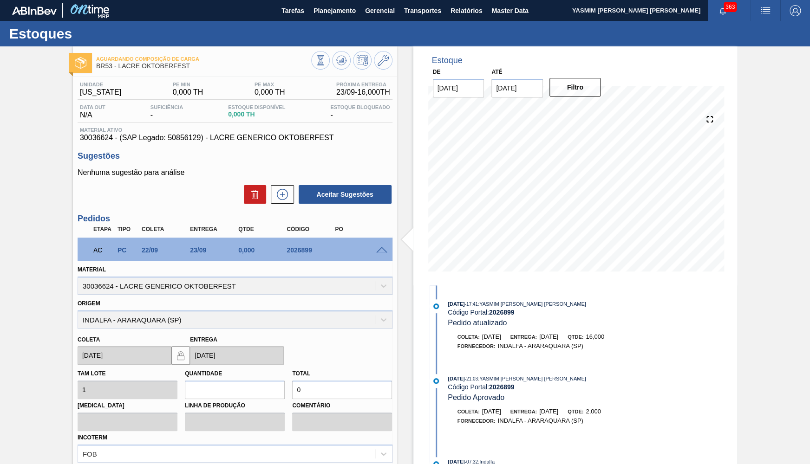
type input "1"
type input "1,6"
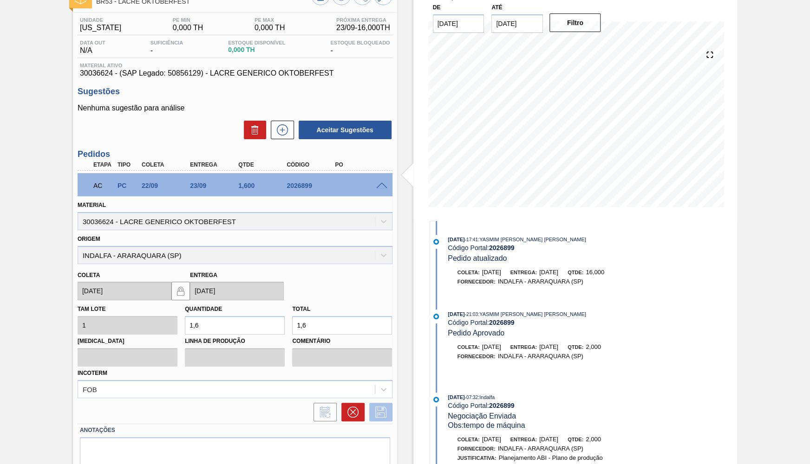
scroll to position [91, 0]
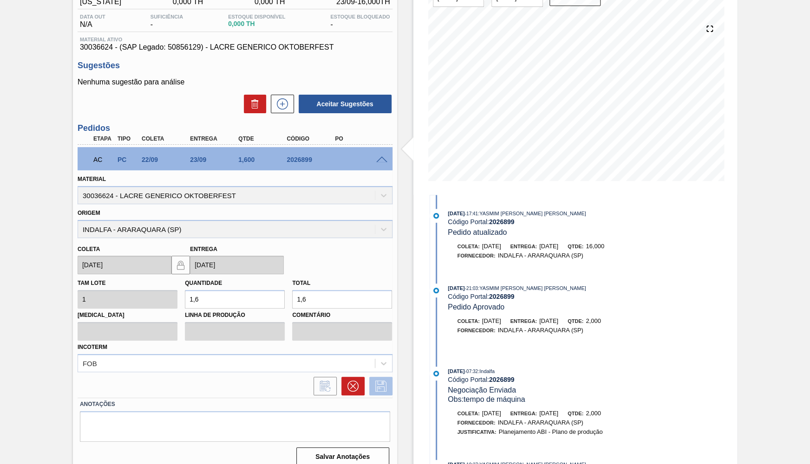
click at [388, 377] on button at bounding box center [380, 386] width 23 height 19
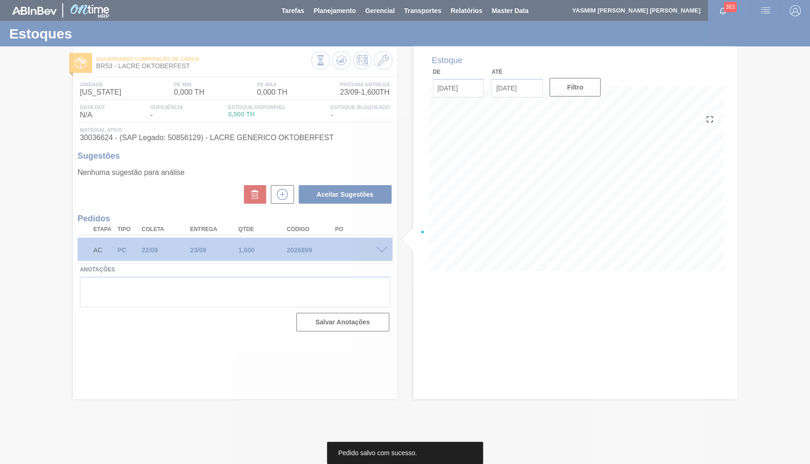
scroll to position [0, 0]
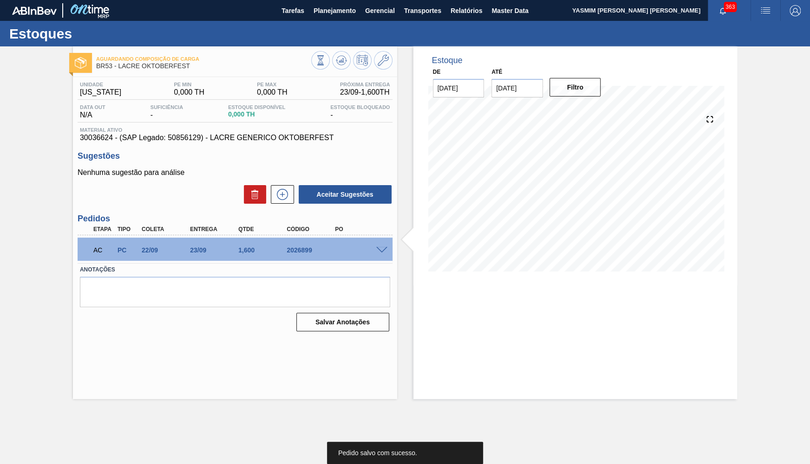
click at [384, 243] on div "AC PC 22/09 23/09 1,[PHONE_NUMBER]" at bounding box center [235, 249] width 315 height 23
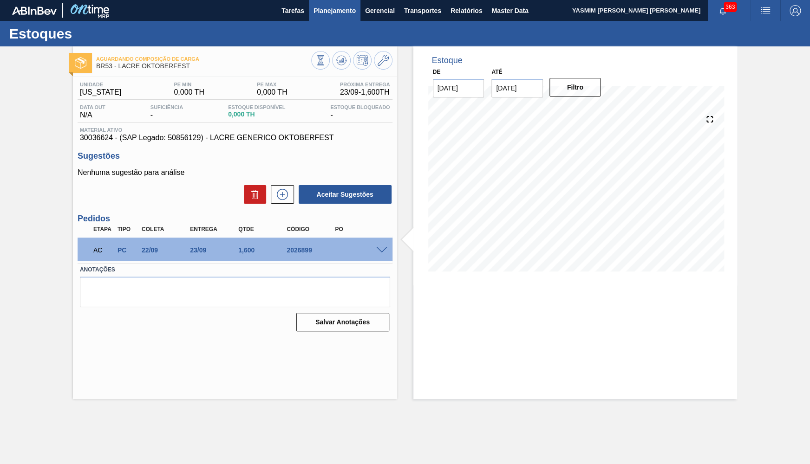
click at [318, 13] on span "Planejamento" at bounding box center [334, 10] width 42 height 11
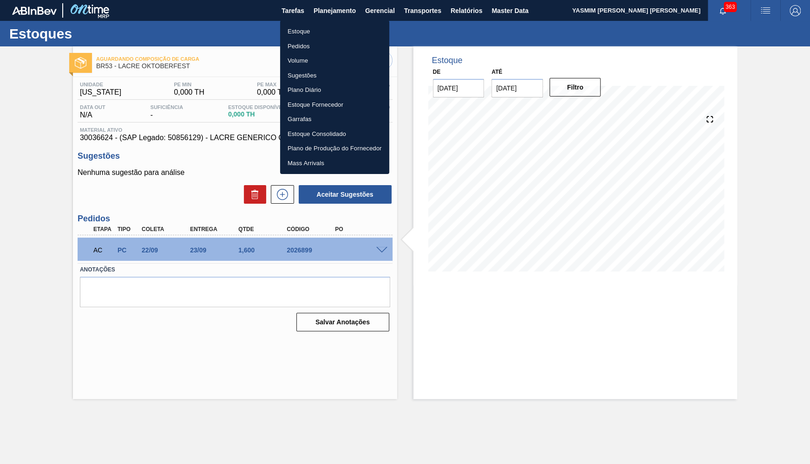
click at [314, 36] on li "Estoque" at bounding box center [334, 31] width 109 height 15
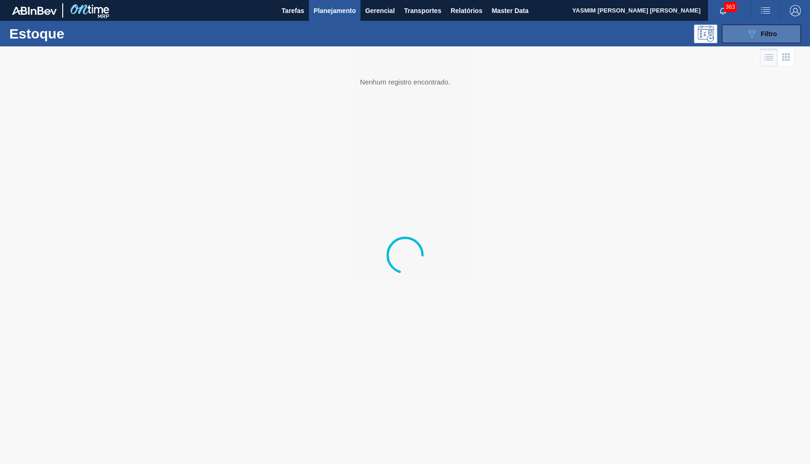
click at [771, 26] on button "089F7B8B-B2A5-4AFE-B5C0-19BA573D28AC Filtro" at bounding box center [760, 34] width 79 height 19
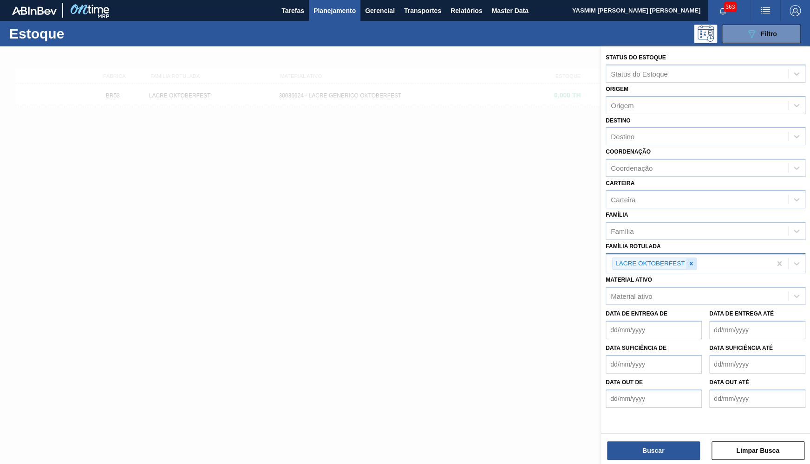
click at [693, 260] on icon at bounding box center [691, 263] width 6 height 6
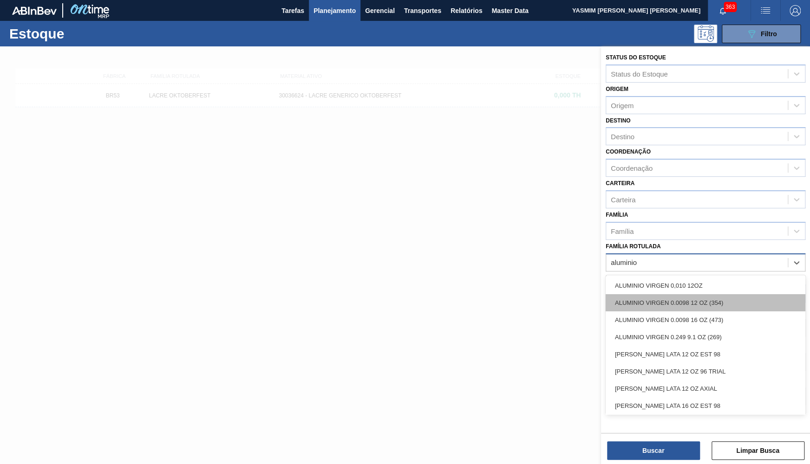
scroll to position [91, 0]
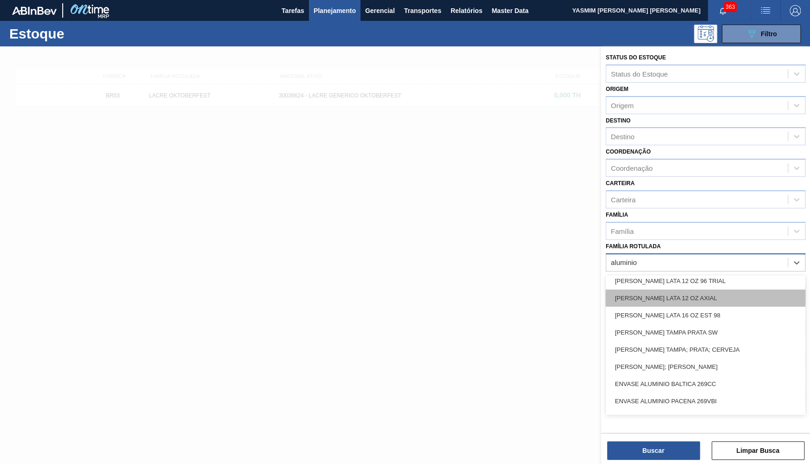
type Rotulada "aluminio"
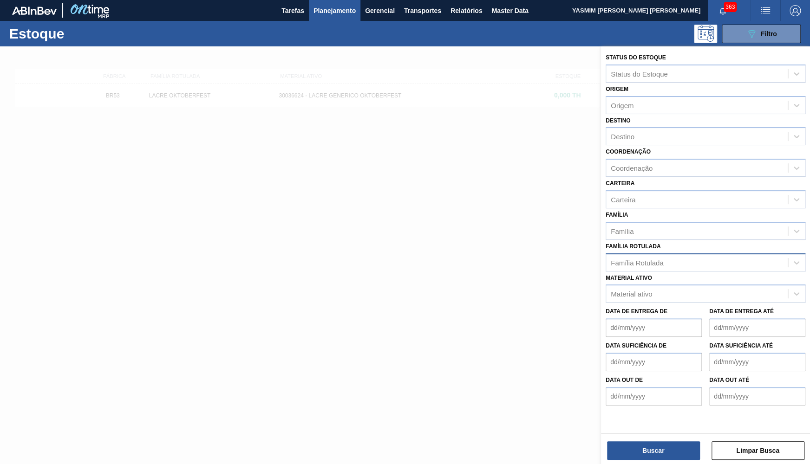
click at [678, 256] on div "Família Rotulada" at bounding box center [697, 262] width 182 height 13
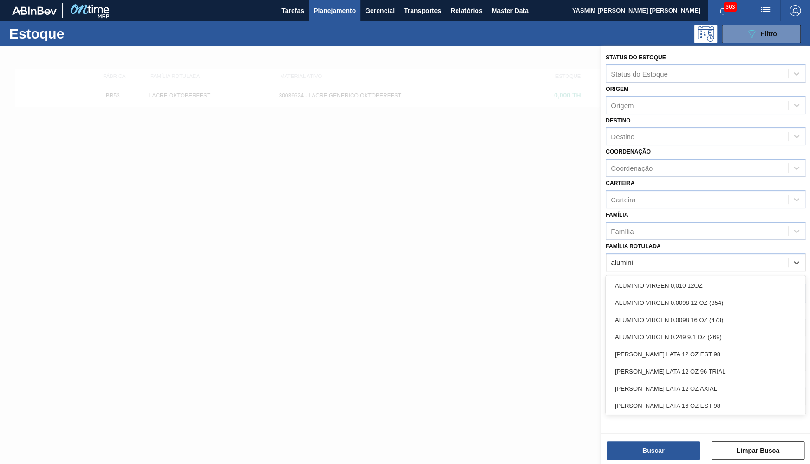
type Rotulada "aluminio"
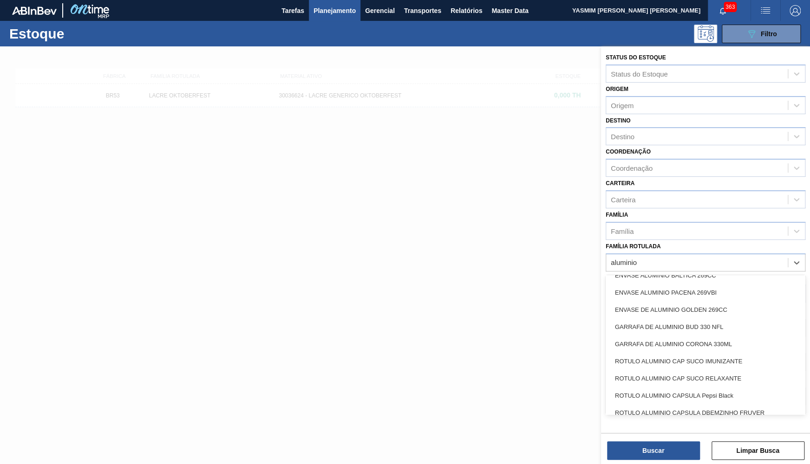
scroll to position [227, 0]
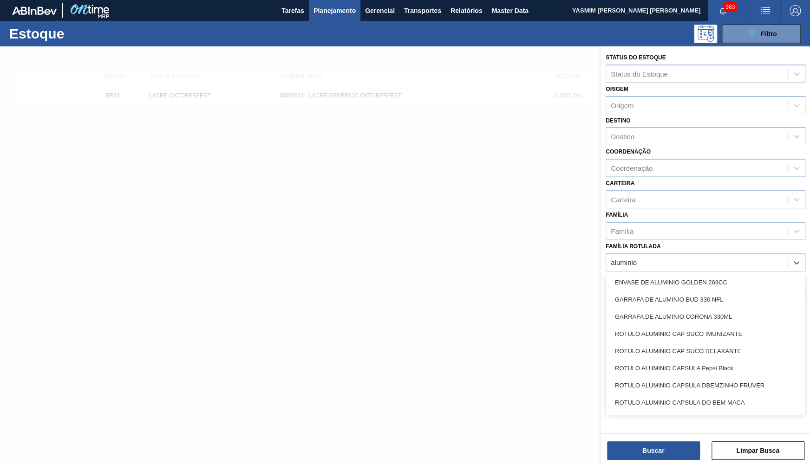
click at [662, 311] on div "GARRAFA DE ALUMINIO CORONA 330ML" at bounding box center [705, 316] width 200 height 17
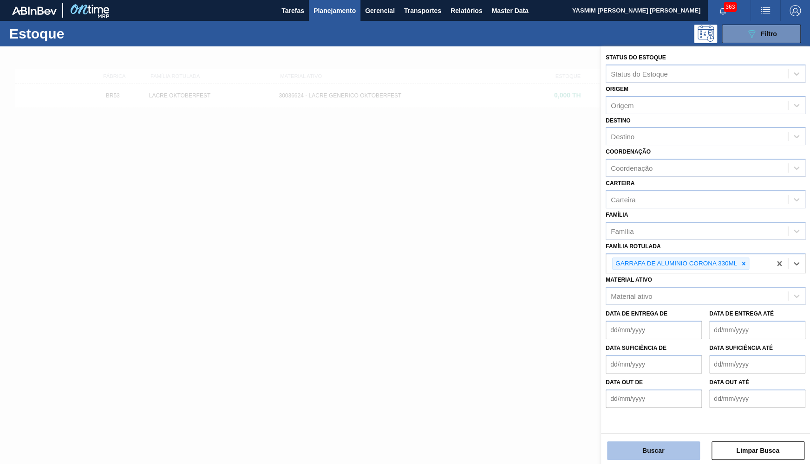
click at [647, 460] on button "Buscar" at bounding box center [653, 451] width 93 height 19
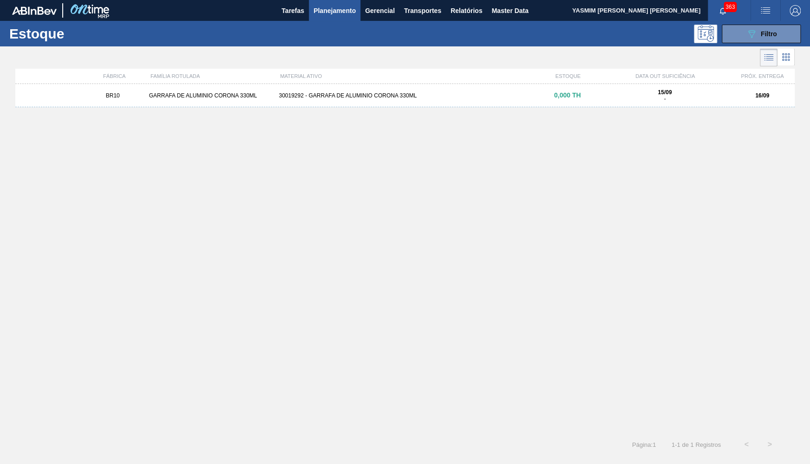
click at [387, 94] on div "30019292 - GARRAFA DE ALUMINIO CORONA 330ML" at bounding box center [405, 95] width 260 height 6
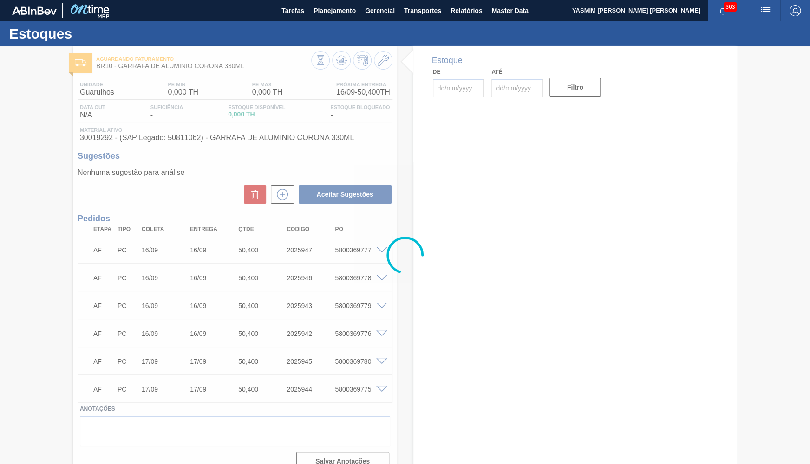
type input "[DATE]"
